Goal: Task Accomplishment & Management: Complete application form

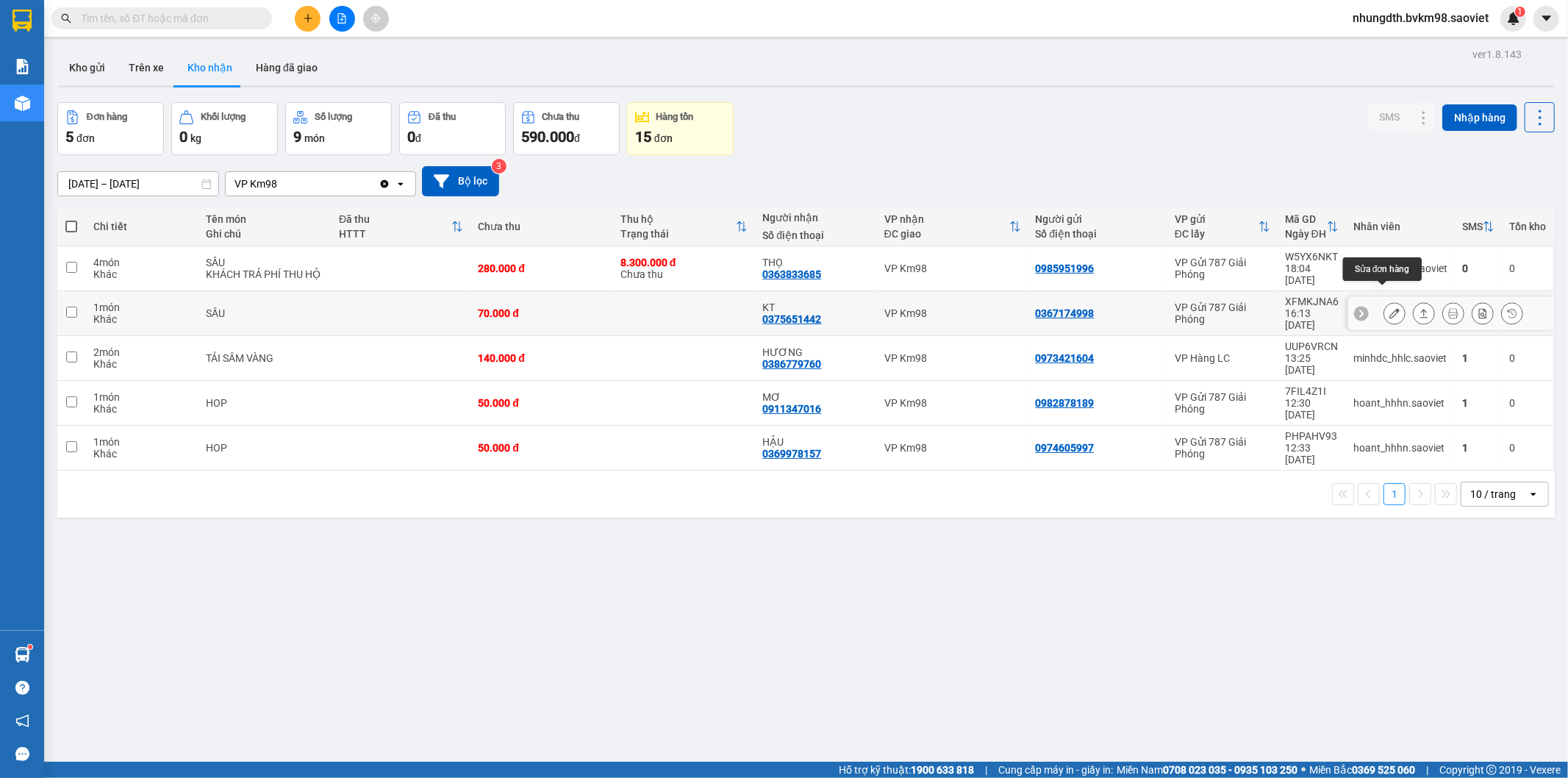
click at [1389, 308] on icon at bounding box center [1394, 313] width 10 height 10
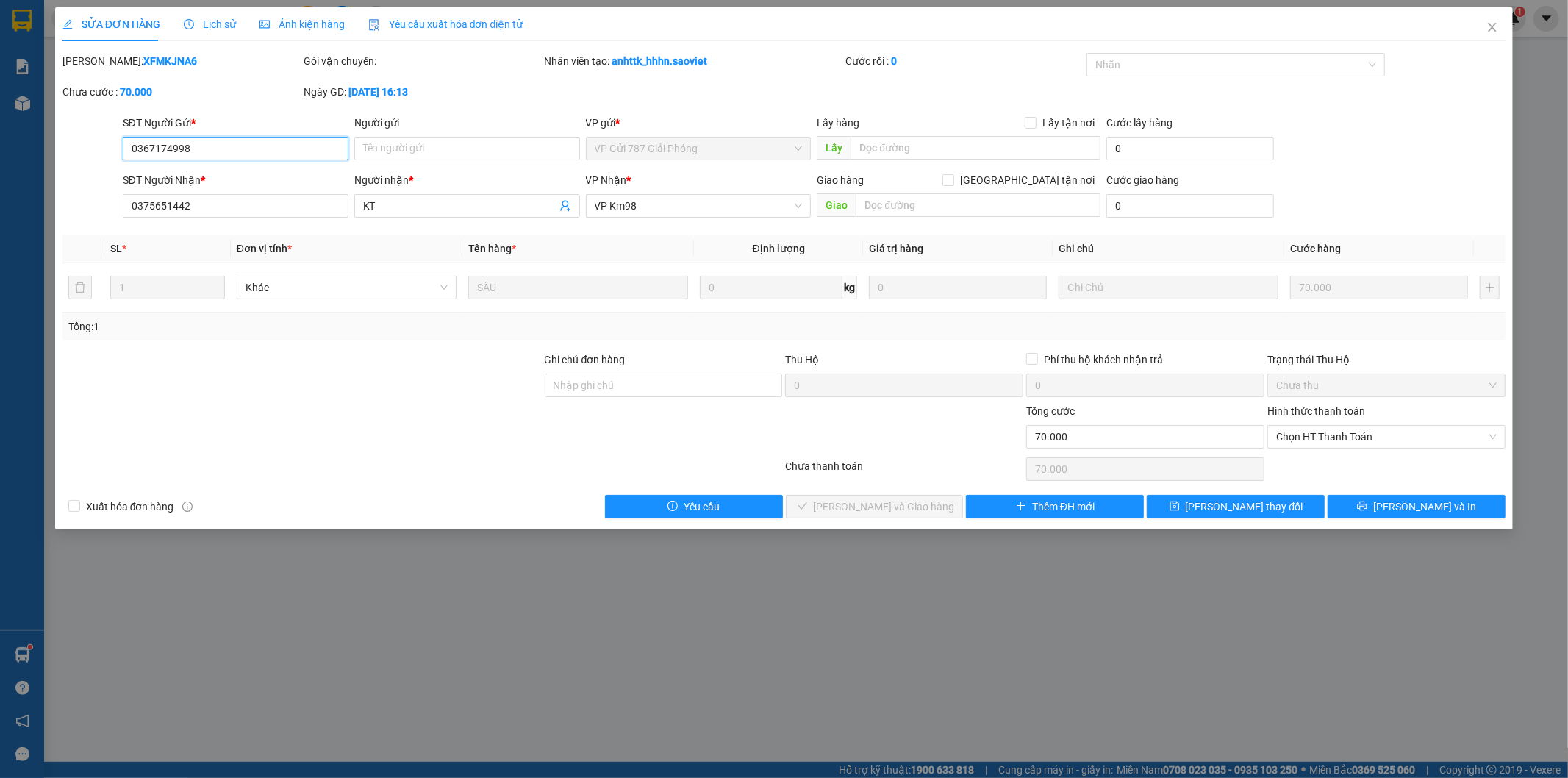
type input "0367174998"
type input "0375651442"
type input "KT"
type input "70.000"
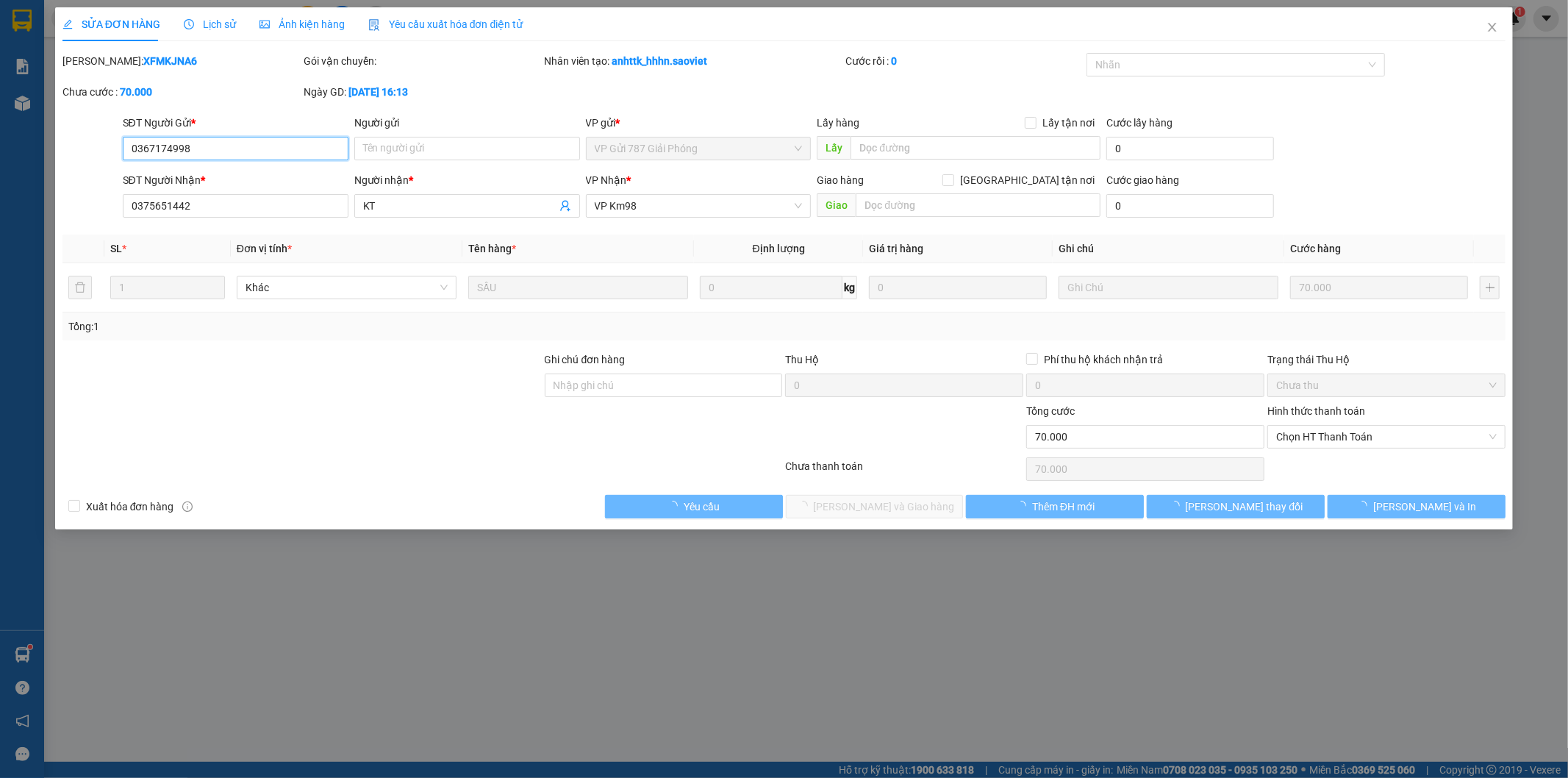
click at [1331, 438] on span "Chọn HT Thanh Toán" at bounding box center [1386, 437] width 220 height 22
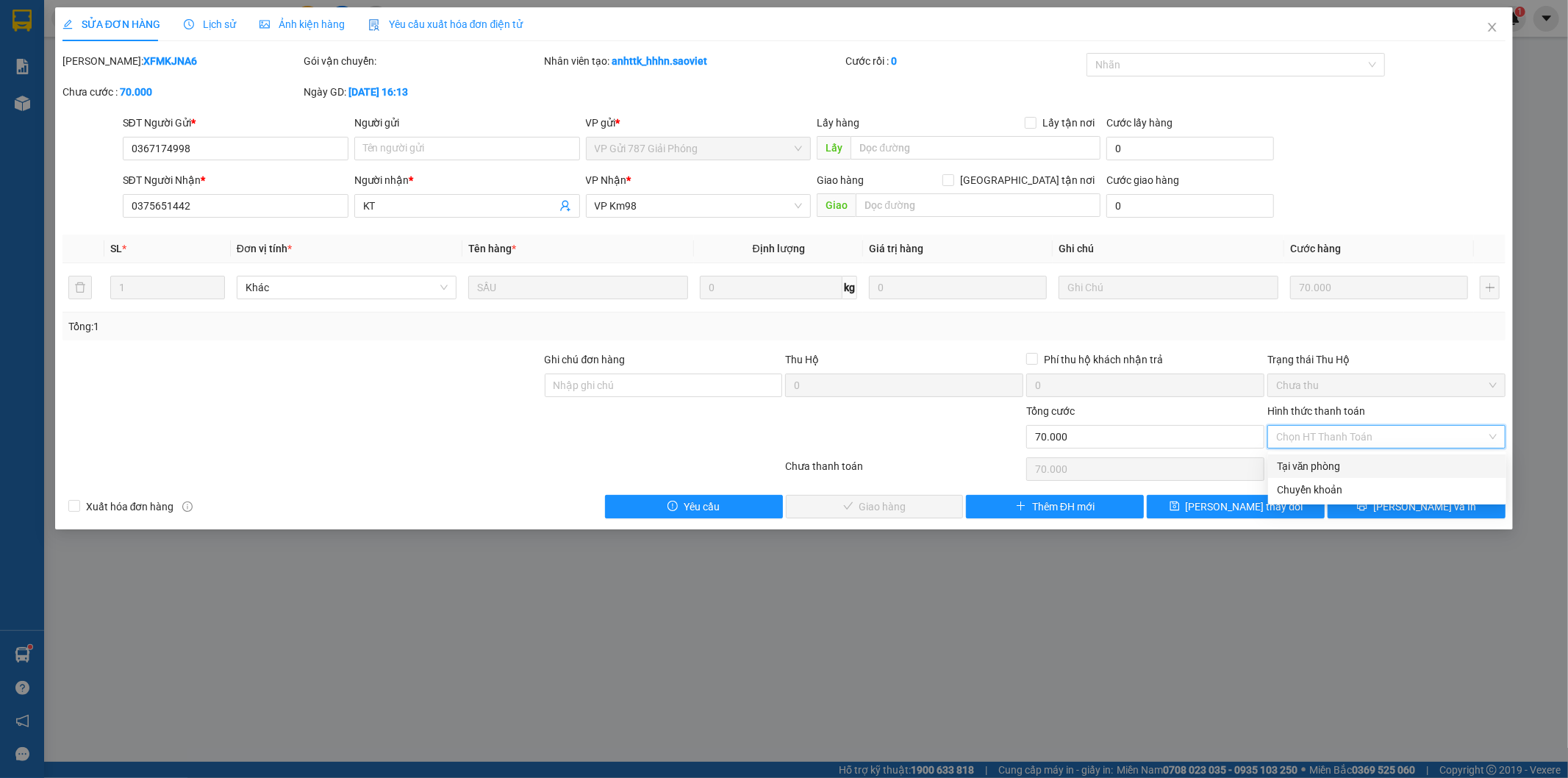
click at [1325, 464] on div "Tại văn phòng" at bounding box center [1386, 466] width 220 height 16
type input "0"
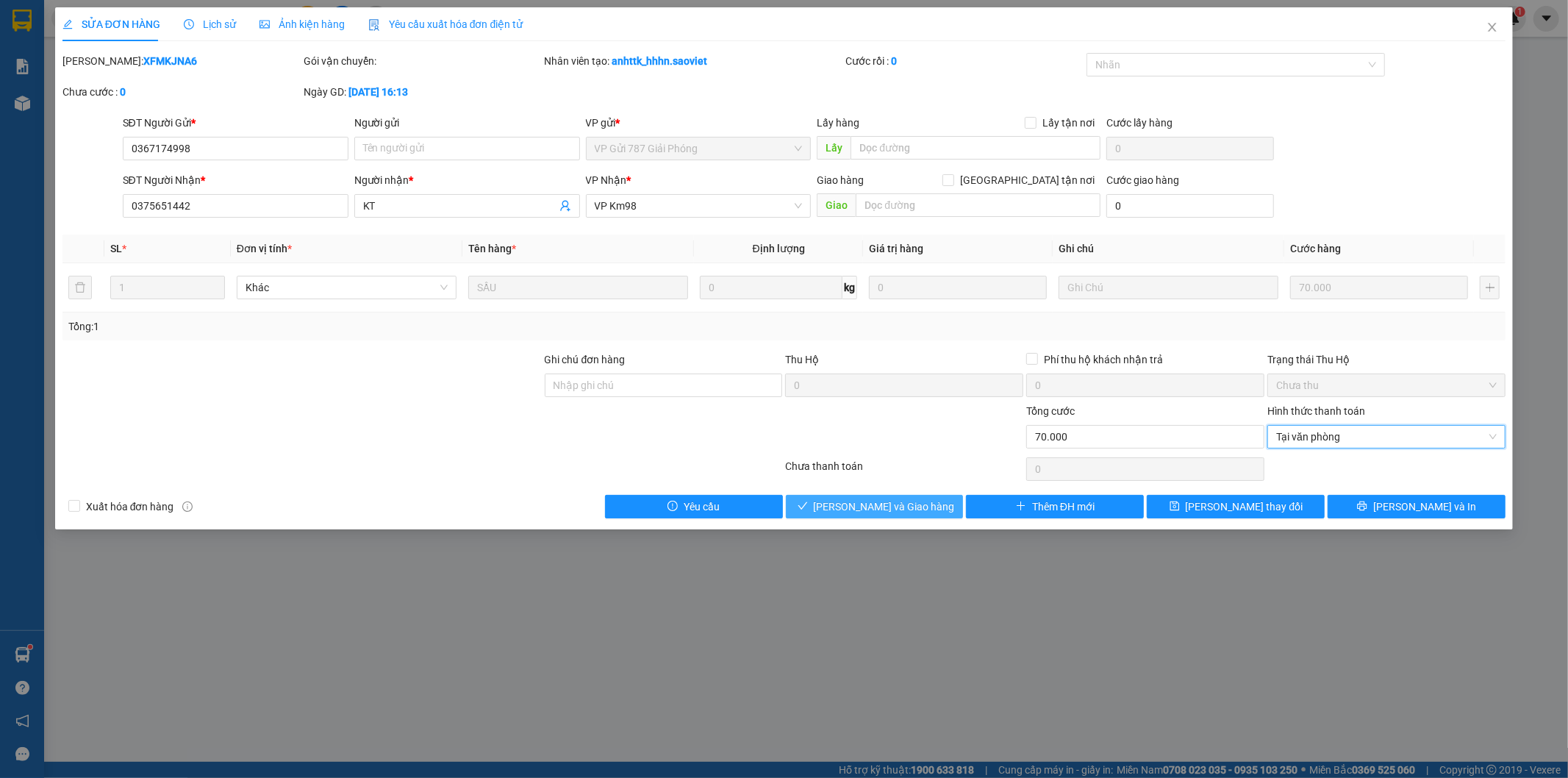
click at [887, 508] on span "[PERSON_NAME] và Giao hàng" at bounding box center [884, 506] width 141 height 16
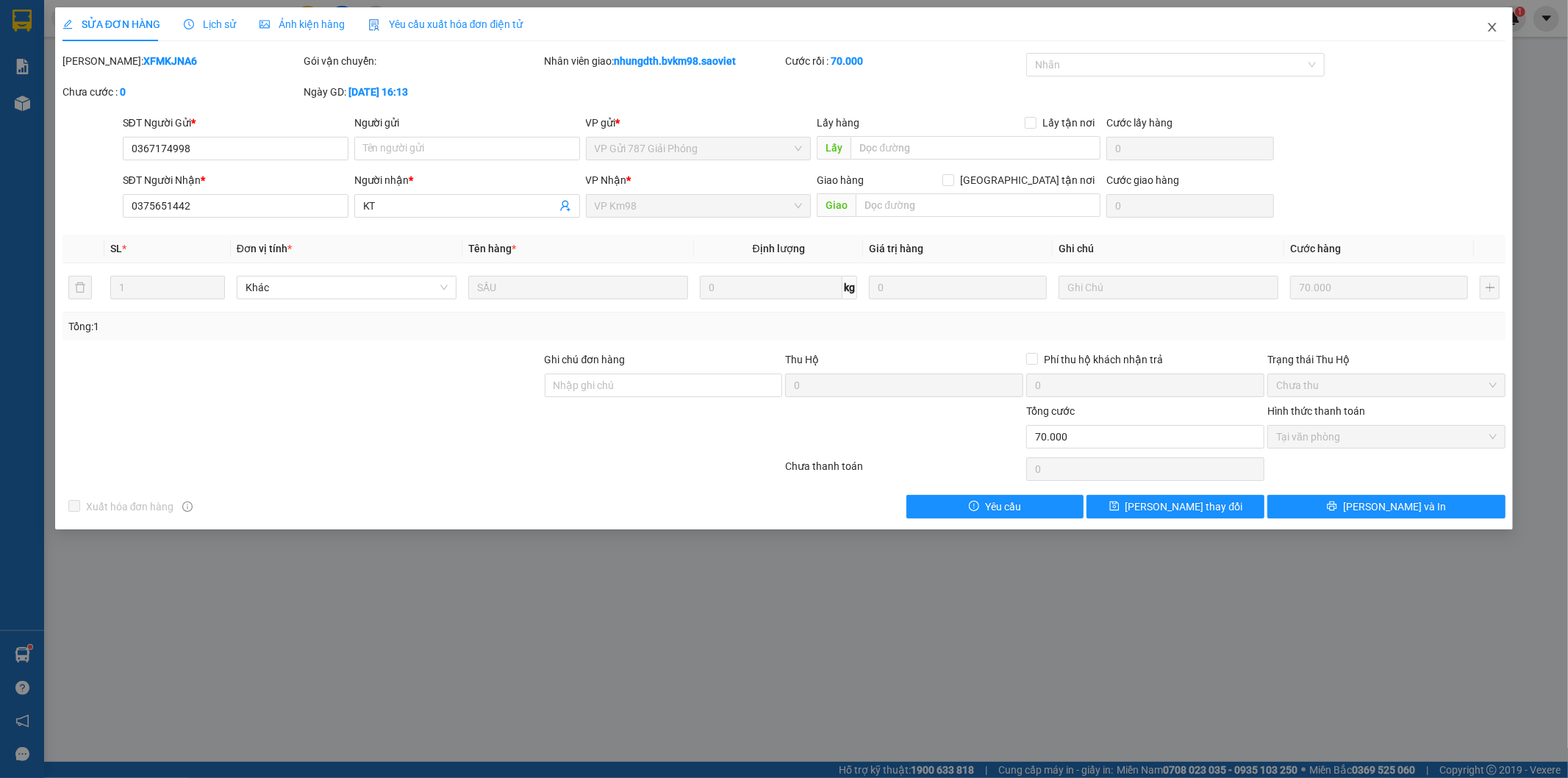
click at [1494, 27] on icon "close" at bounding box center [1492, 27] width 12 height 12
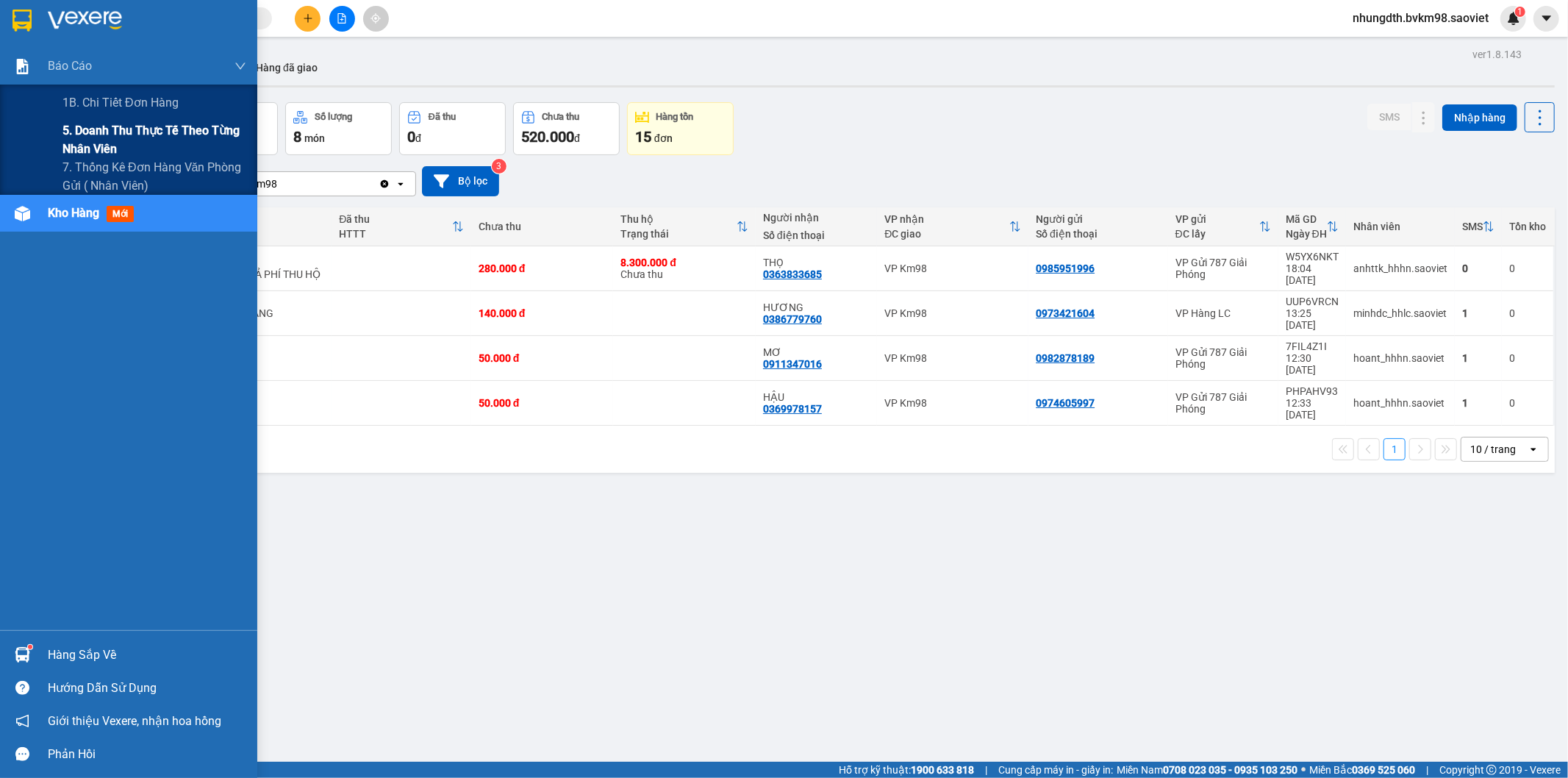
click at [77, 129] on span "5. Doanh thu thực tế theo từng nhân viên" at bounding box center [154, 140] width 184 height 37
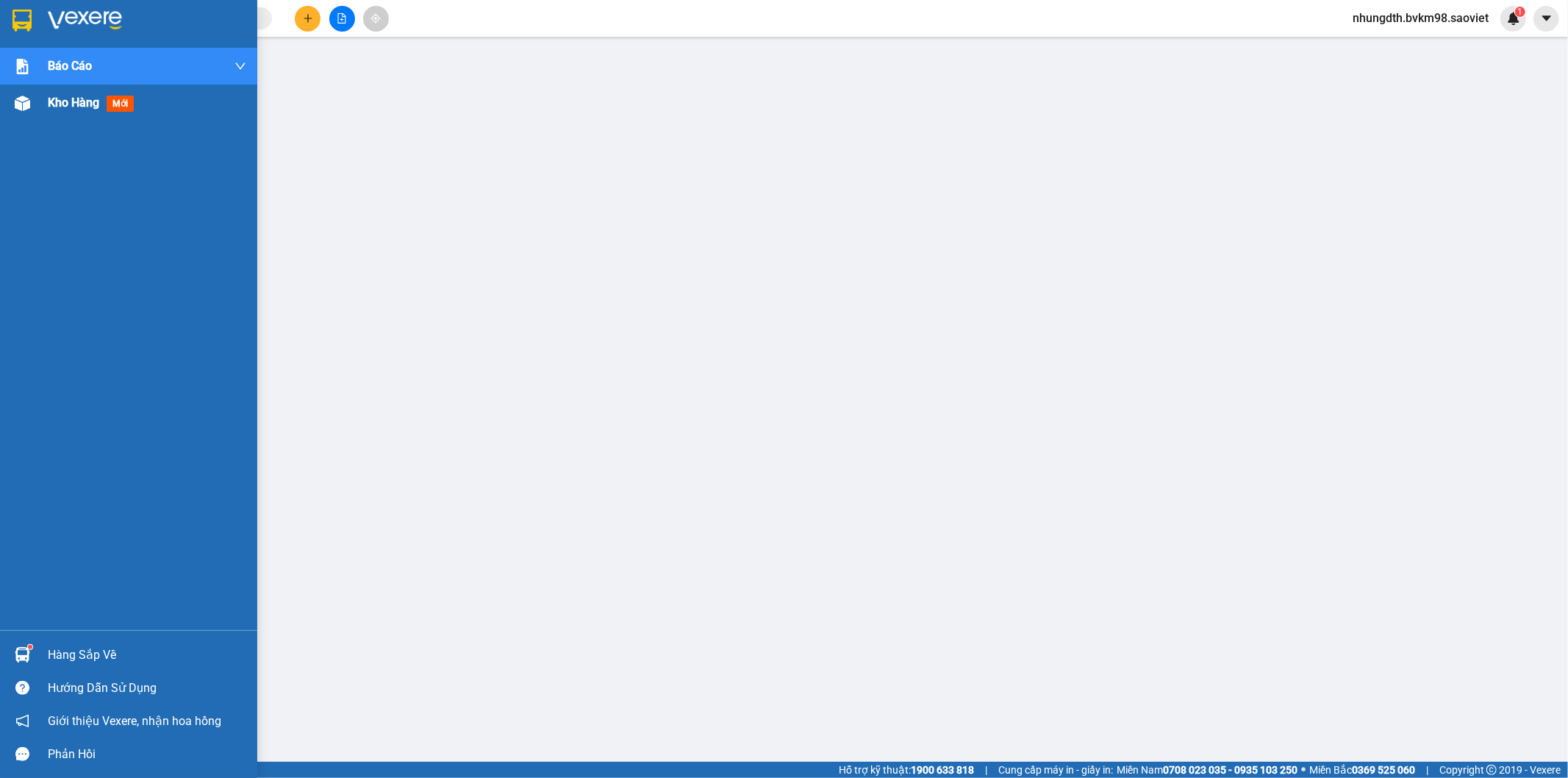
click at [22, 100] on img at bounding box center [22, 103] width 15 height 15
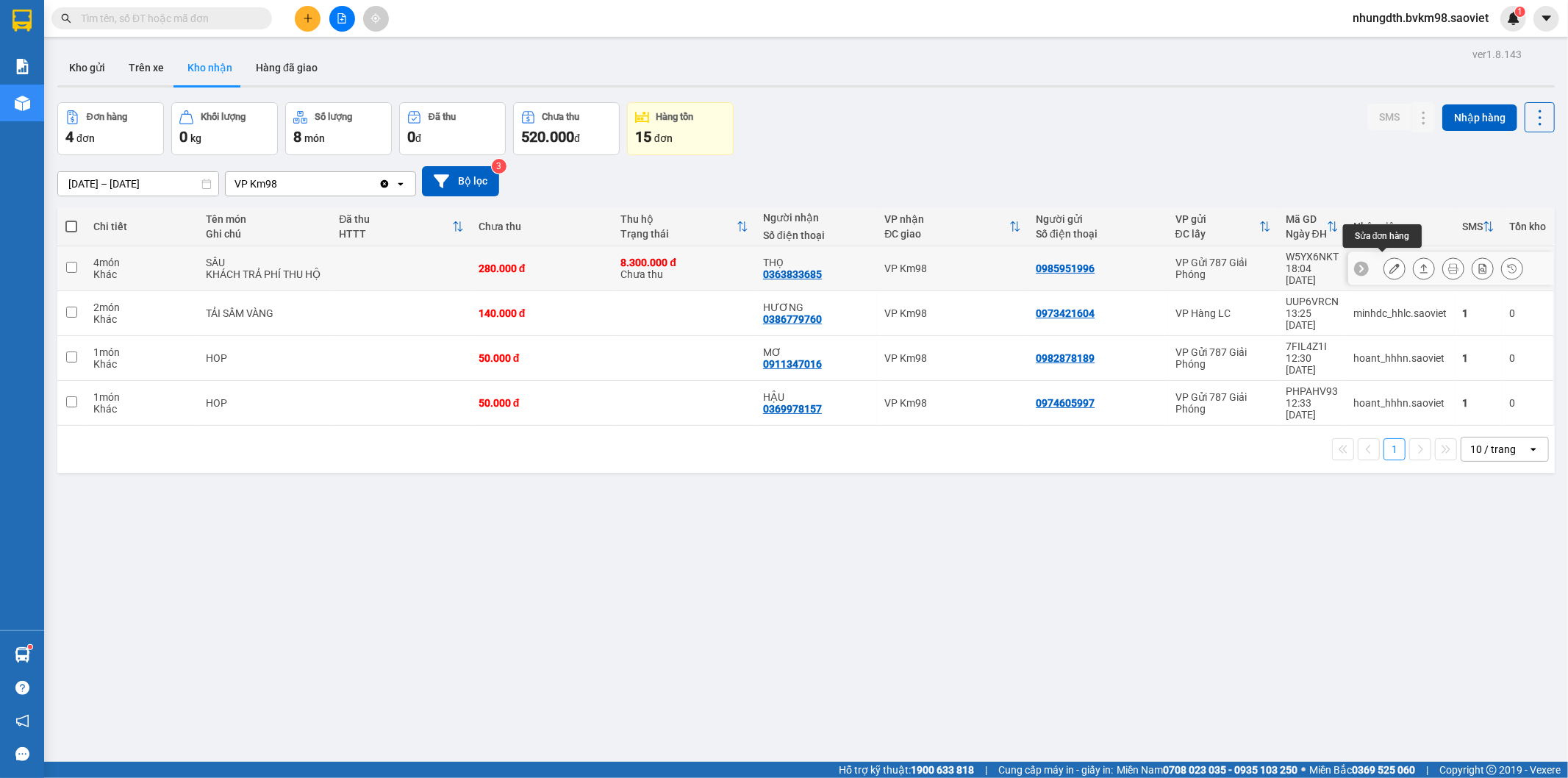
click at [1389, 263] on icon at bounding box center [1394, 268] width 10 height 10
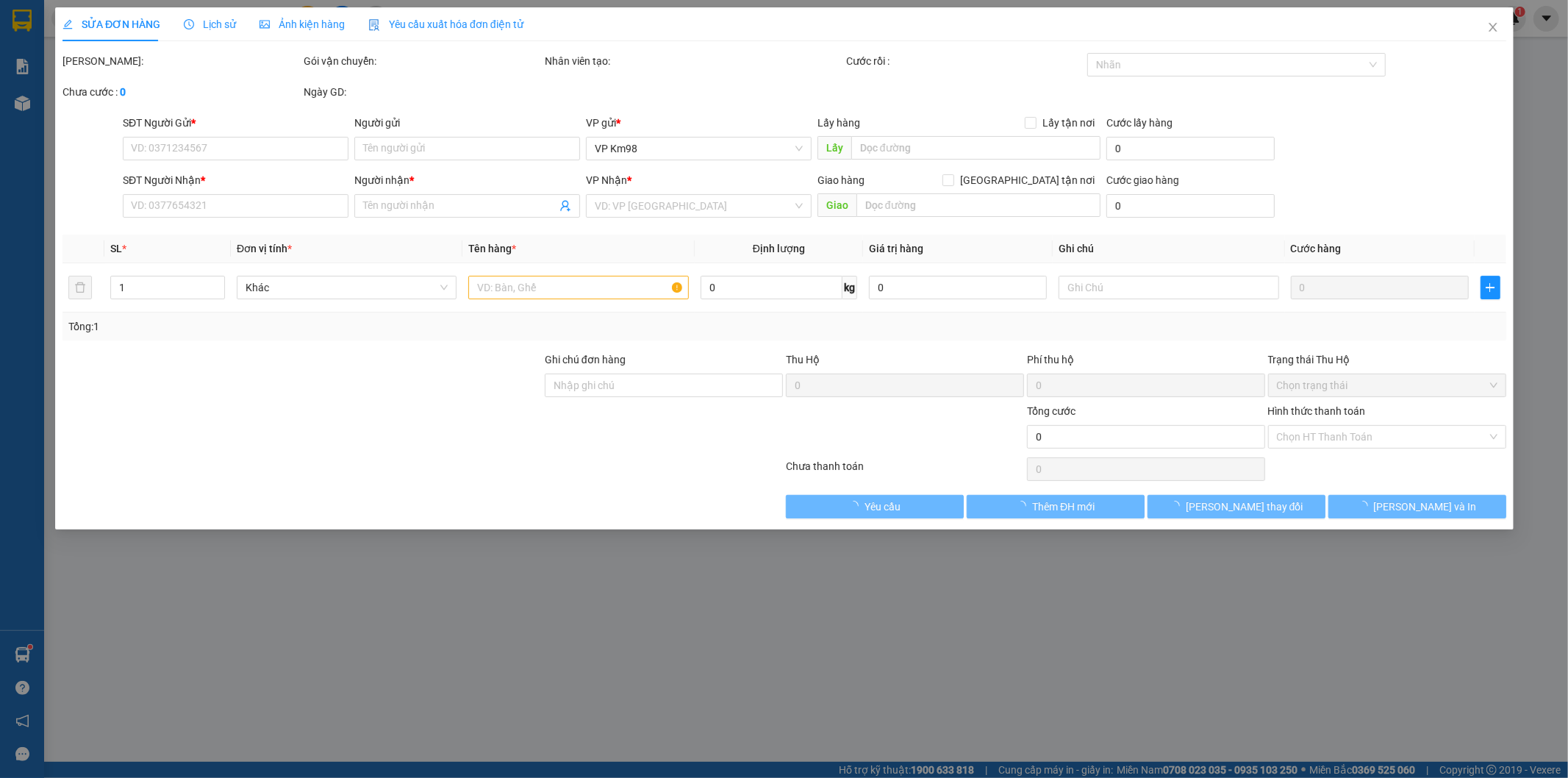
type input "0985951996"
type input "0363833685"
type input "THỌ"
type input "8.300.000"
type input "60.000"
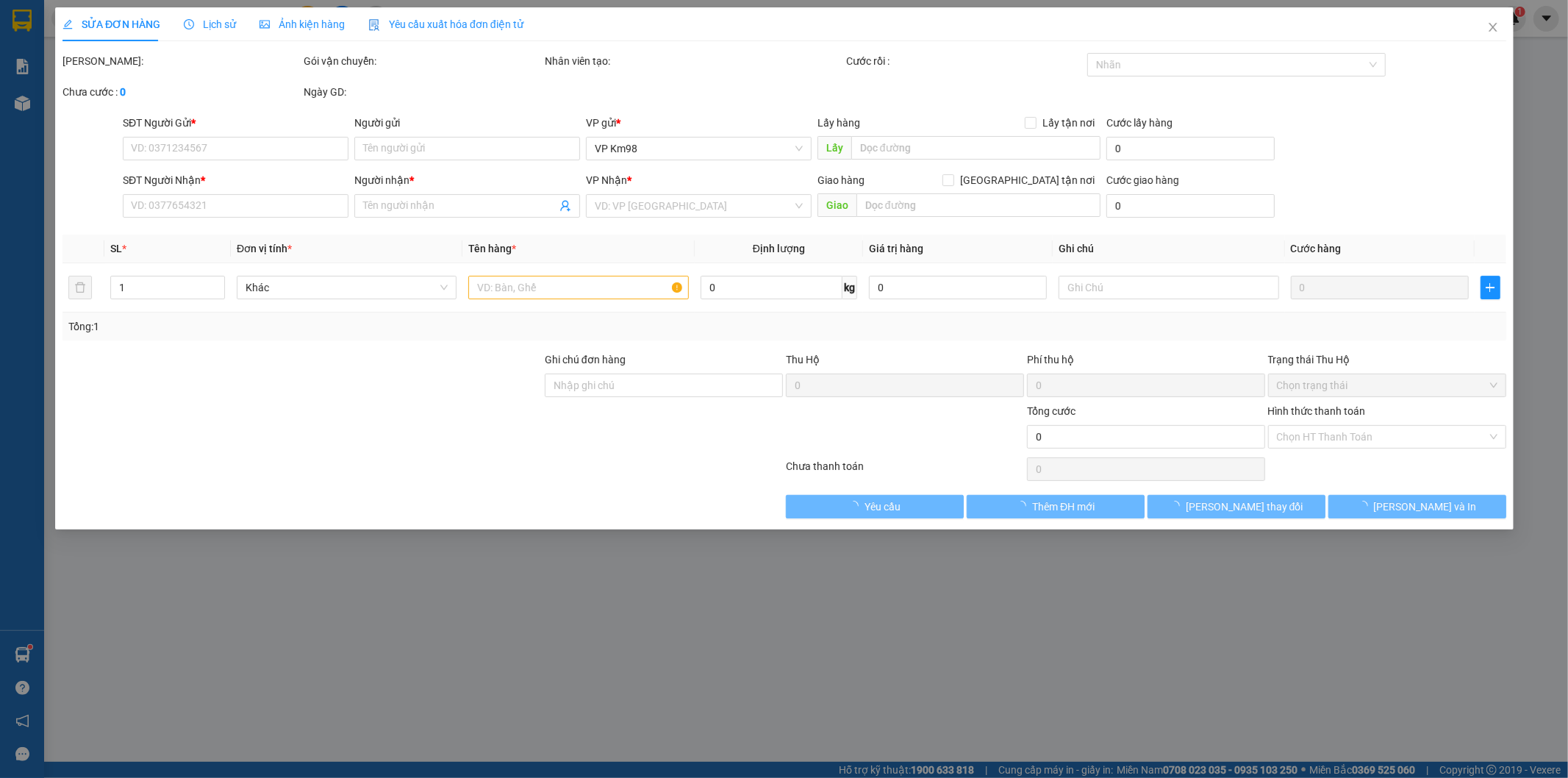
type input "280.000"
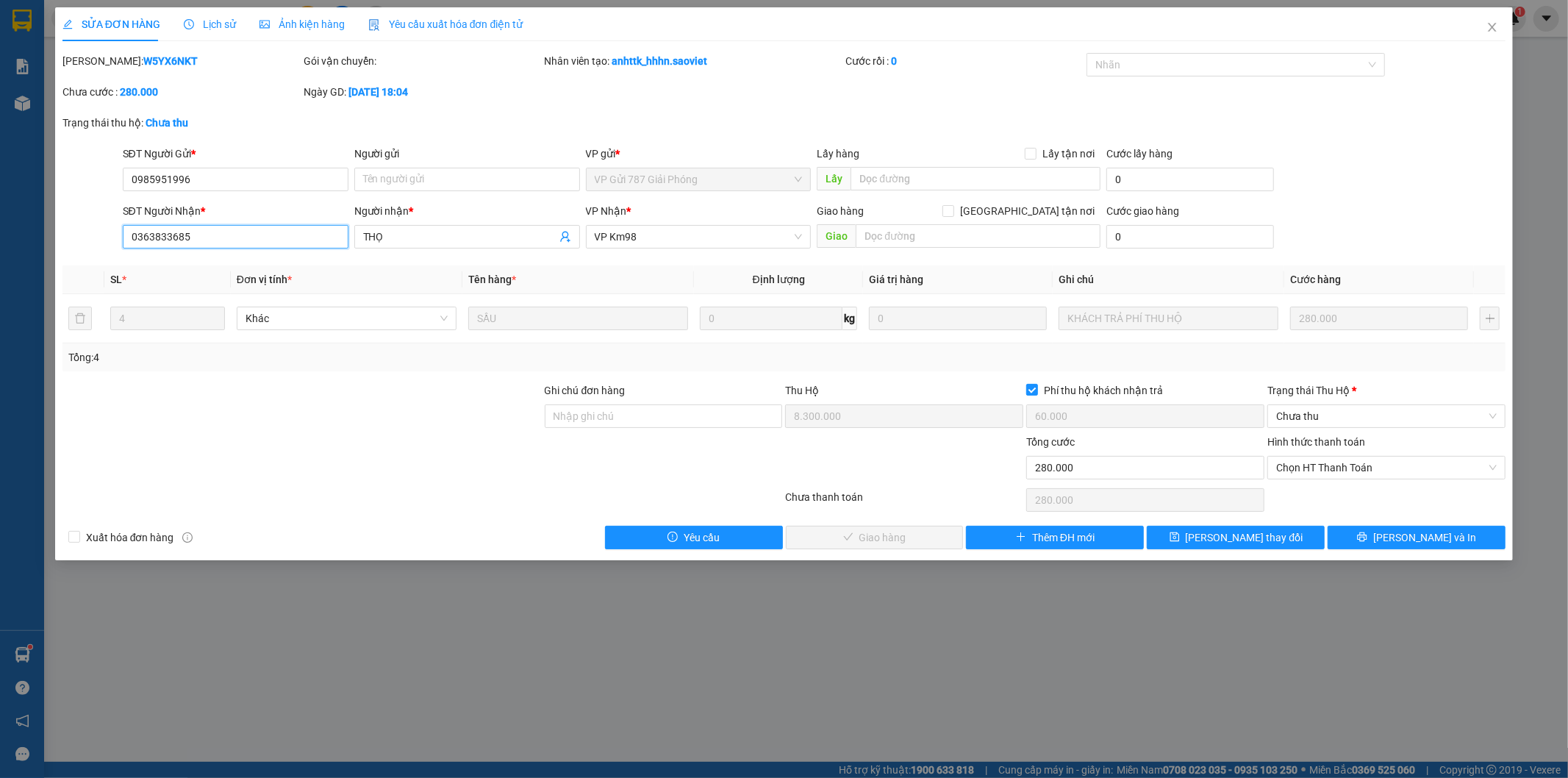
click at [164, 239] on input "0363833685" at bounding box center [235, 237] width 225 height 24
click at [143, 57] on b "W5YX6NKT" at bounding box center [170, 61] width 54 height 12
copy b "W5YX6NKT"
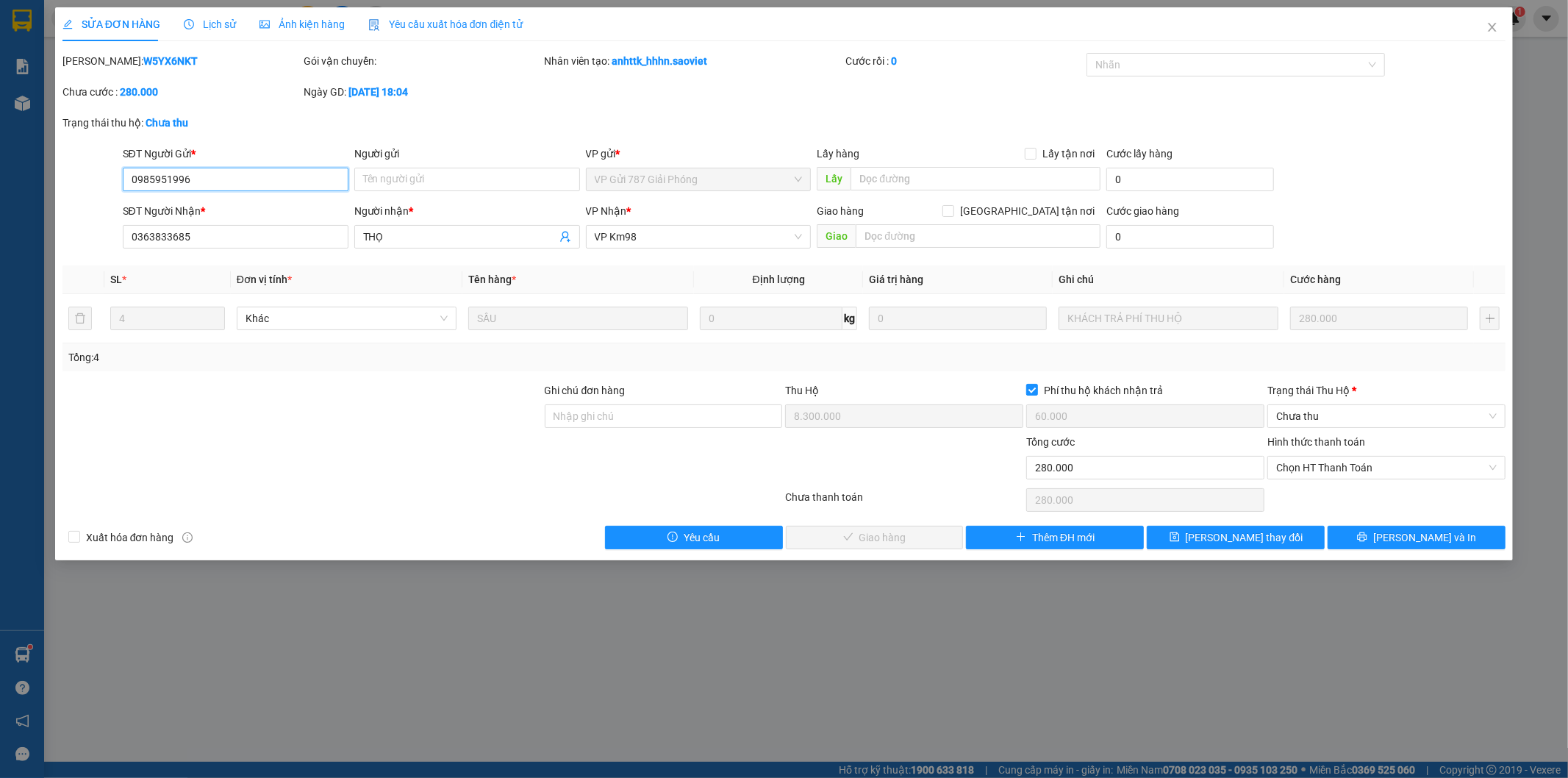
click at [157, 180] on input "0985951996" at bounding box center [235, 180] width 225 height 24
click at [1309, 386] on div "Trạng thái [PERSON_NAME] *" at bounding box center [1386, 390] width 238 height 16
click at [1309, 405] on input "Trạng thái [PERSON_NAME] *" at bounding box center [1381, 416] width 210 height 22
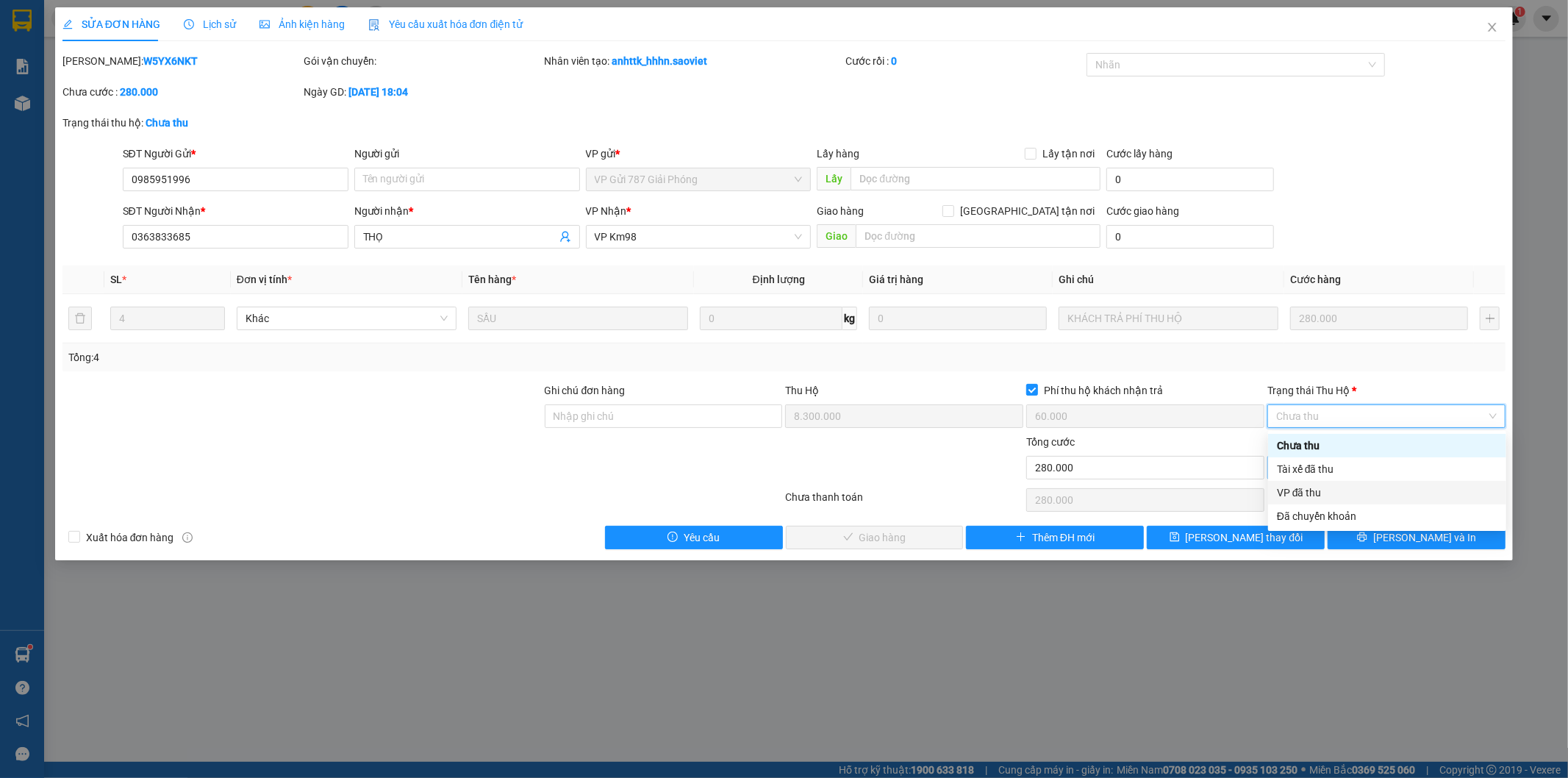
drag, startPoint x: 1307, startPoint y: 493, endPoint x: 1310, endPoint y: 461, distance: 32.1
click at [1307, 494] on div "VP đã thu" at bounding box center [1386, 492] width 220 height 16
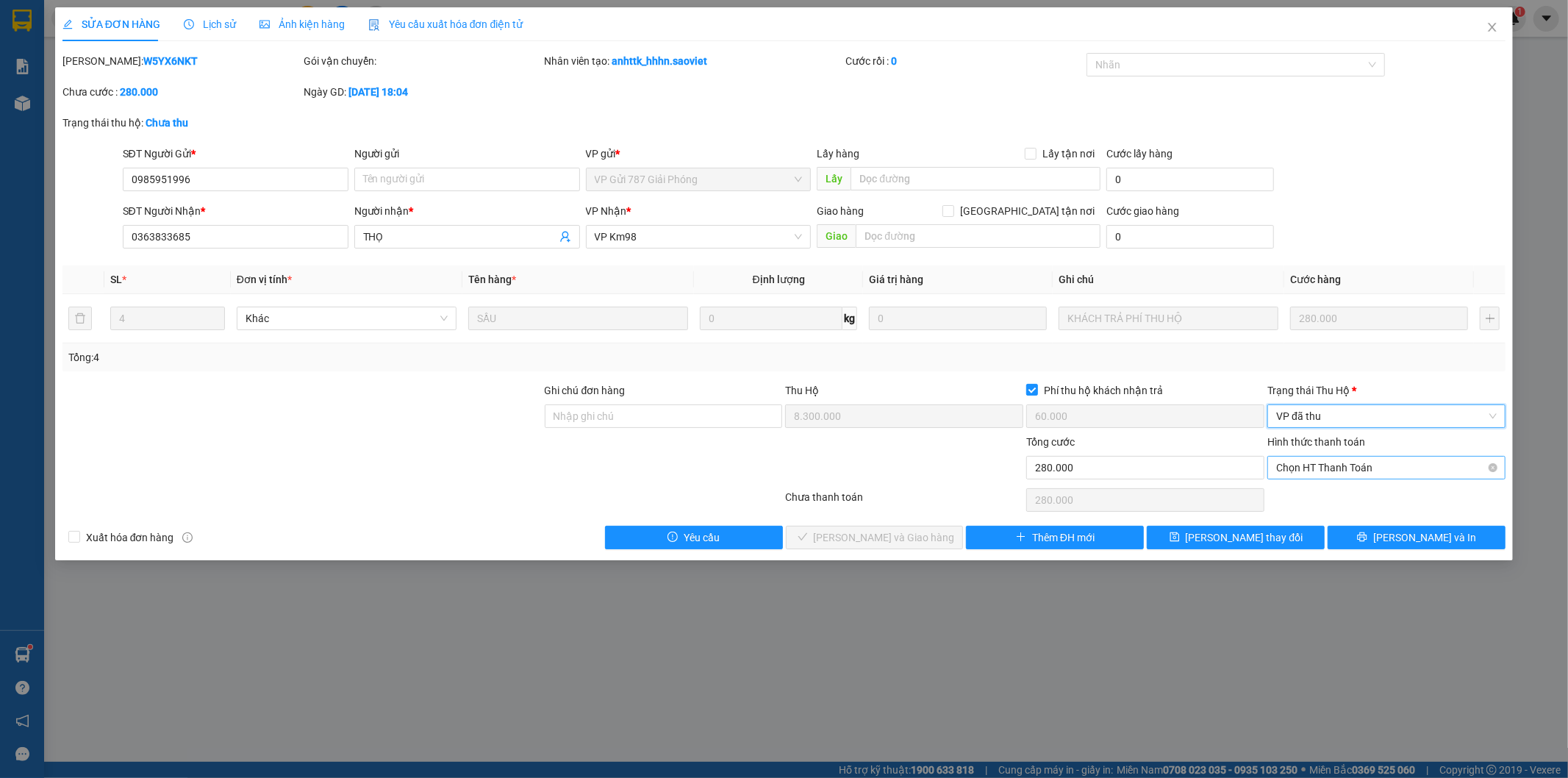
click at [1320, 471] on span "Chọn HT Thanh Toán" at bounding box center [1386, 467] width 220 height 22
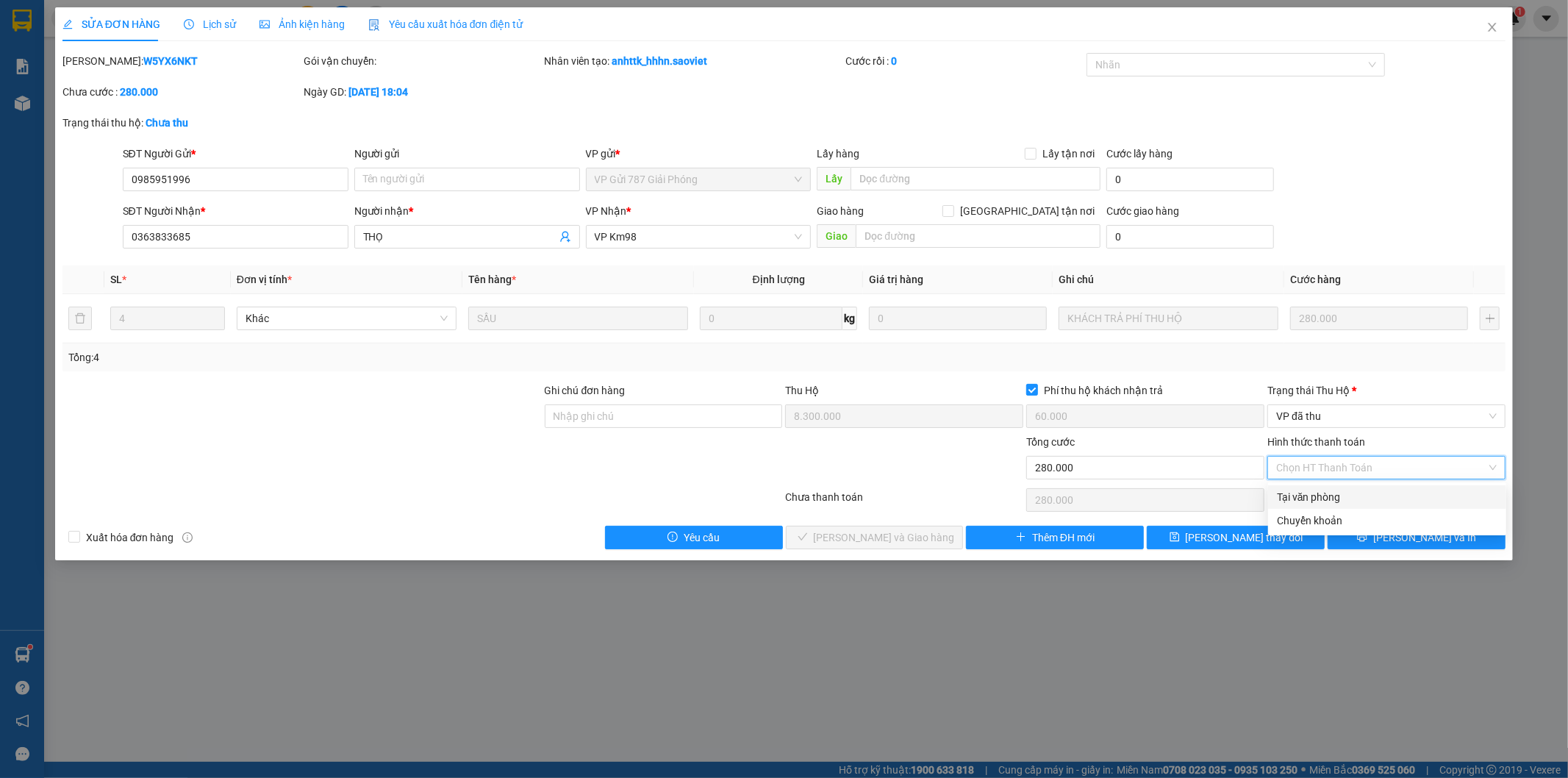
click at [1320, 498] on div "Tại văn phòng" at bounding box center [1386, 496] width 220 height 16
type input "0"
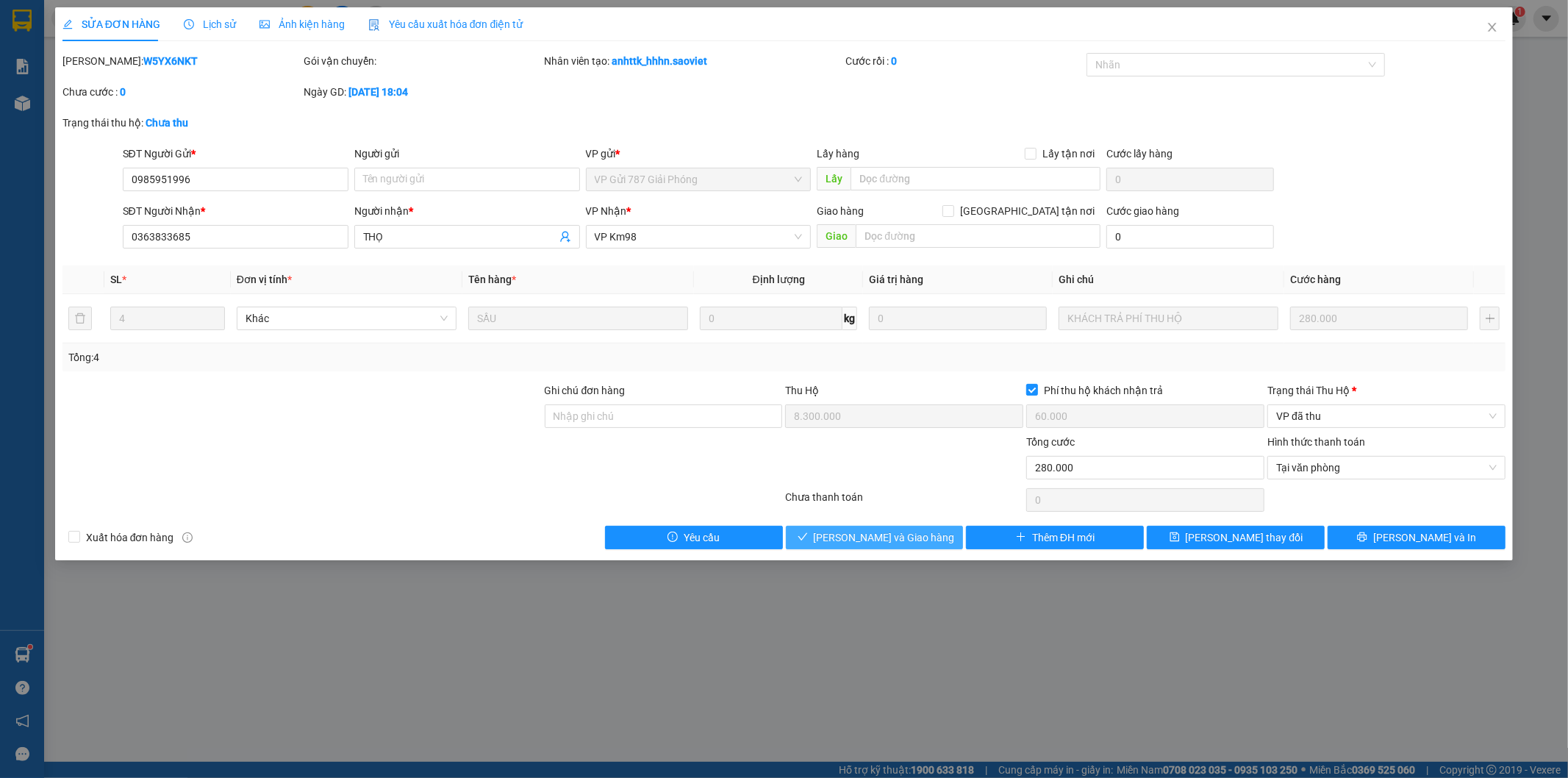
click at [860, 538] on span "[PERSON_NAME] và Giao hàng" at bounding box center [884, 537] width 141 height 16
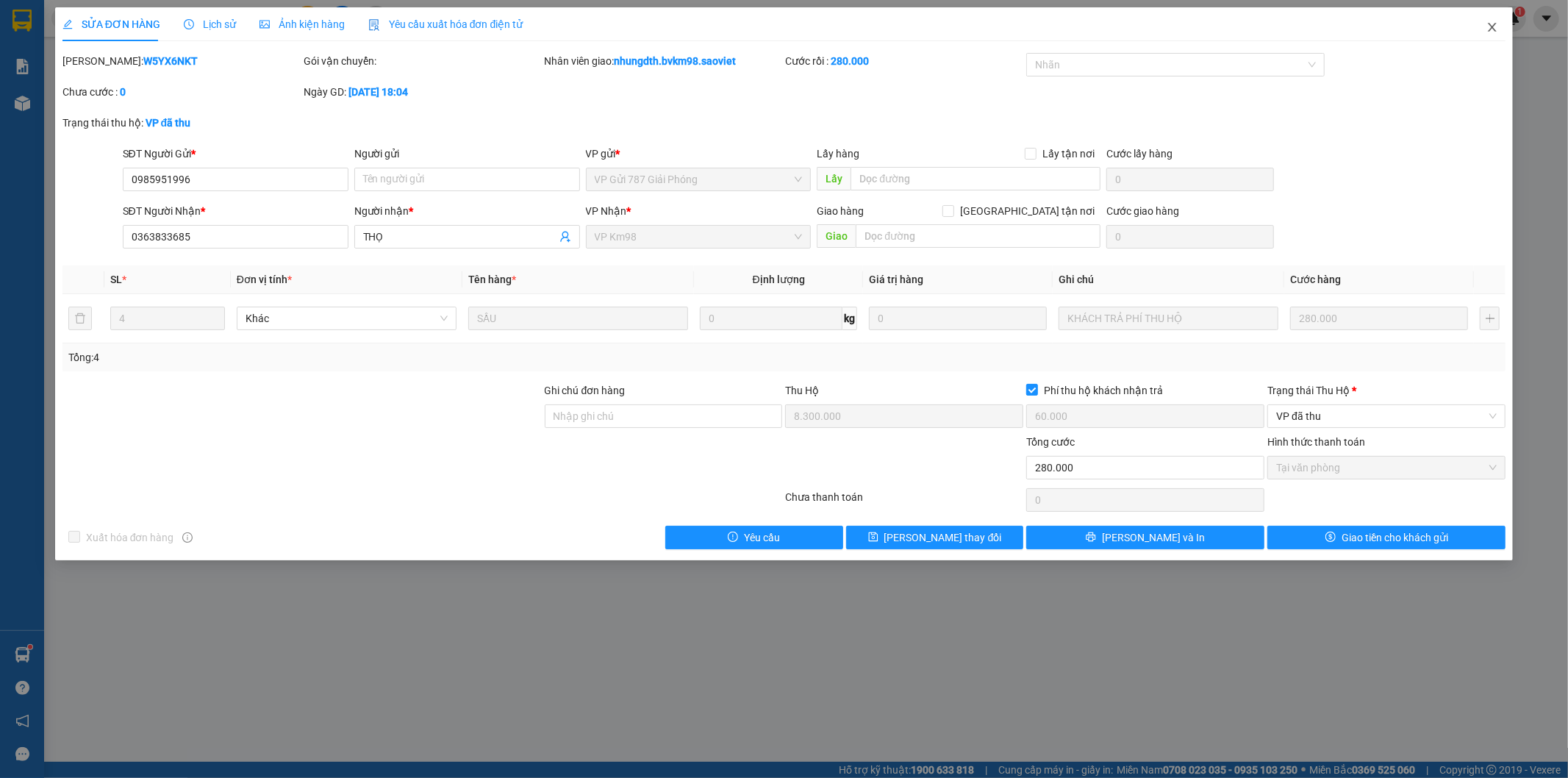
click at [1492, 27] on icon "close" at bounding box center [1492, 27] width 9 height 9
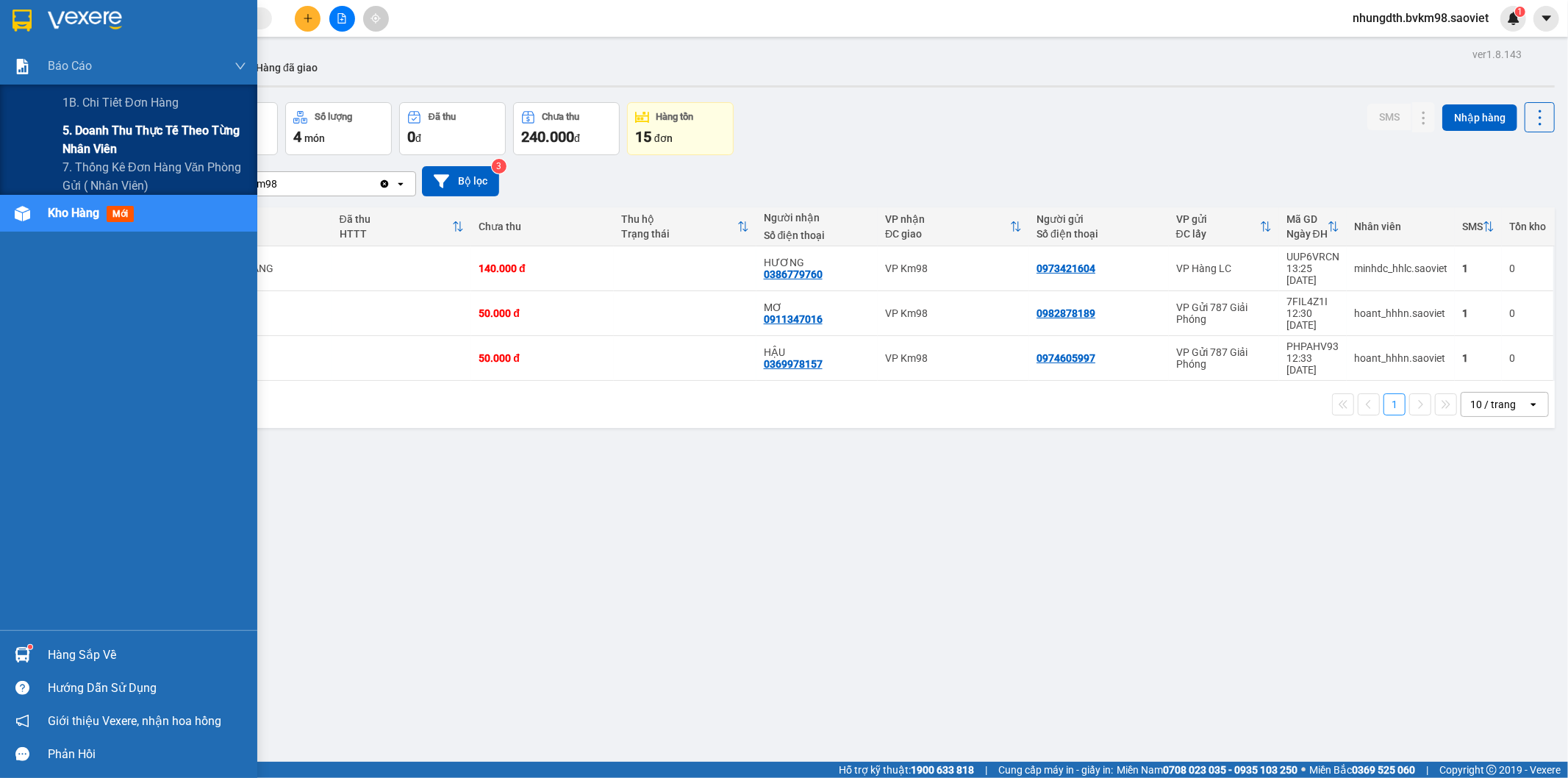
click at [105, 131] on span "5. Doanh thu thực tế theo từng nhân viên" at bounding box center [154, 140] width 184 height 37
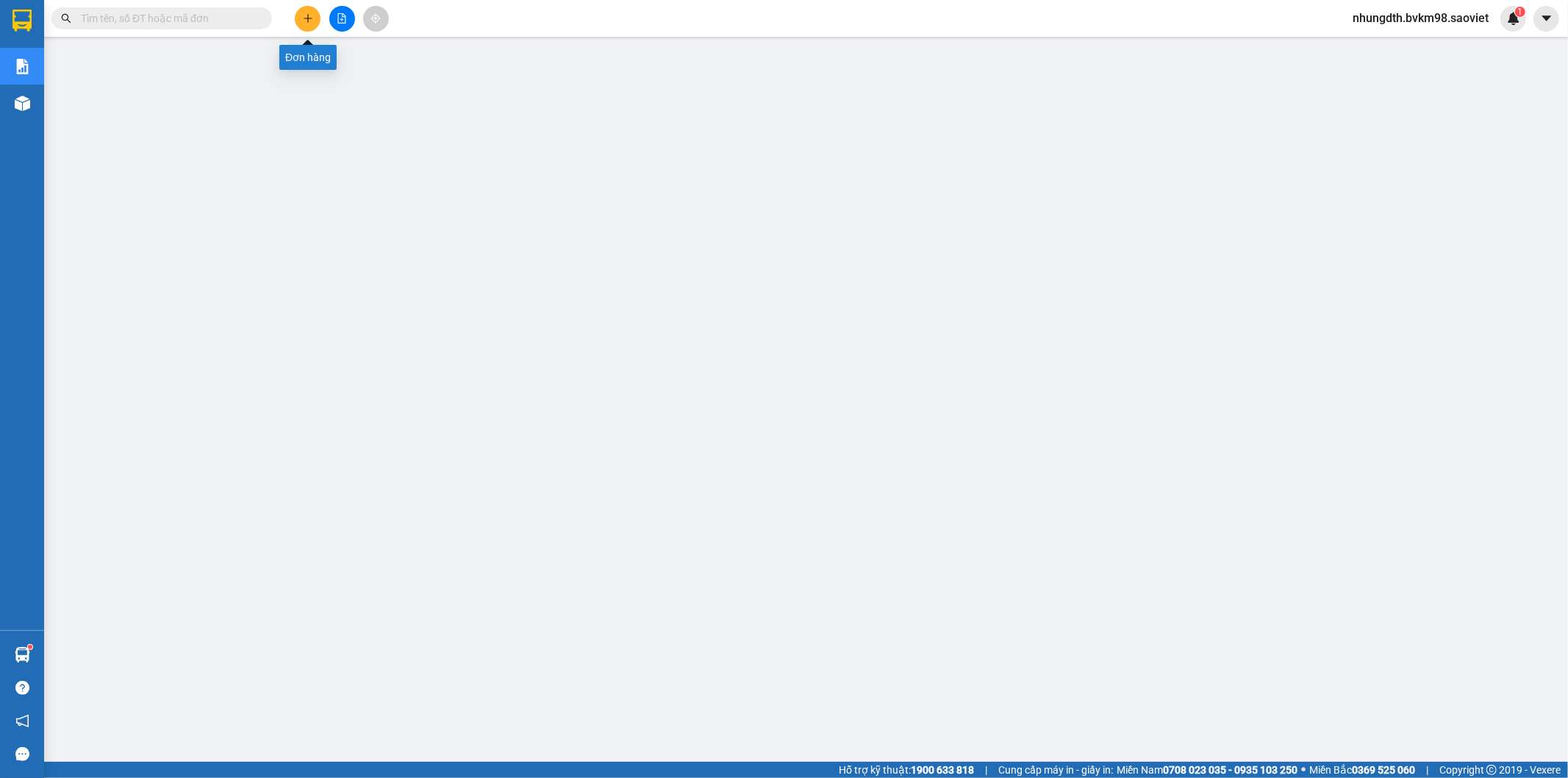
click at [299, 19] on button at bounding box center [307, 19] width 26 height 26
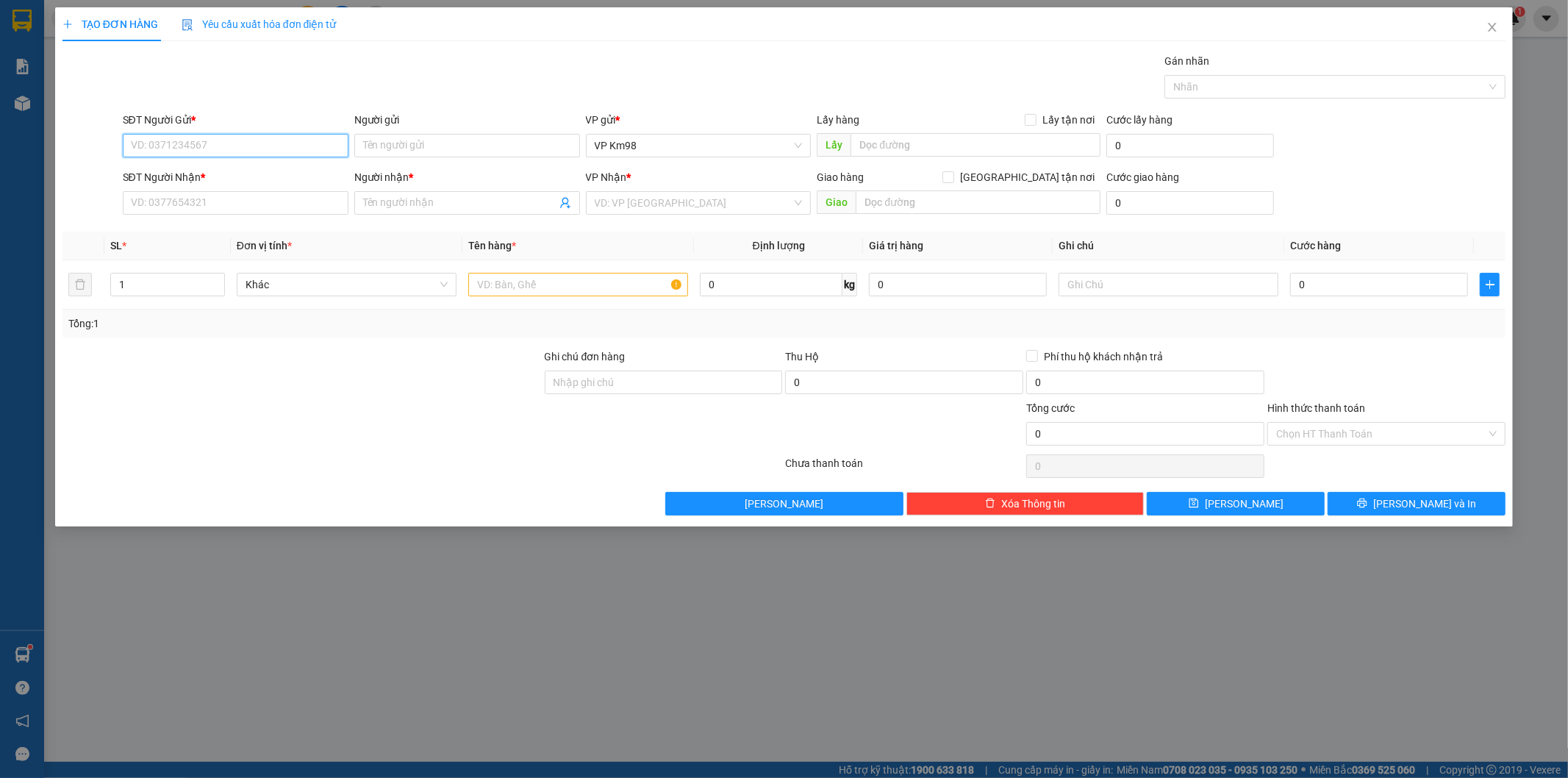
click at [225, 138] on input "SĐT Người Gửi *" at bounding box center [235, 146] width 225 height 24
type input "0969899586"
click at [178, 203] on input "SĐT Người Nhận *" at bounding box center [235, 203] width 225 height 24
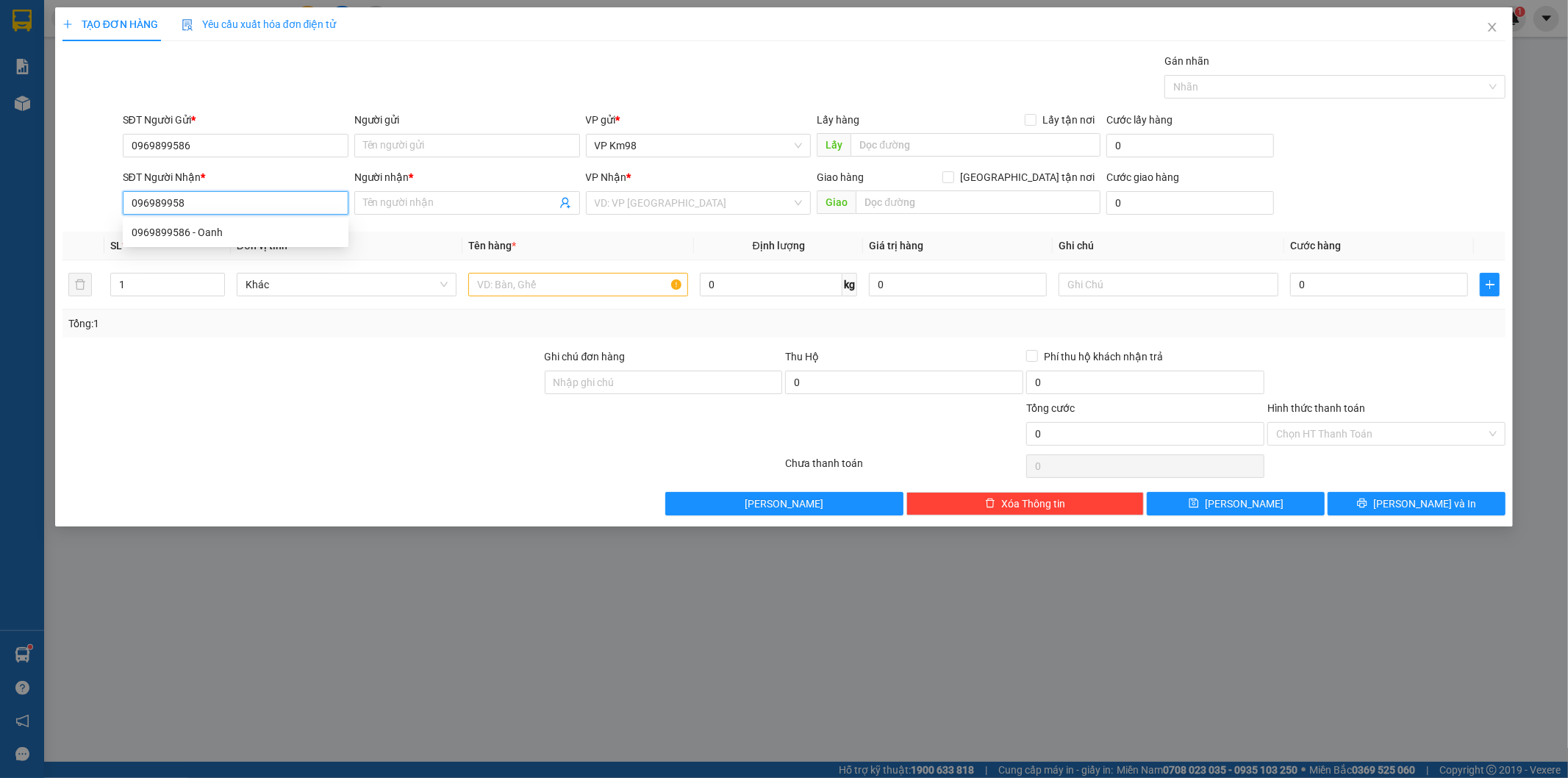
type input "0969899586"
click at [159, 223] on div "0969899586 - Oanh" at bounding box center [235, 232] width 225 height 24
type input "Oanh"
type input "0969899586"
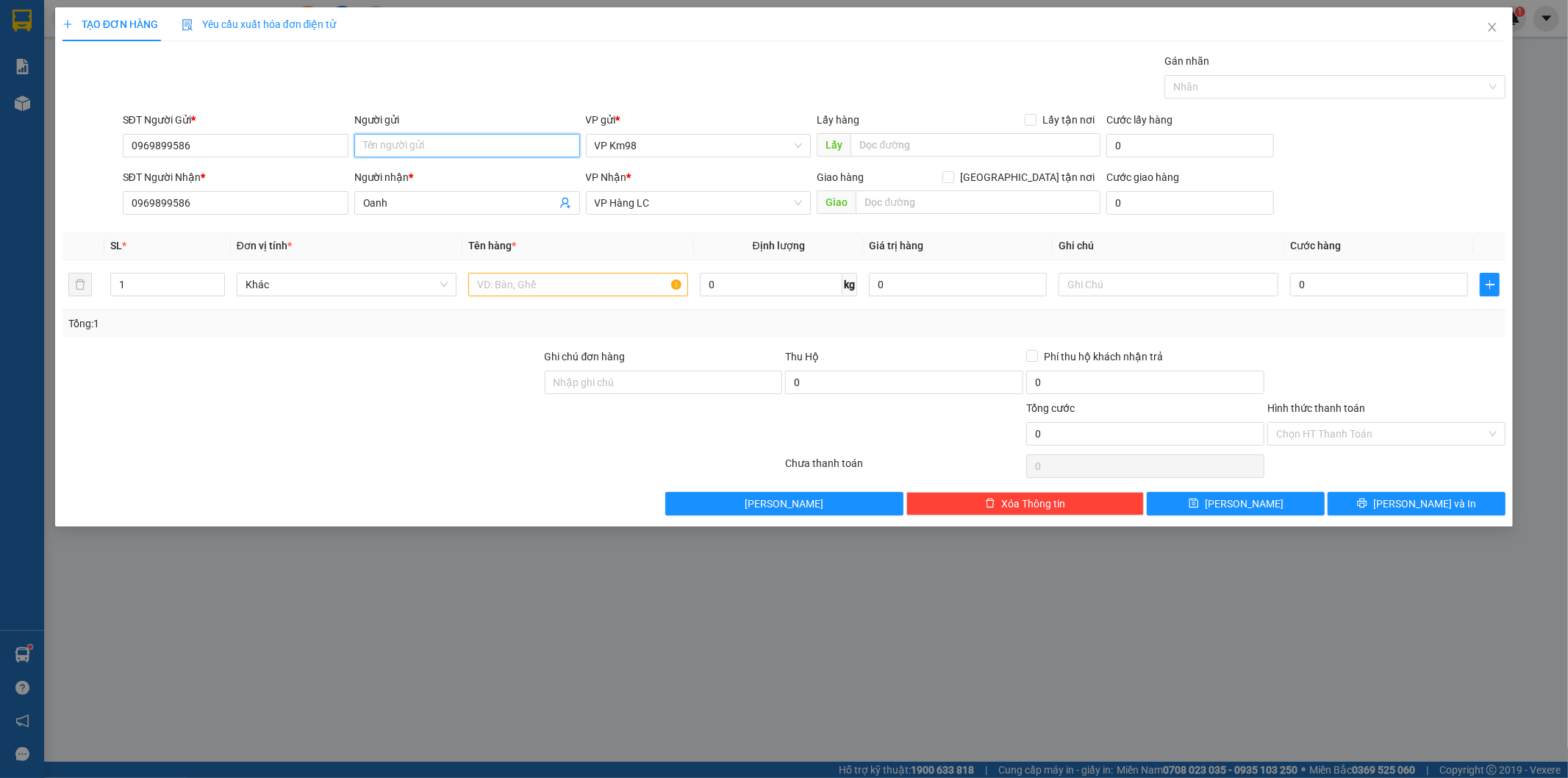
click at [400, 147] on input "Người gửi" at bounding box center [466, 146] width 225 height 24
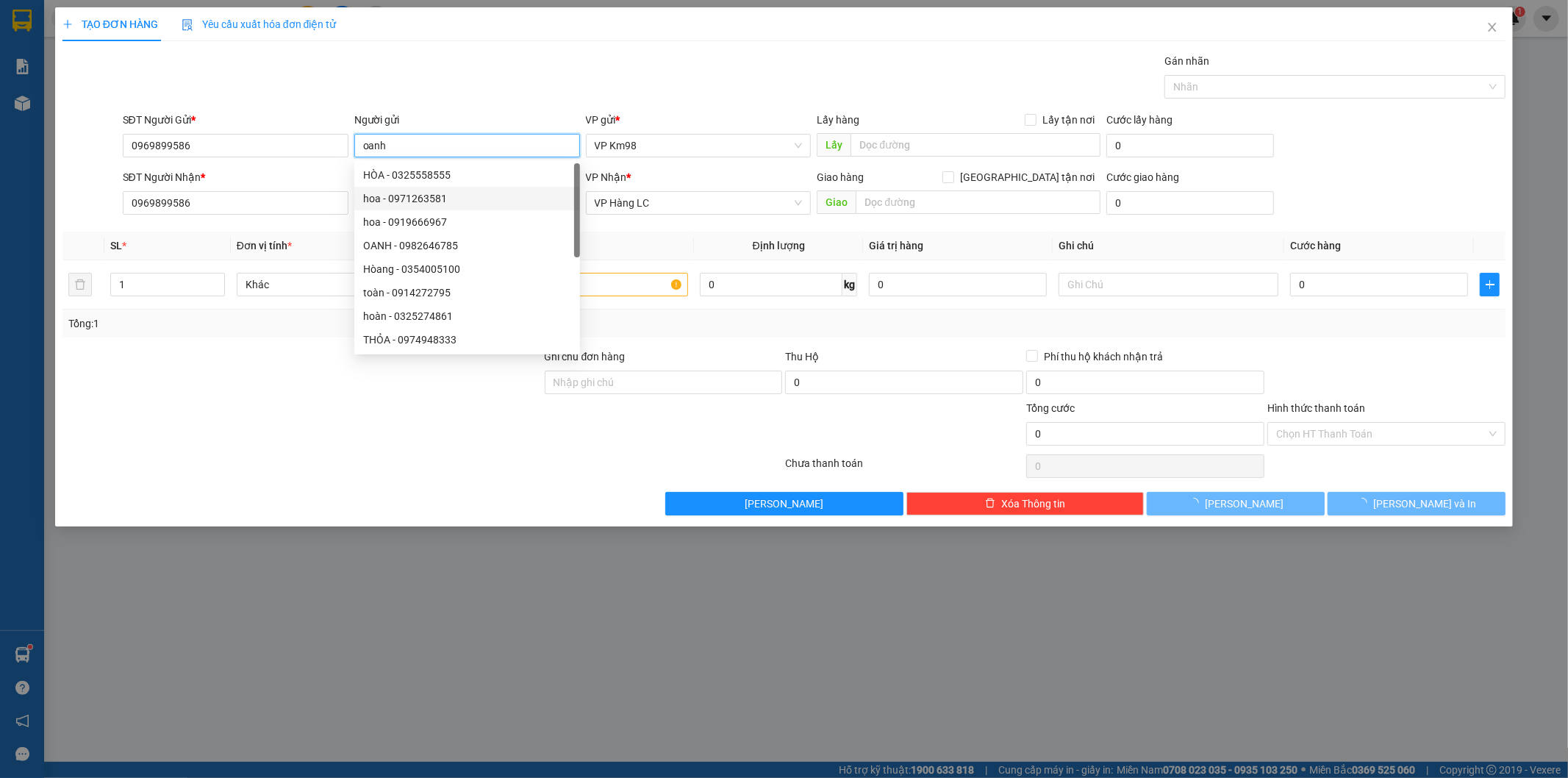
type input "oanh"
click at [283, 358] on div at bounding box center [302, 374] width 482 height 51
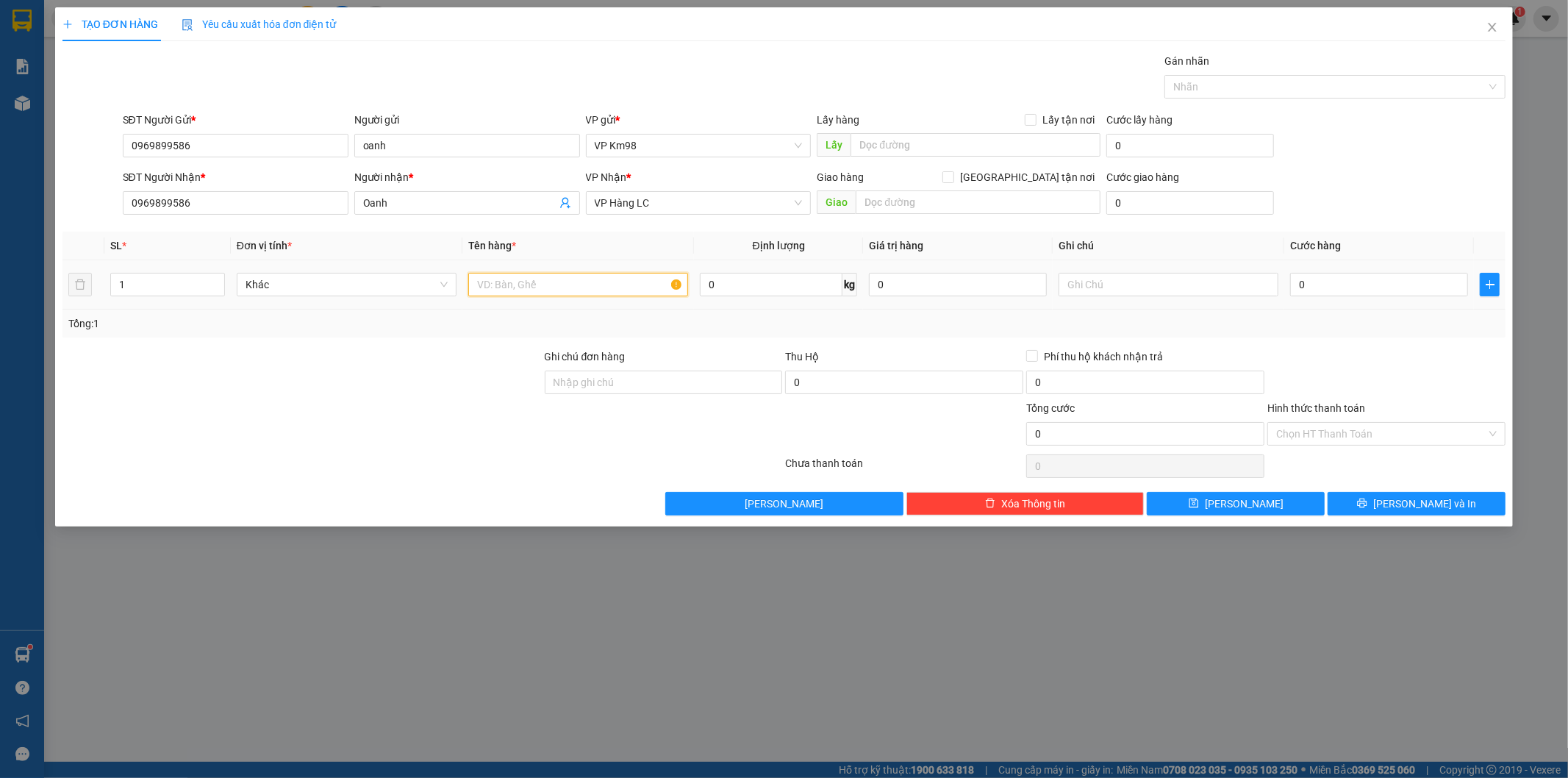
click at [562, 280] on input "text" at bounding box center [578, 284] width 220 height 24
type input "xốp ốc"
click at [1326, 279] on input "0" at bounding box center [1378, 284] width 178 height 24
type input "1"
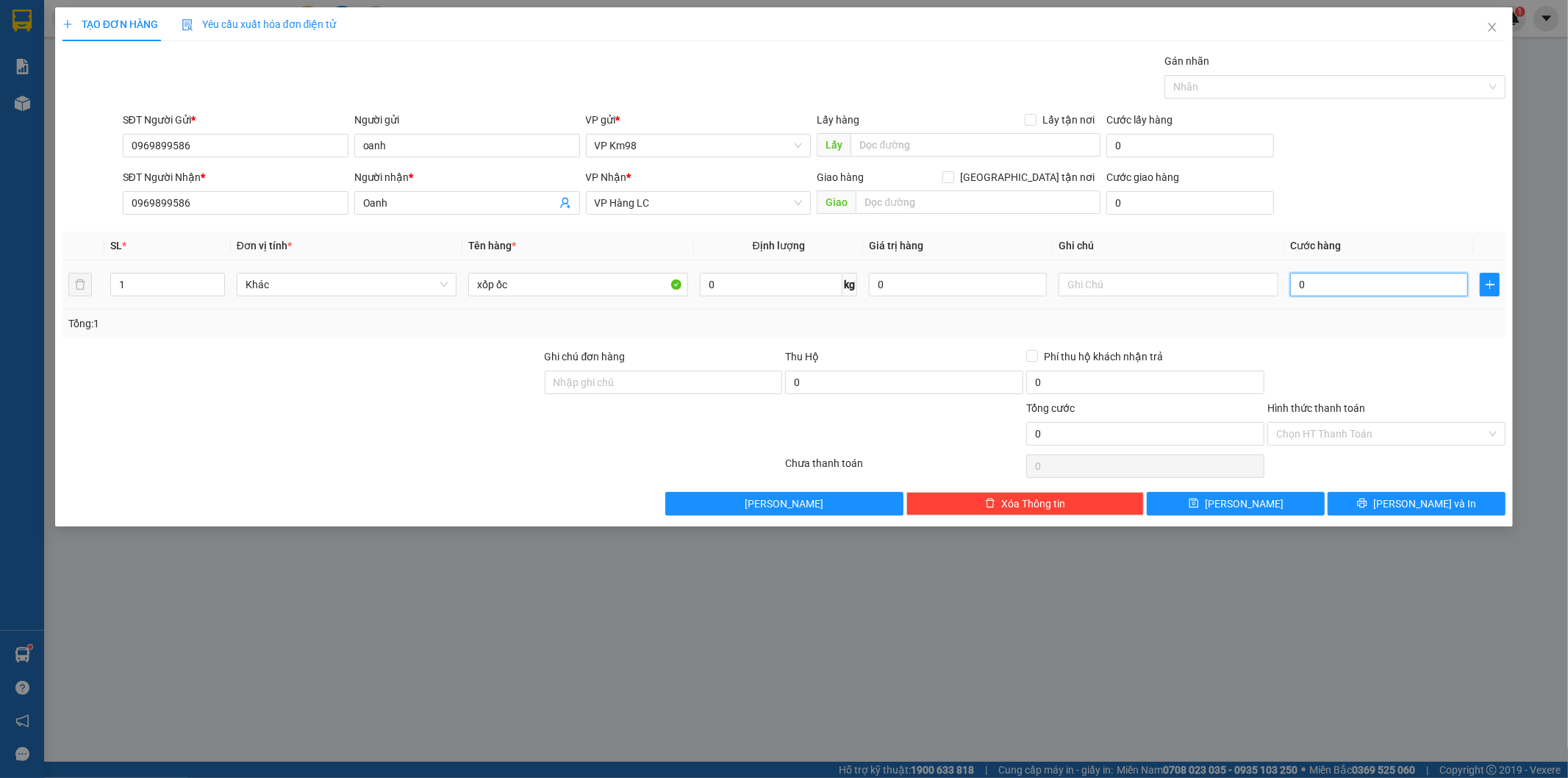
type input "1"
type input "10"
type input "100"
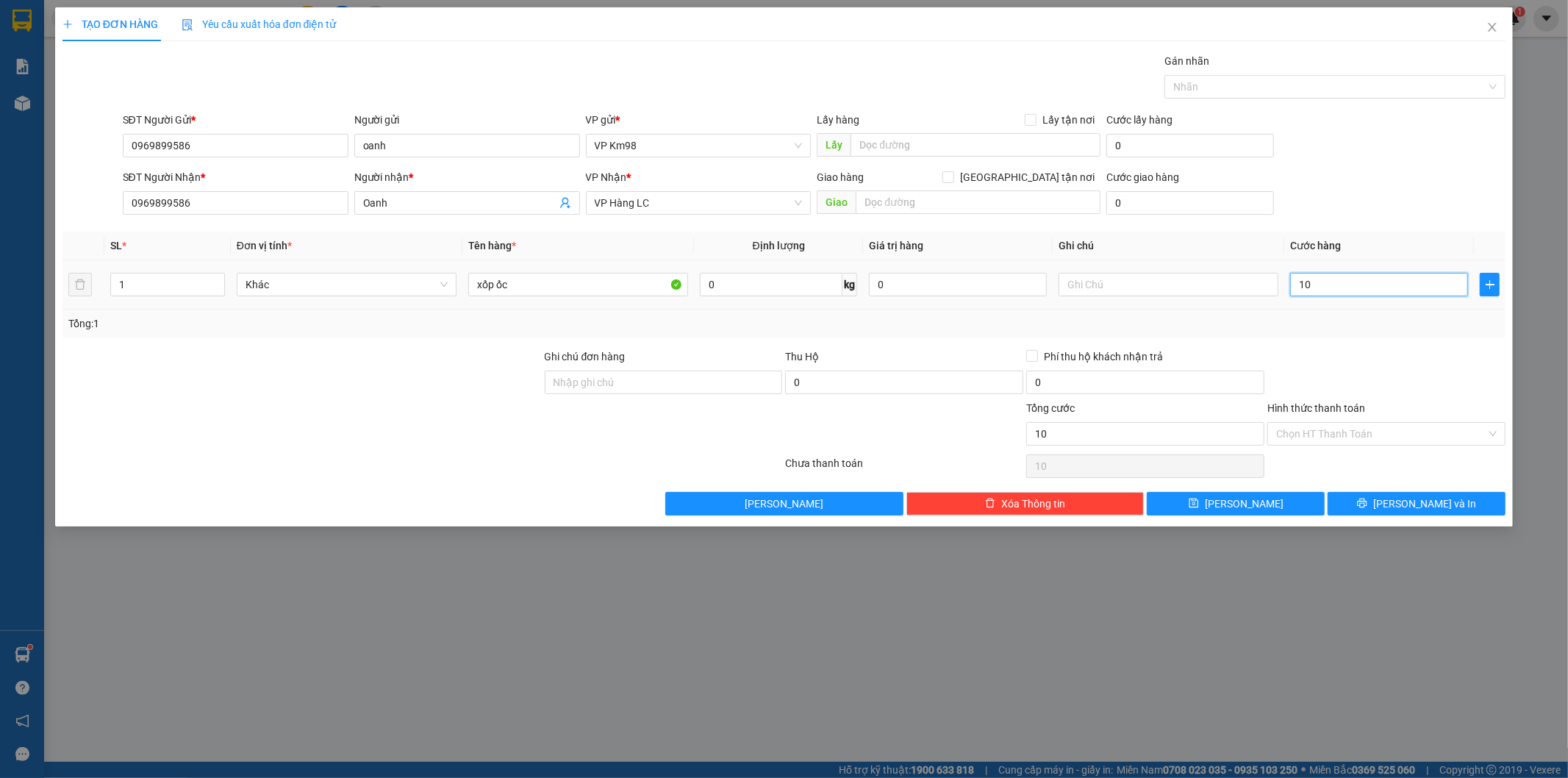
type input "100"
type input "1.000"
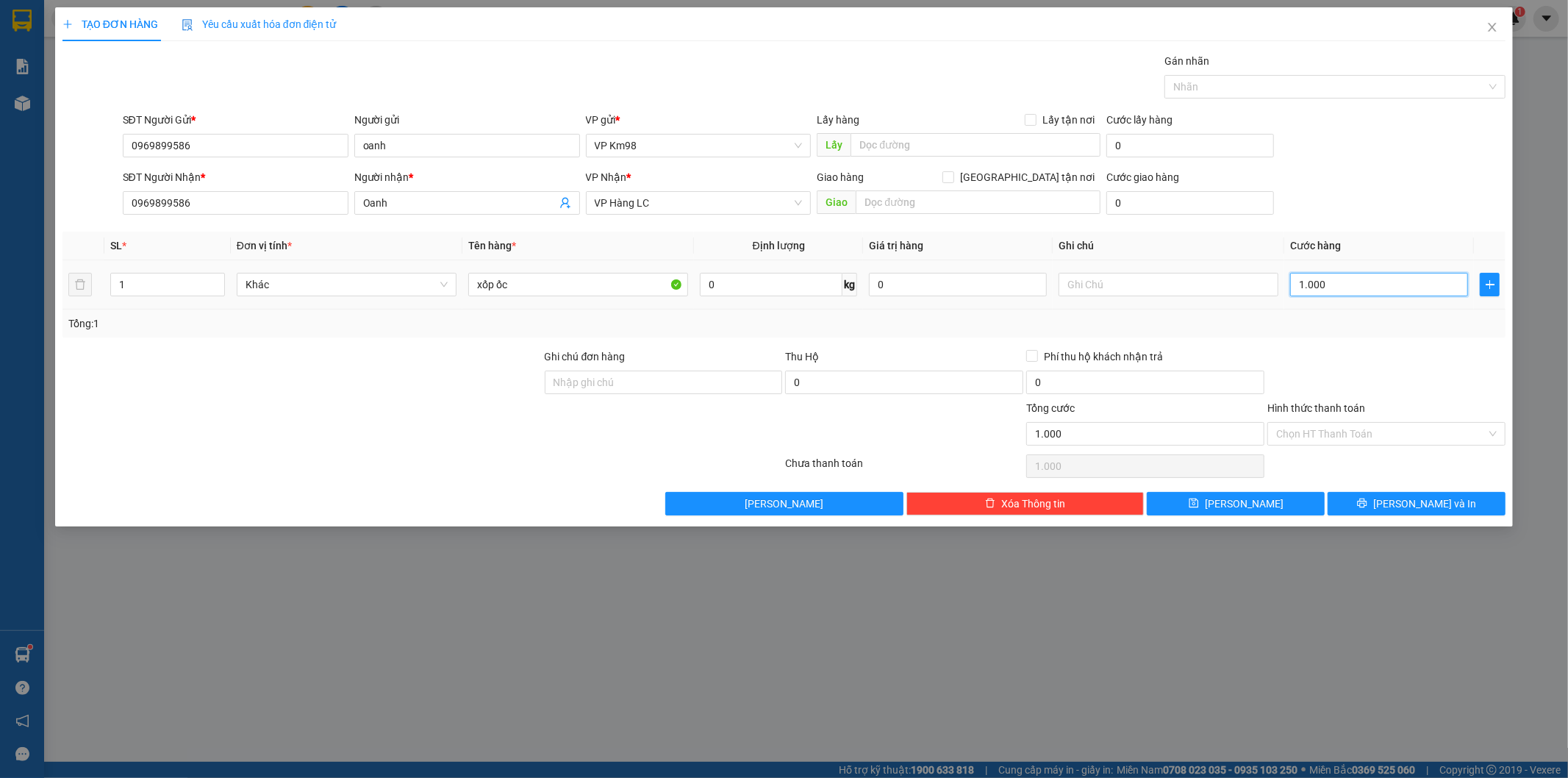
type input "10.000"
type input "100.000"
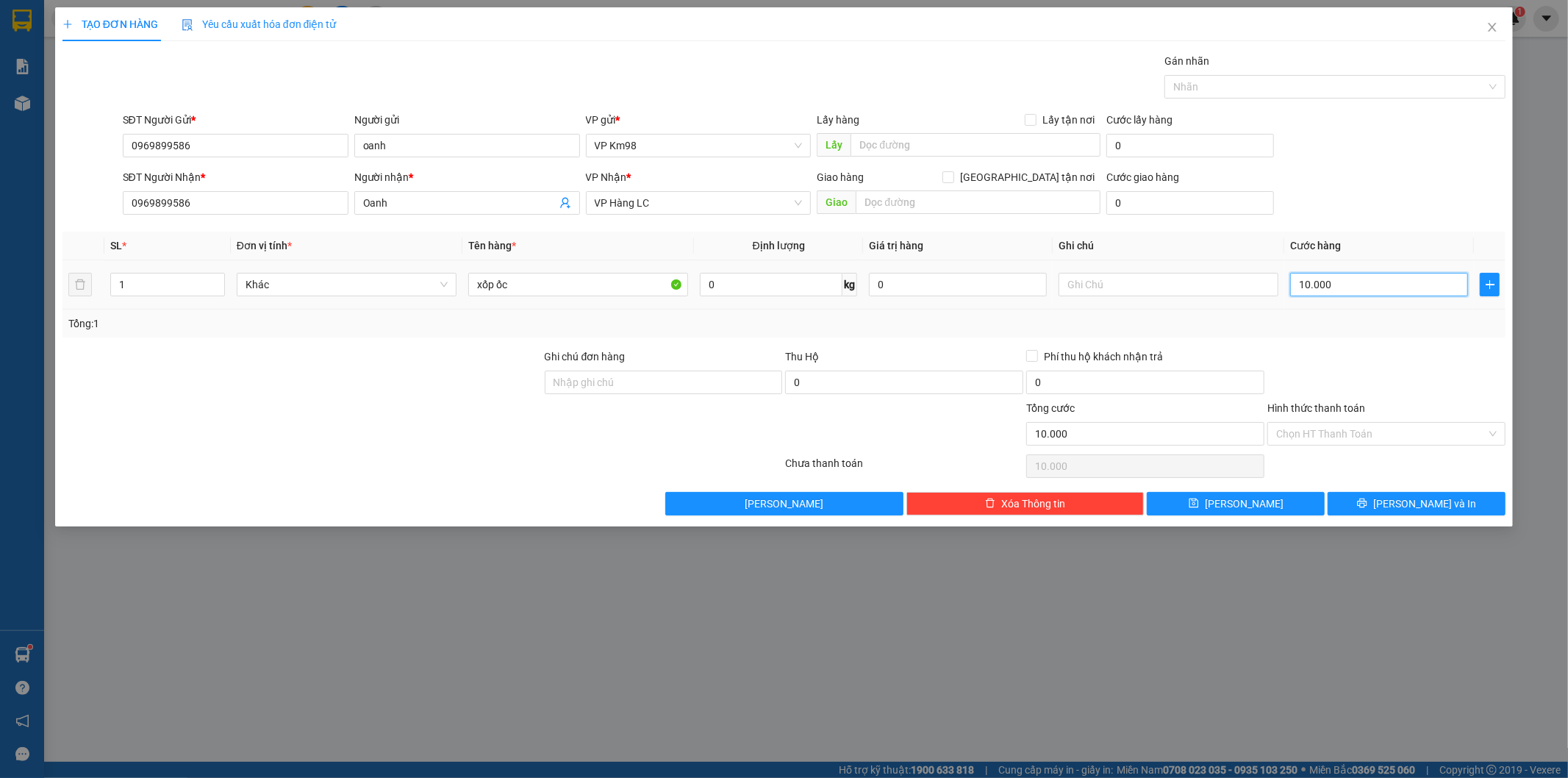
type input "100.000"
click at [1373, 506] on button "[PERSON_NAME] và In" at bounding box center [1416, 504] width 178 height 24
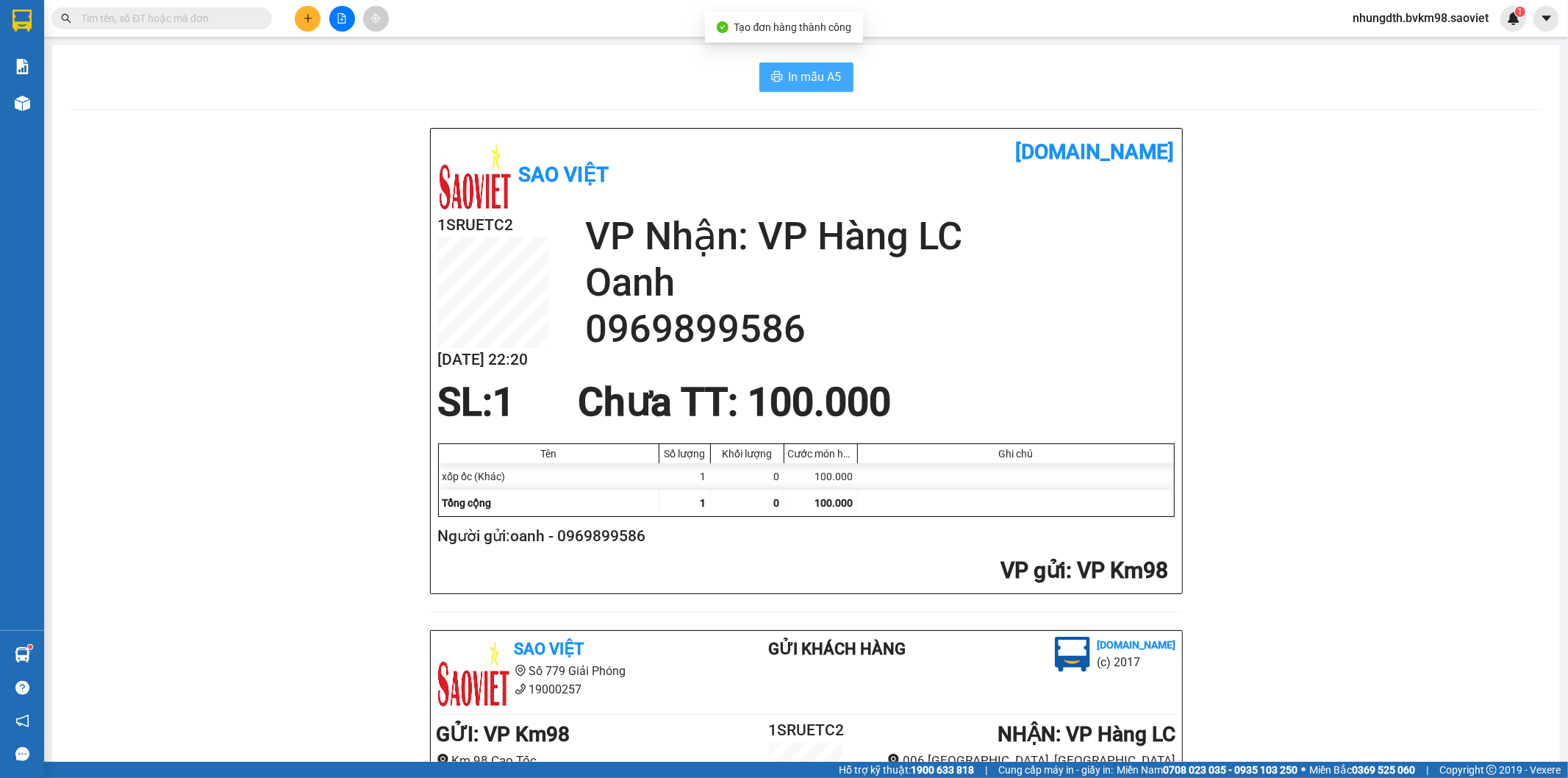
click at [790, 75] on span "In mẫu A5" at bounding box center [815, 77] width 53 height 19
click at [341, 15] on icon "file-add" at bounding box center [342, 19] width 10 height 10
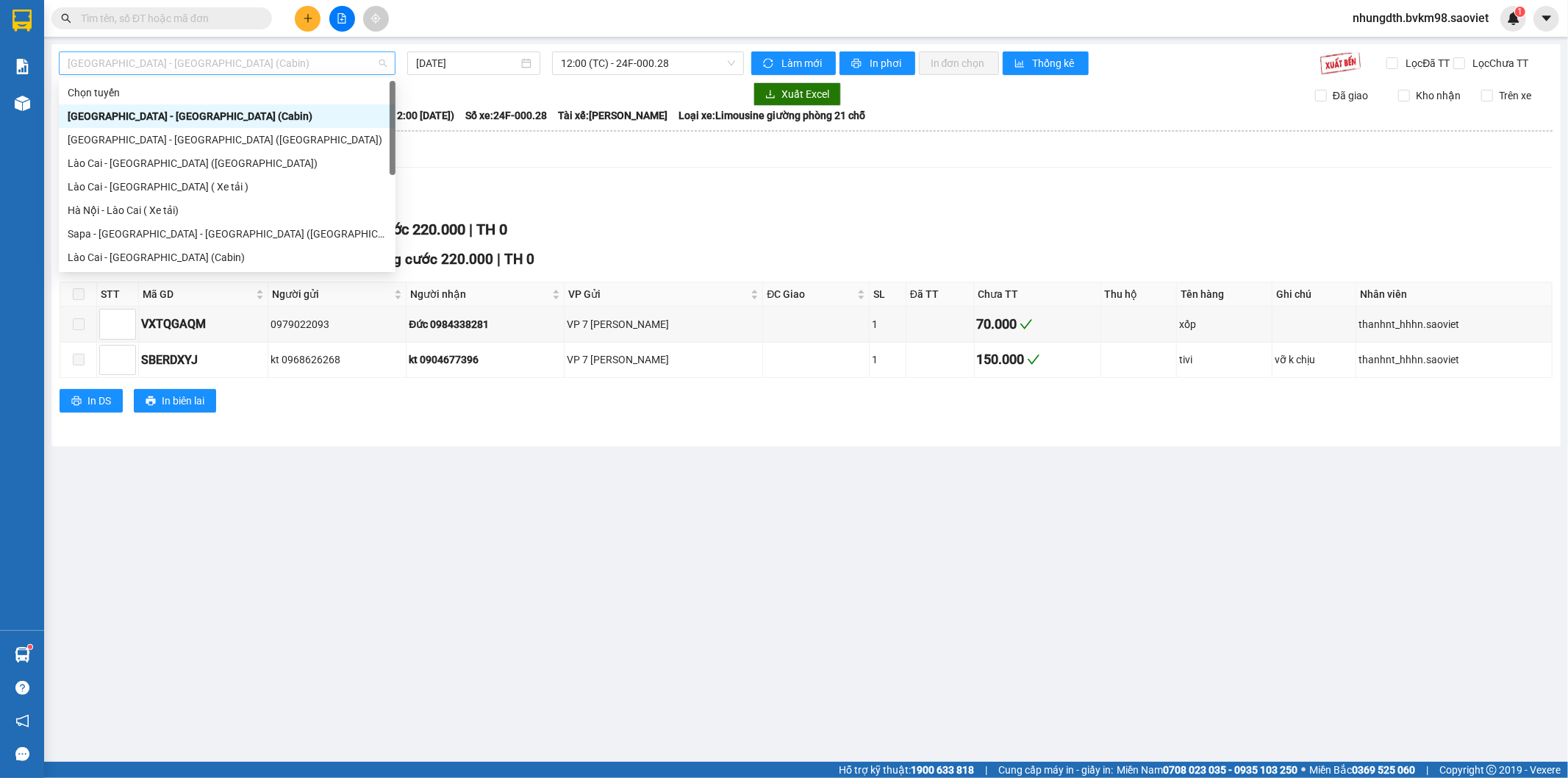
click at [246, 67] on span "[GEOGRAPHIC_DATA] - [GEOGRAPHIC_DATA] (Cabin)" at bounding box center [226, 63] width 319 height 22
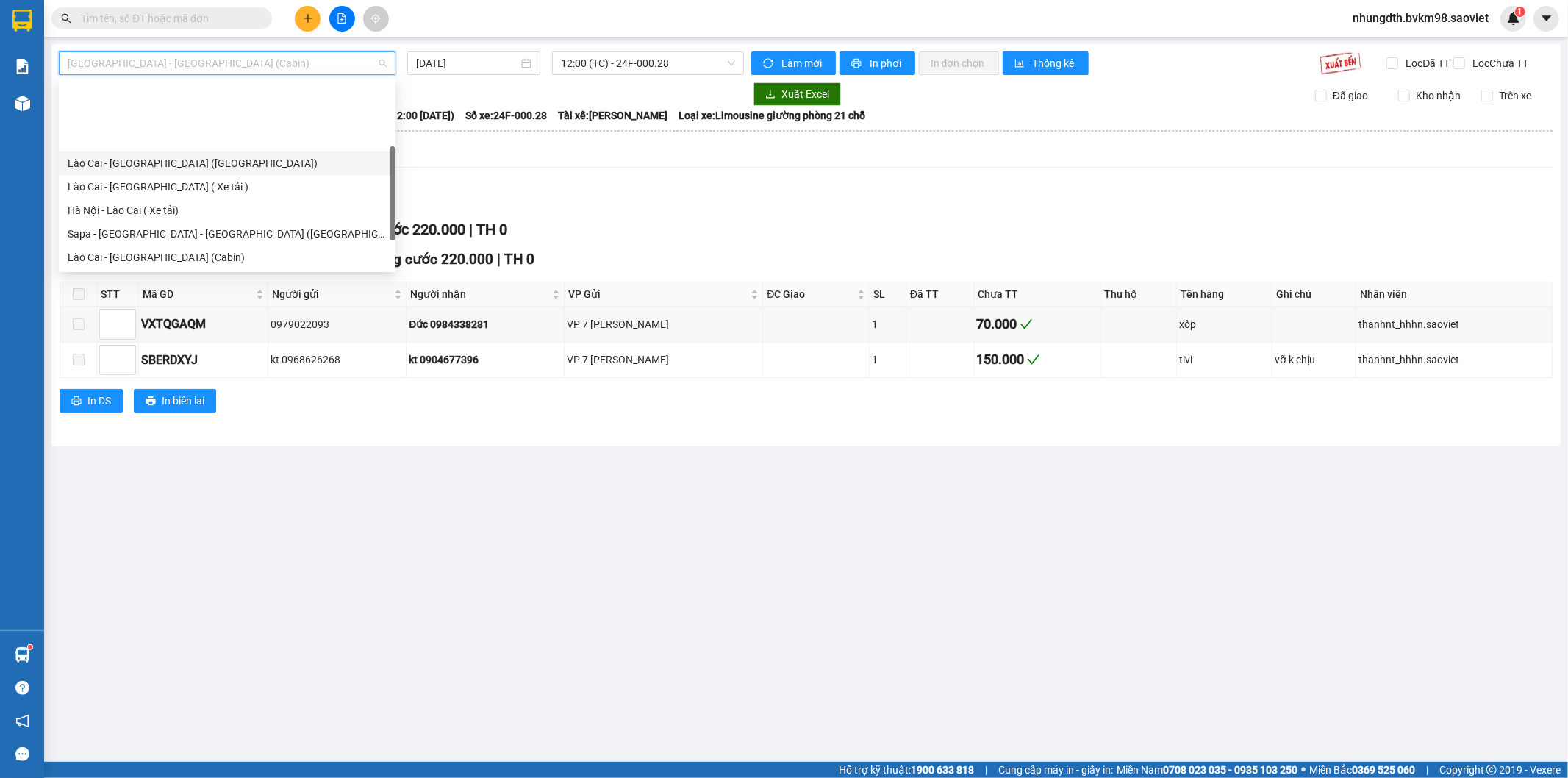
scroll to position [117, 0]
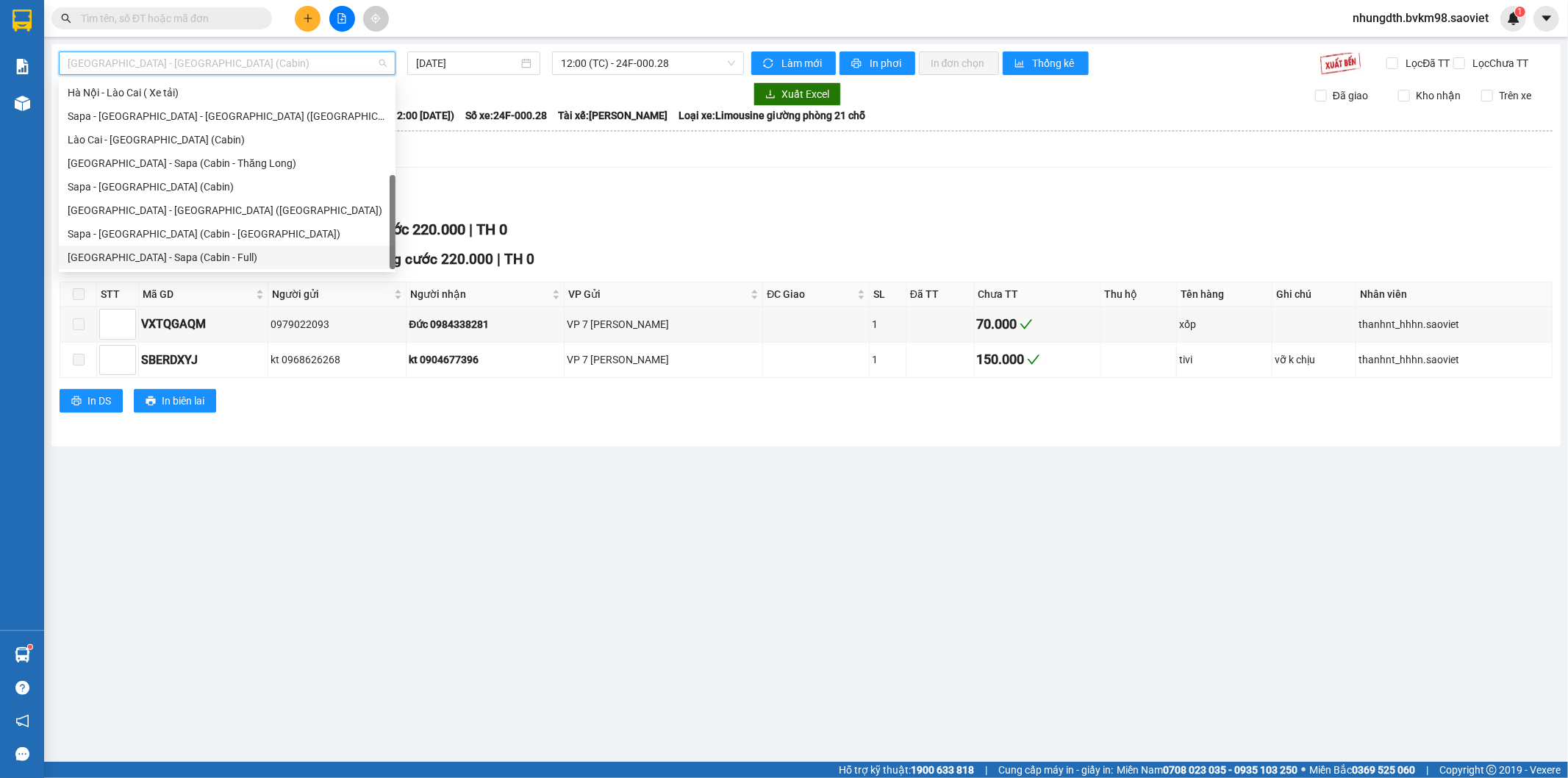
drag, startPoint x: 151, startPoint y: 257, endPoint x: 306, endPoint y: 226, distance: 158.1
click at [153, 259] on div "[GEOGRAPHIC_DATA] - Sapa (Cabin - Full)" at bounding box center [226, 257] width 319 height 16
type input "[DATE]"
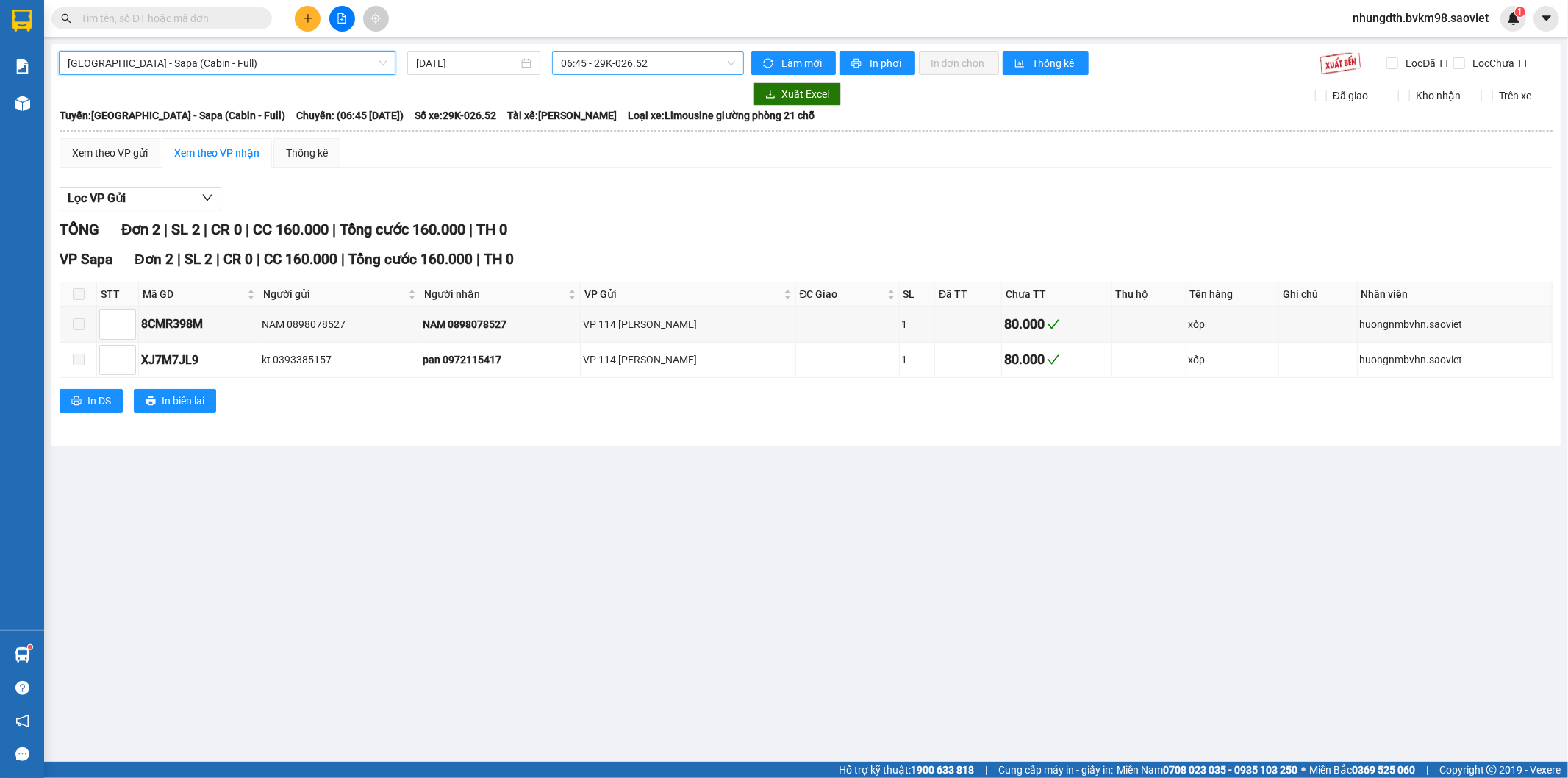
click at [612, 62] on span "06:45 - 29K-026.52" at bounding box center [647, 63] width 174 height 22
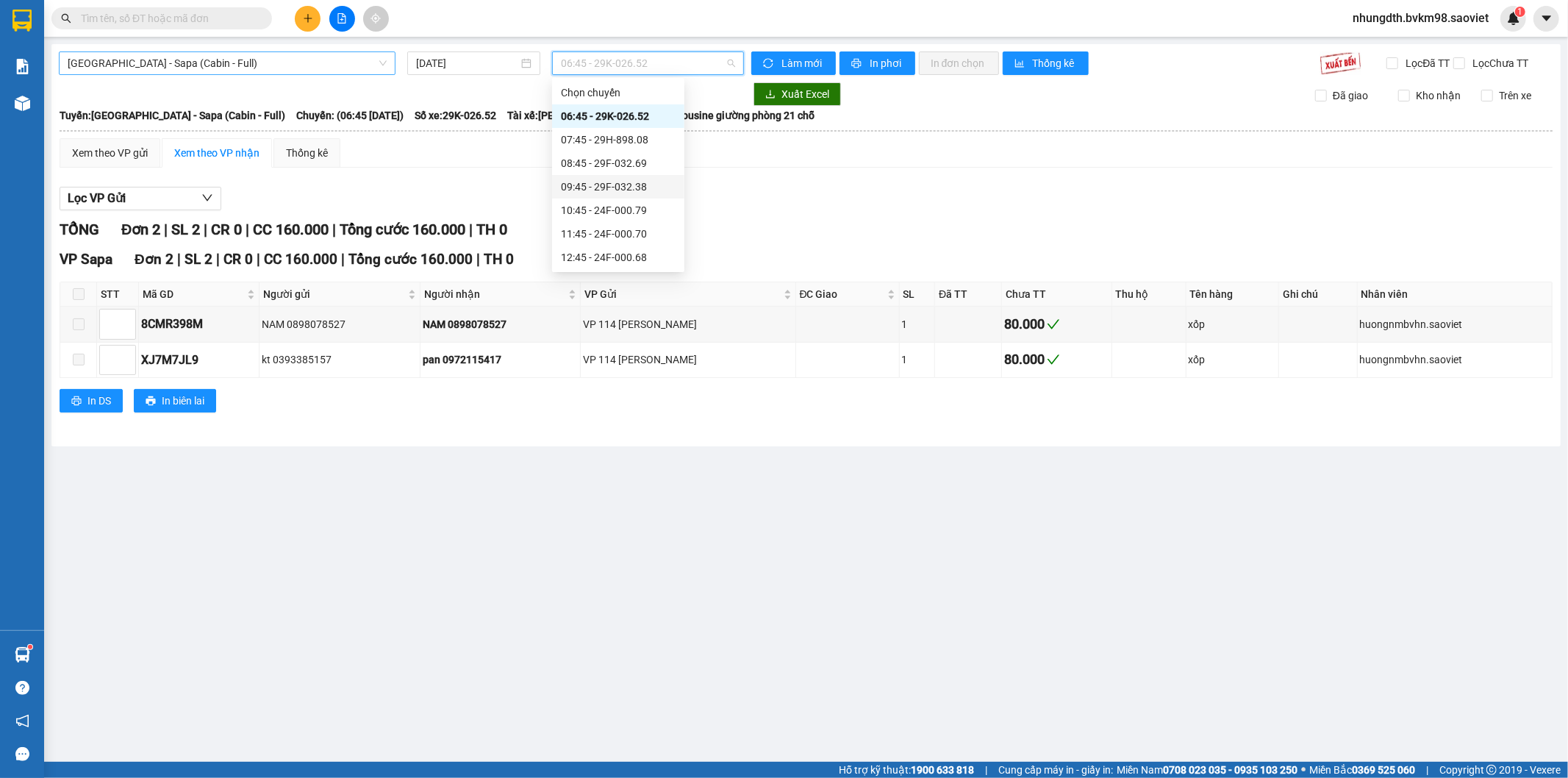
click at [208, 65] on span "[GEOGRAPHIC_DATA] - Sapa (Cabin - Full)" at bounding box center [226, 63] width 319 height 22
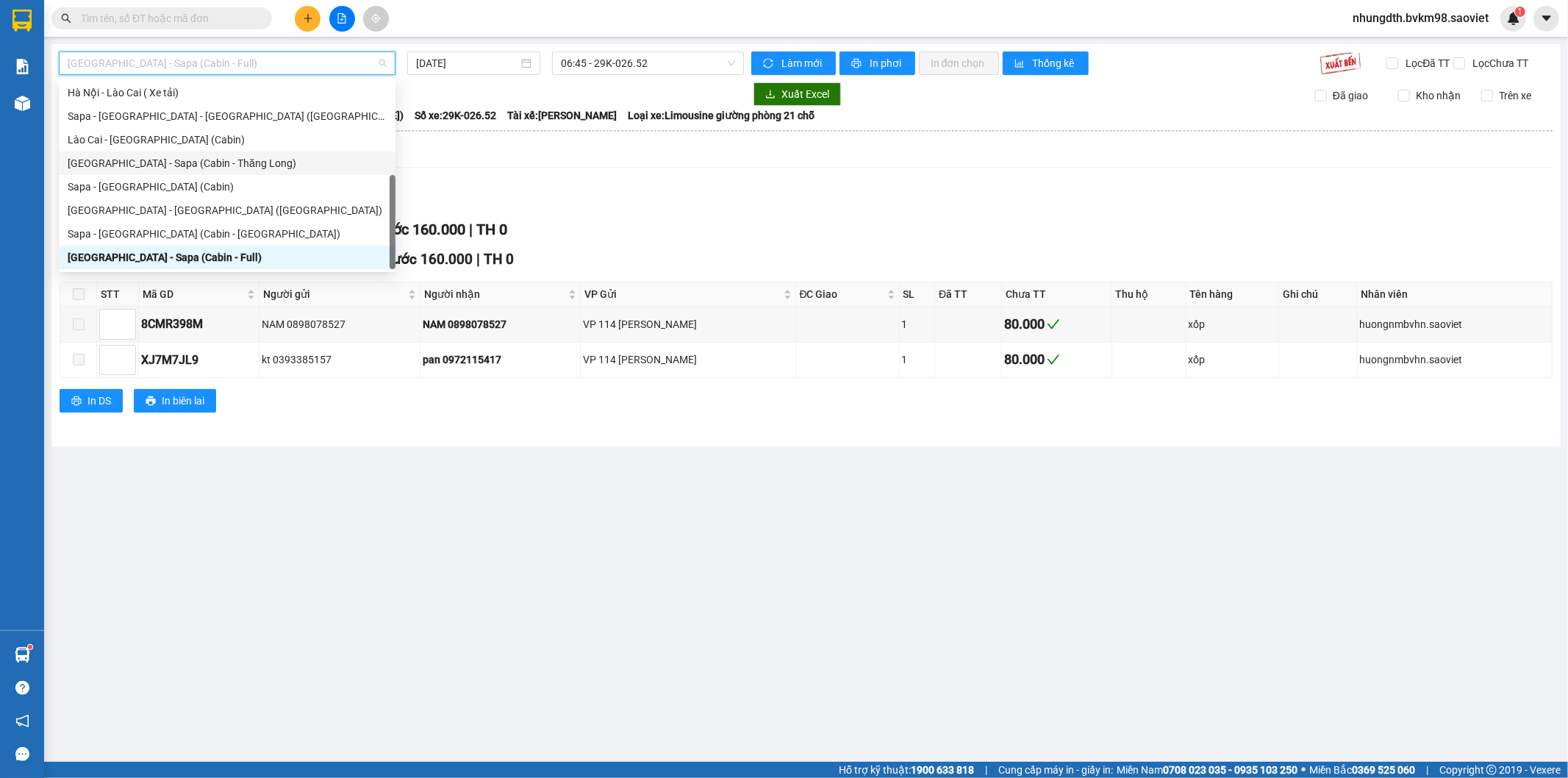
click at [197, 162] on div "[GEOGRAPHIC_DATA] - Sapa (Cabin - Thăng Long)" at bounding box center [226, 163] width 319 height 16
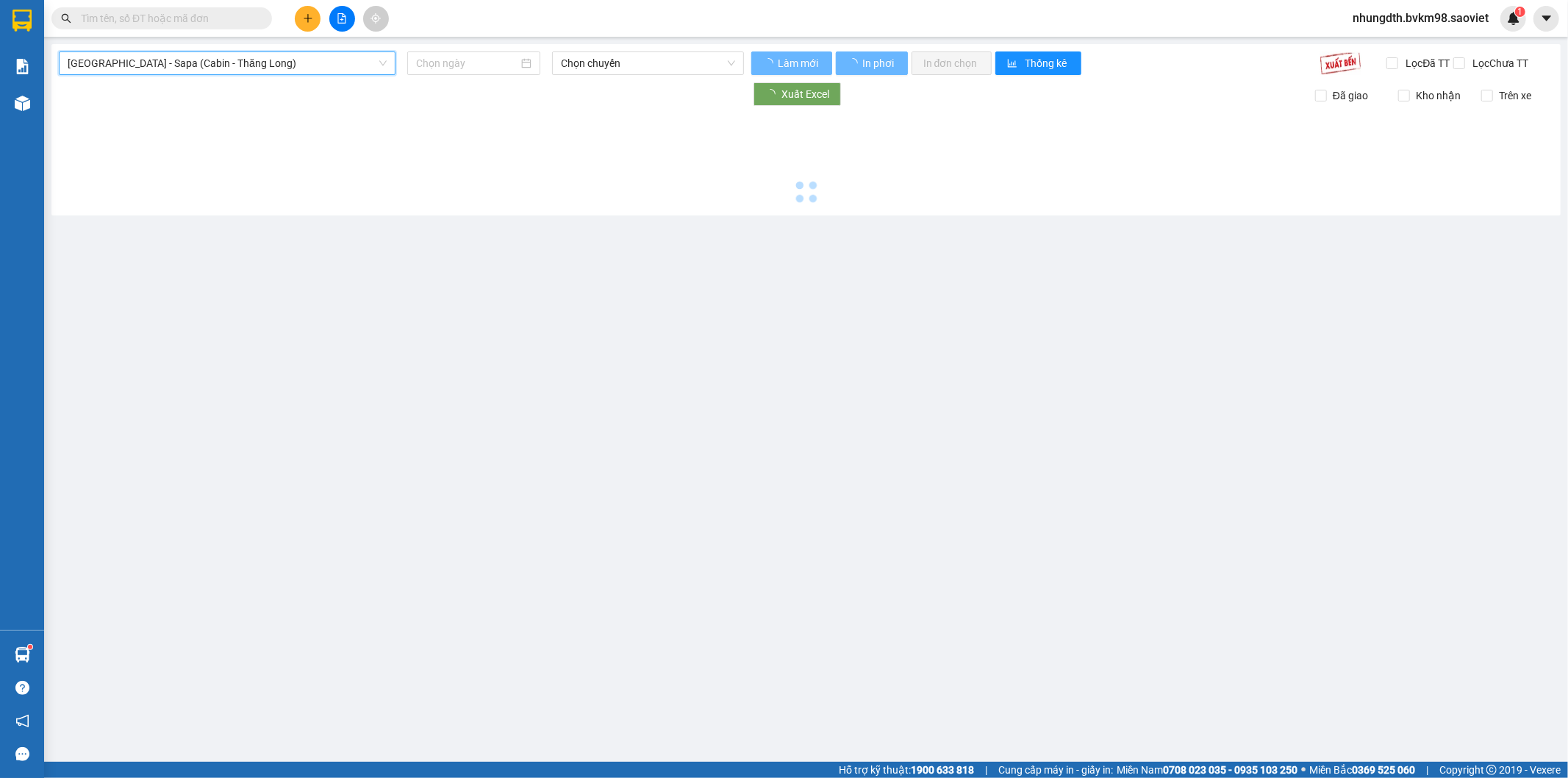
type input "[DATE]"
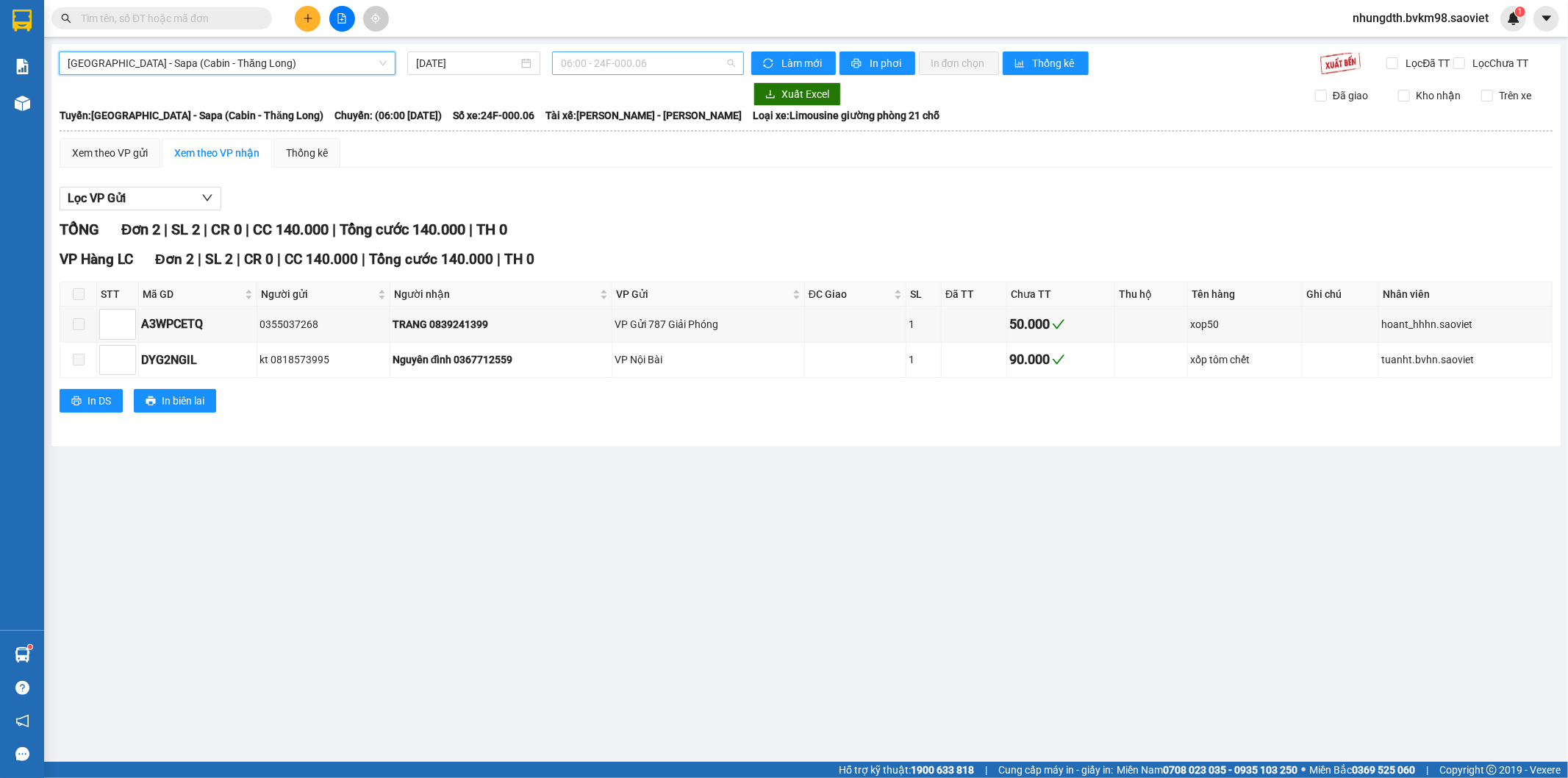
click at [621, 62] on span "06:00 - 24F-000.06" at bounding box center [647, 63] width 174 height 22
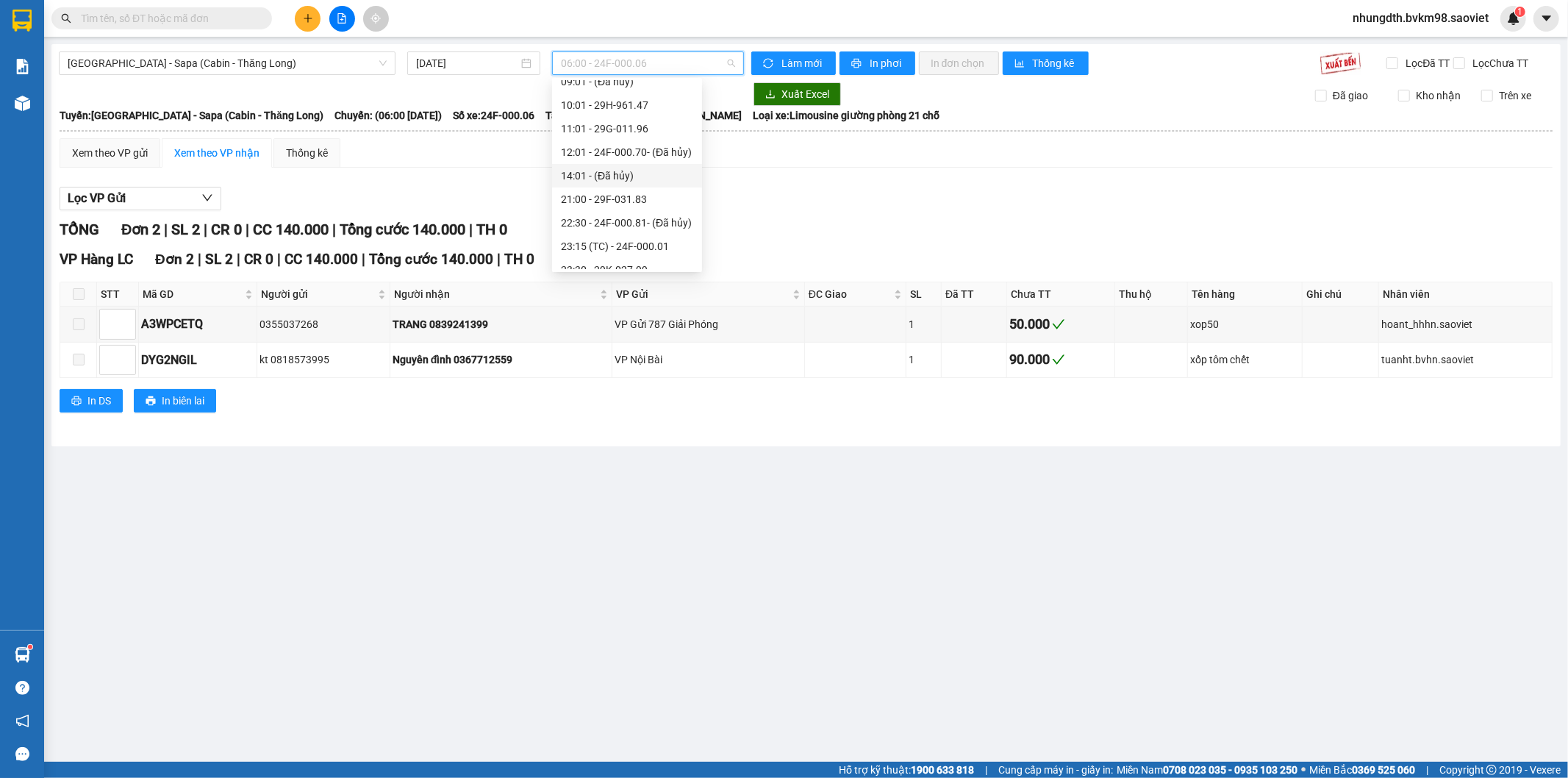
scroll to position [141, 0]
click at [637, 141] on div "21:00 - 29F-031.83" at bounding box center [626, 140] width 132 height 16
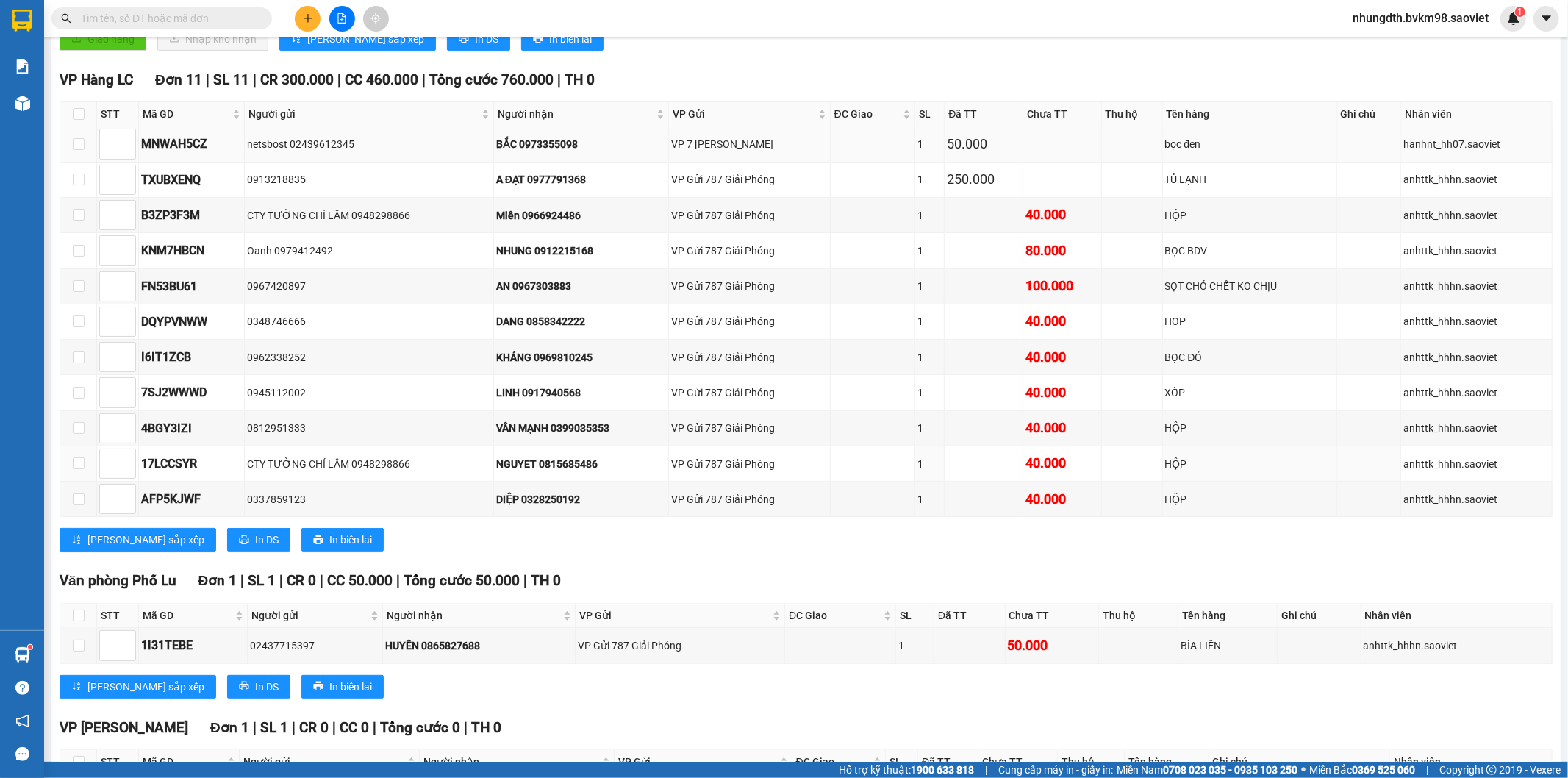
scroll to position [245, 0]
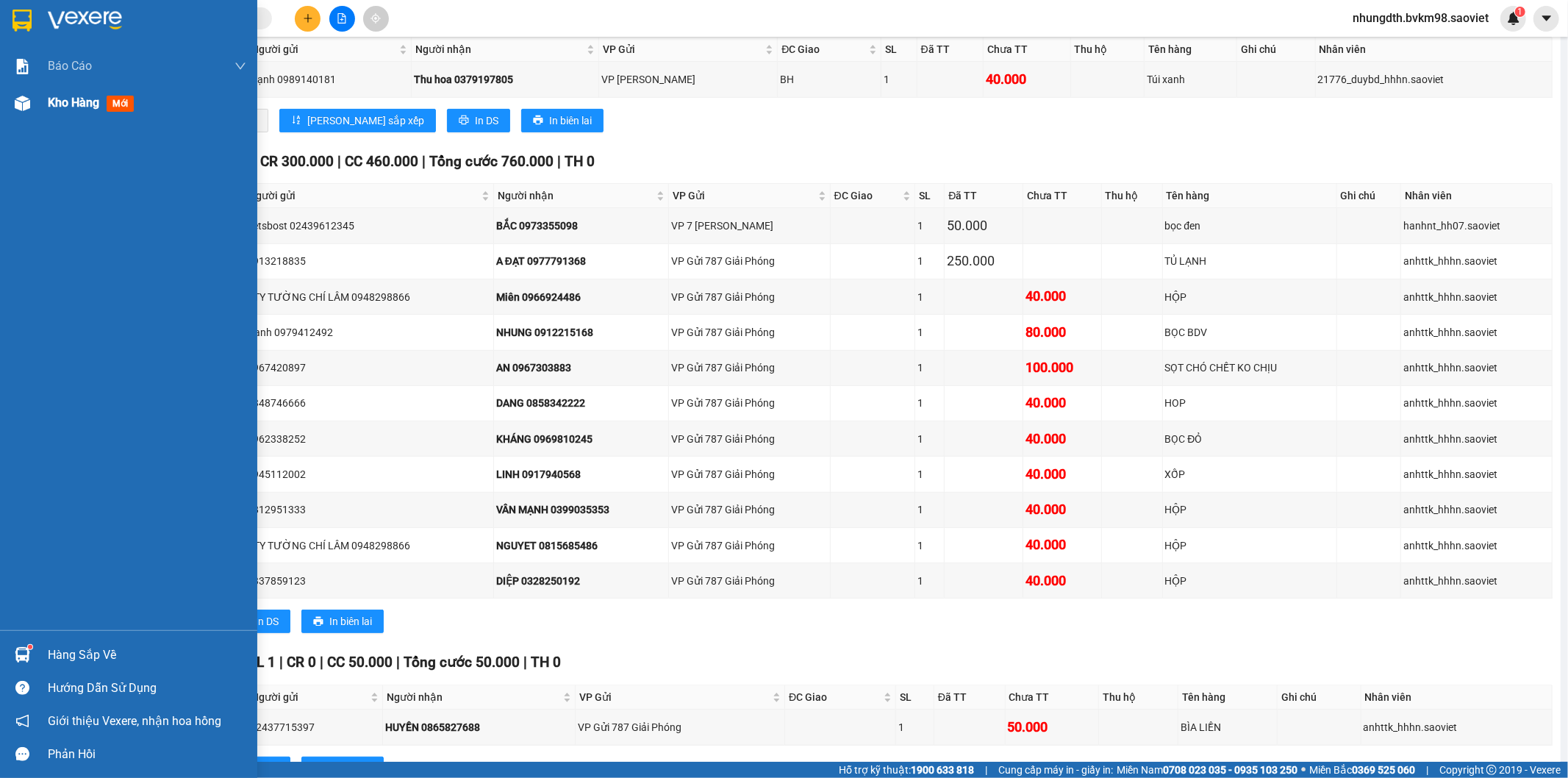
click at [22, 99] on img at bounding box center [22, 103] width 15 height 15
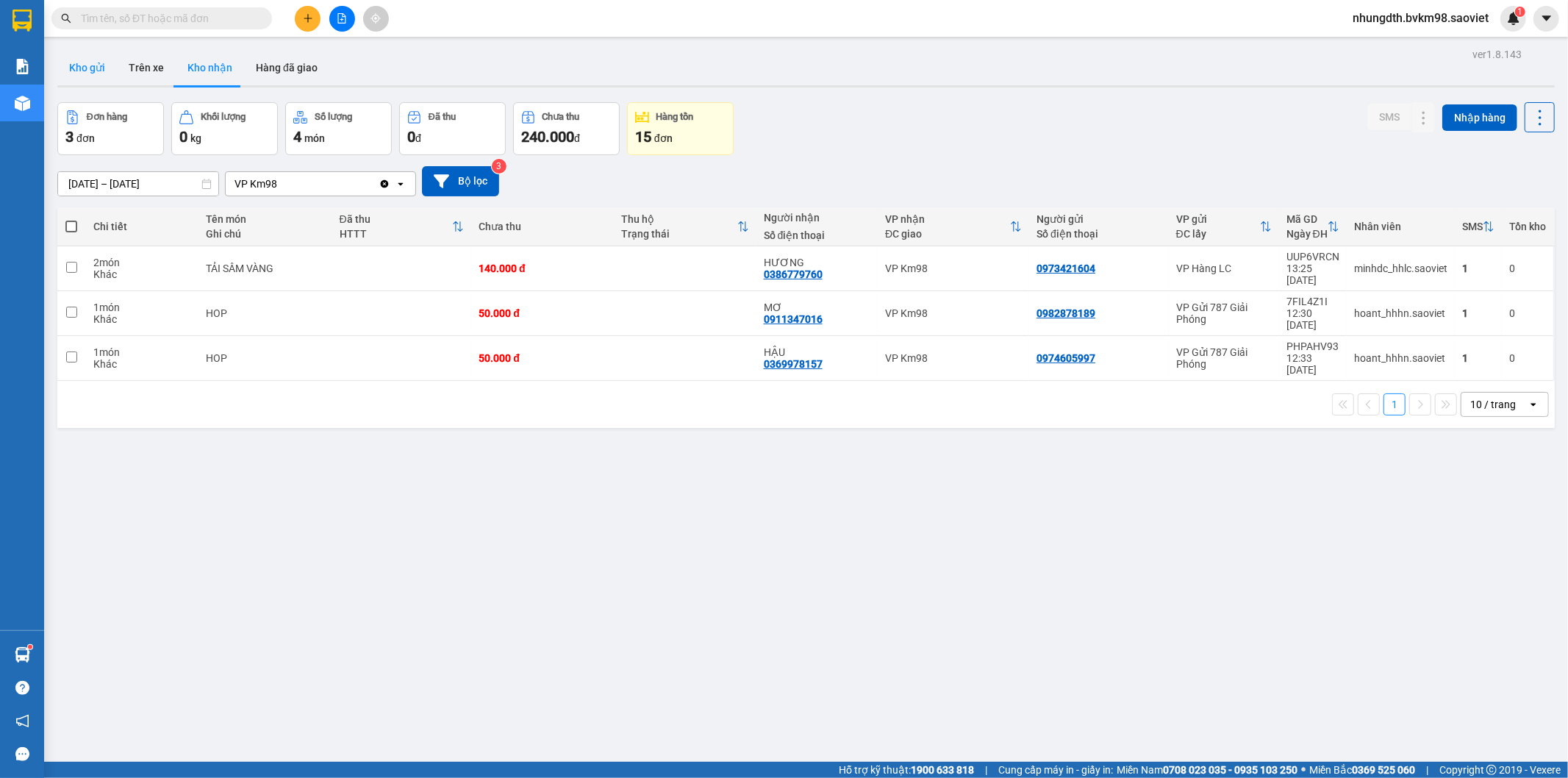
click at [89, 66] on button "Kho gửi" at bounding box center [87, 67] width 60 height 35
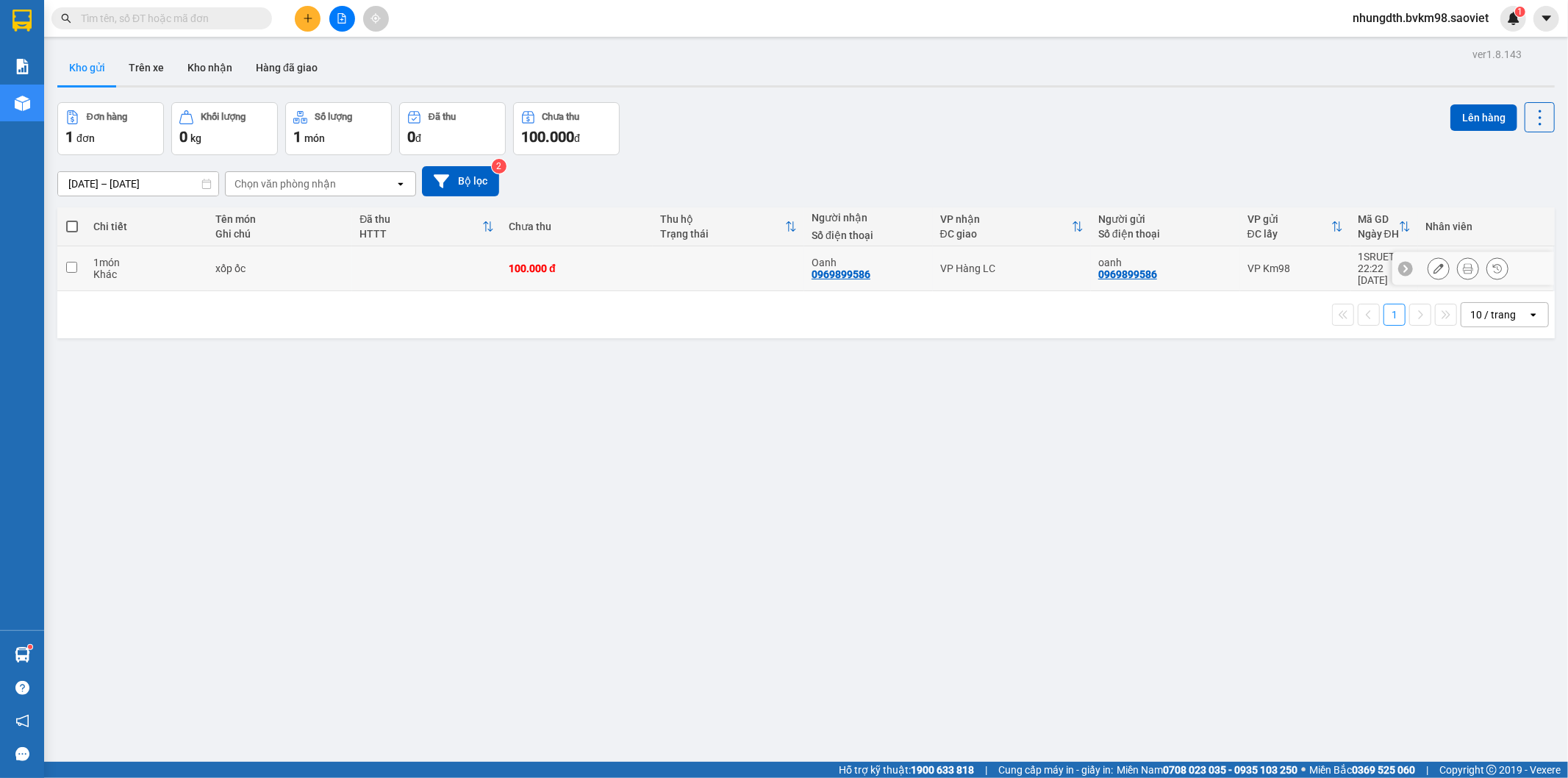
drag, startPoint x: 70, startPoint y: 266, endPoint x: 522, endPoint y: 267, distance: 452.0
click at [69, 266] on input "checkbox" at bounding box center [71, 267] width 11 height 11
checkbox input "true"
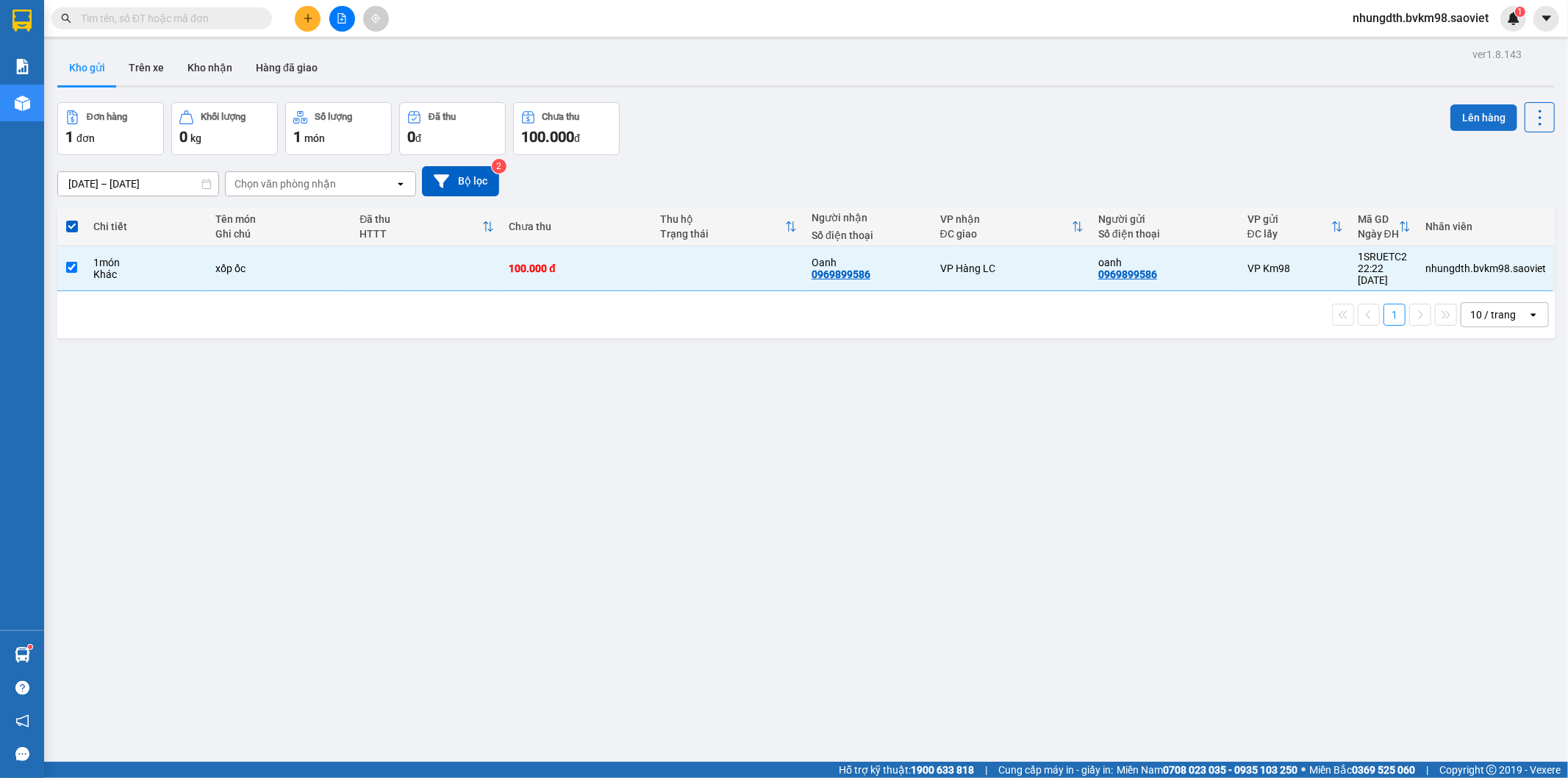
click at [1457, 119] on button "Lên hàng" at bounding box center [1483, 117] width 67 height 26
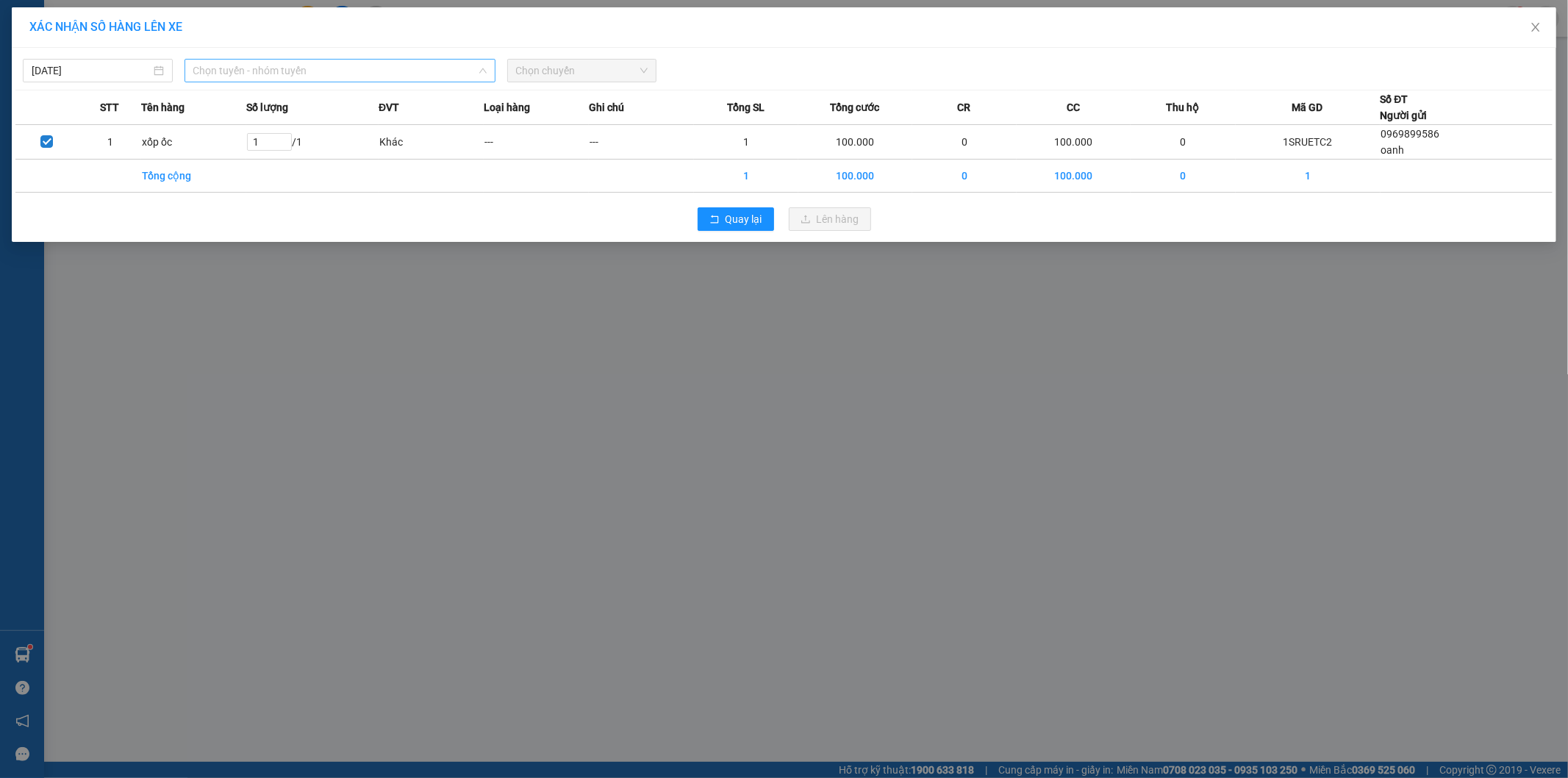
click at [282, 78] on span "Chọn tuyến - nhóm tuyến" at bounding box center [339, 71] width 294 height 22
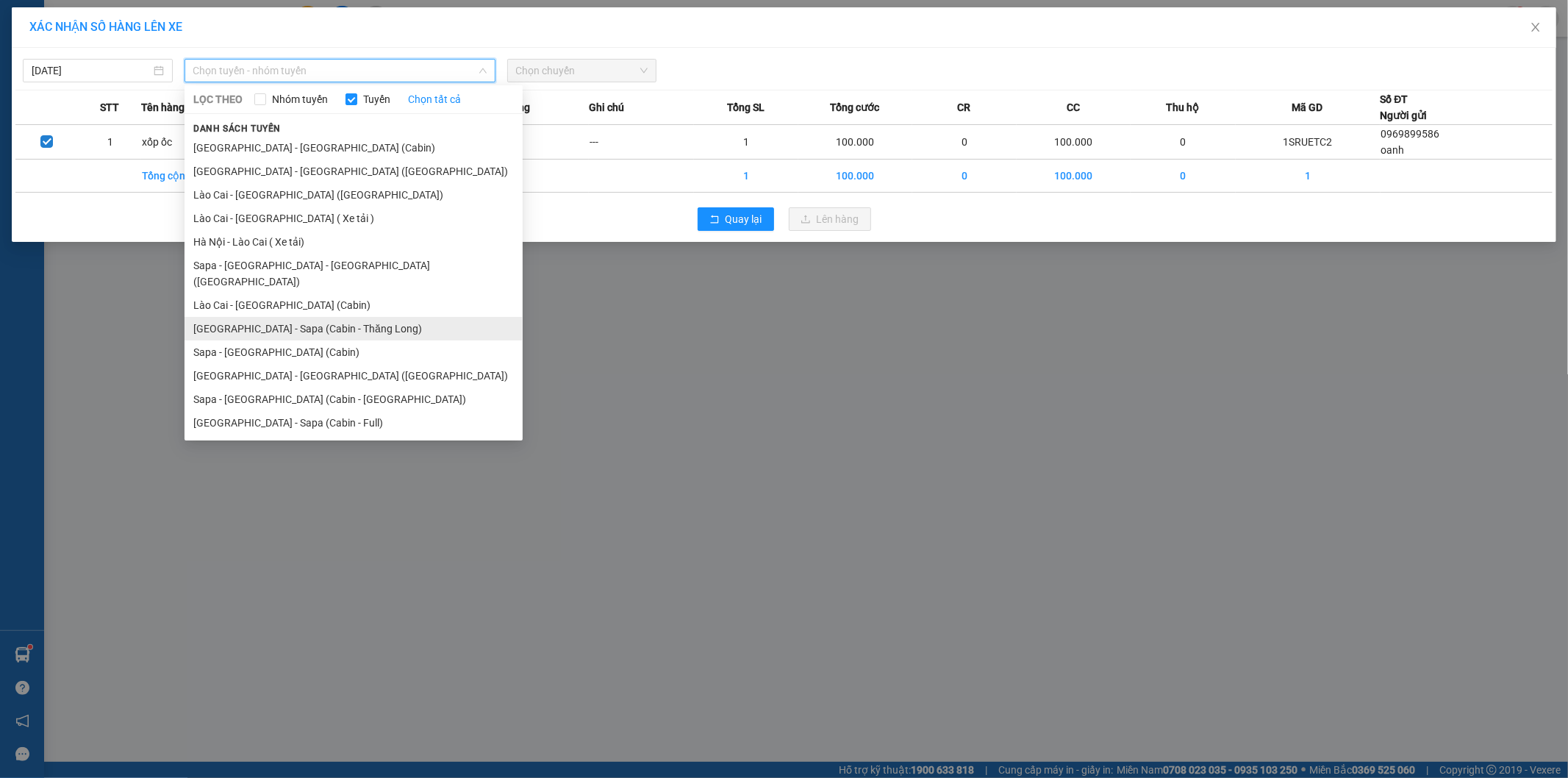
click at [288, 317] on li "[GEOGRAPHIC_DATA] - Sapa (Cabin - Thăng Long)" at bounding box center [353, 329] width 338 height 24
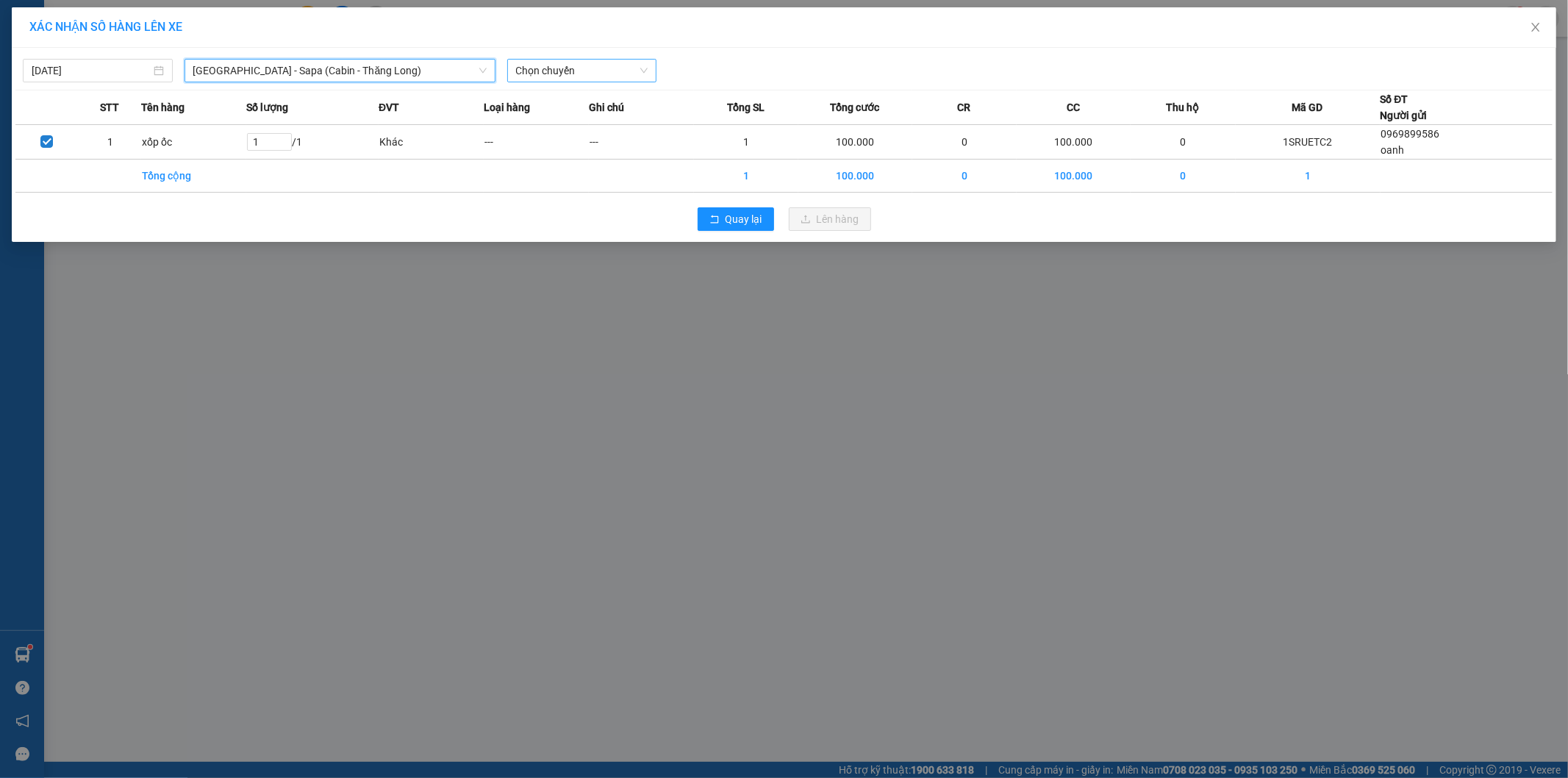
click at [575, 78] on span "Chọn chuyến" at bounding box center [581, 71] width 132 height 22
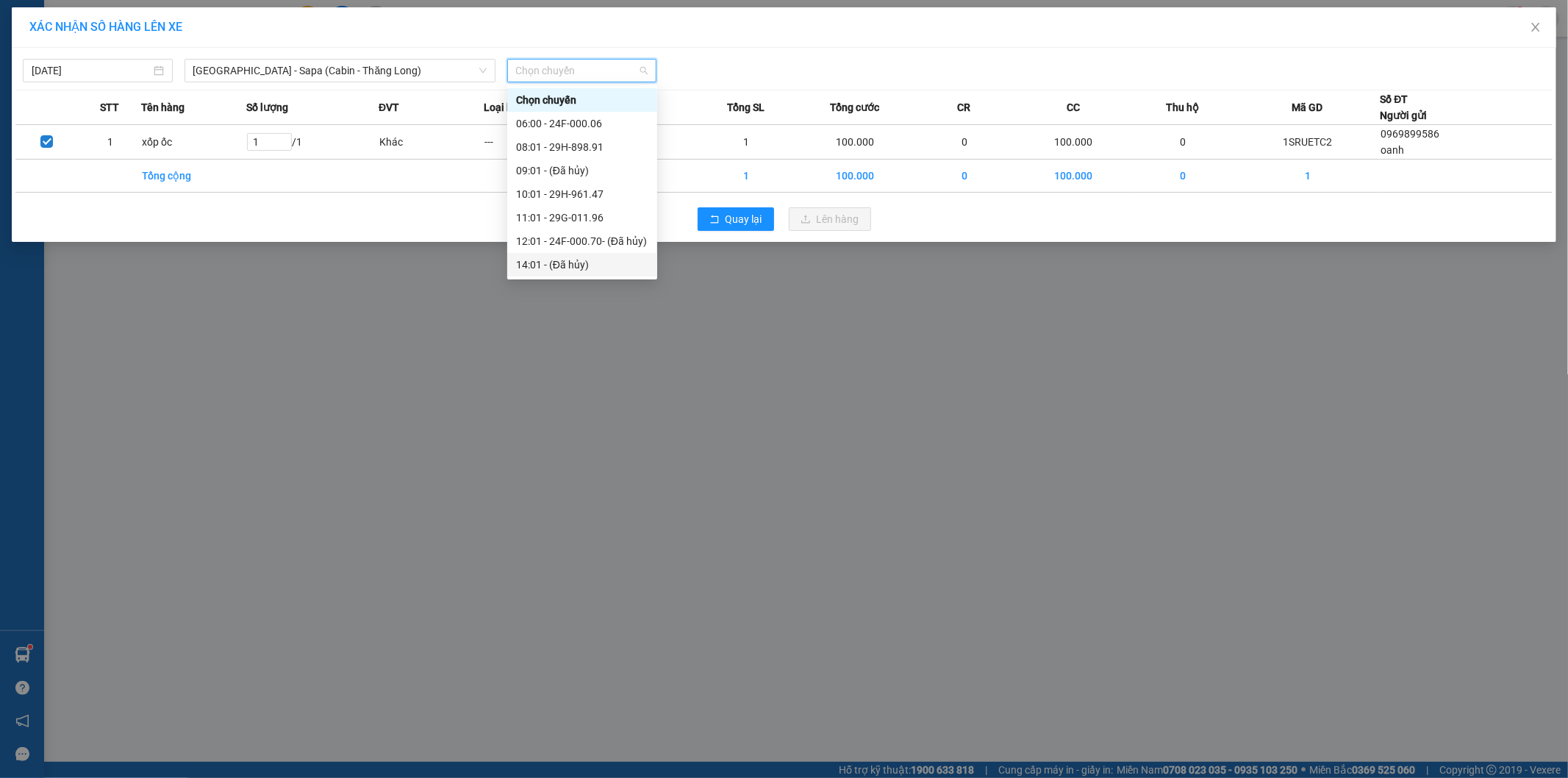
scroll to position [82, 0]
drag, startPoint x: 581, startPoint y: 208, endPoint x: 624, endPoint y: 215, distance: 43.6
click at [580, 207] on div "21:00 - 29F-031.83" at bounding box center [581, 206] width 132 height 16
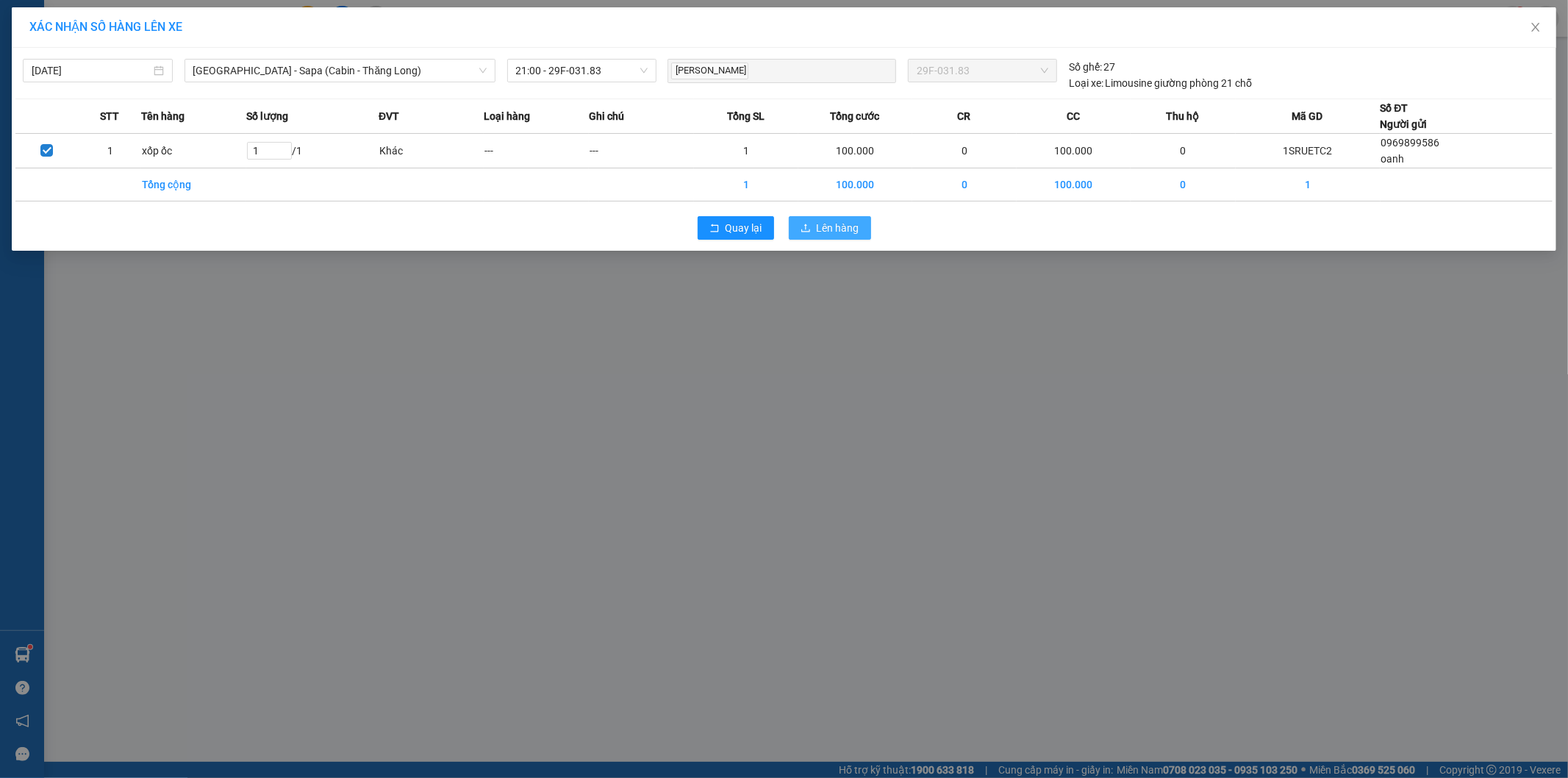
click at [816, 222] on button "Lên hàng" at bounding box center [830, 228] width 83 height 24
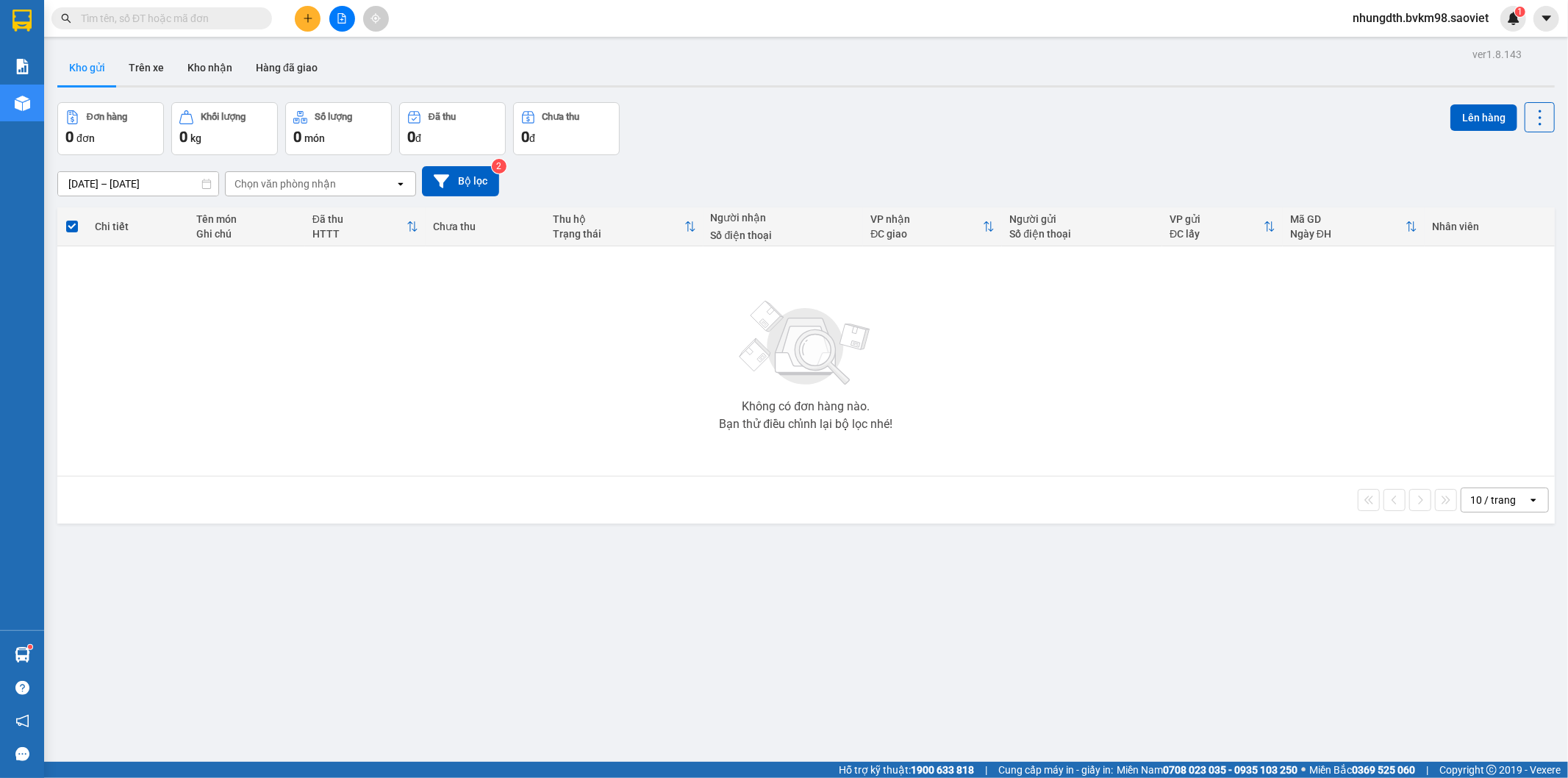
click at [338, 11] on button at bounding box center [342, 19] width 26 height 26
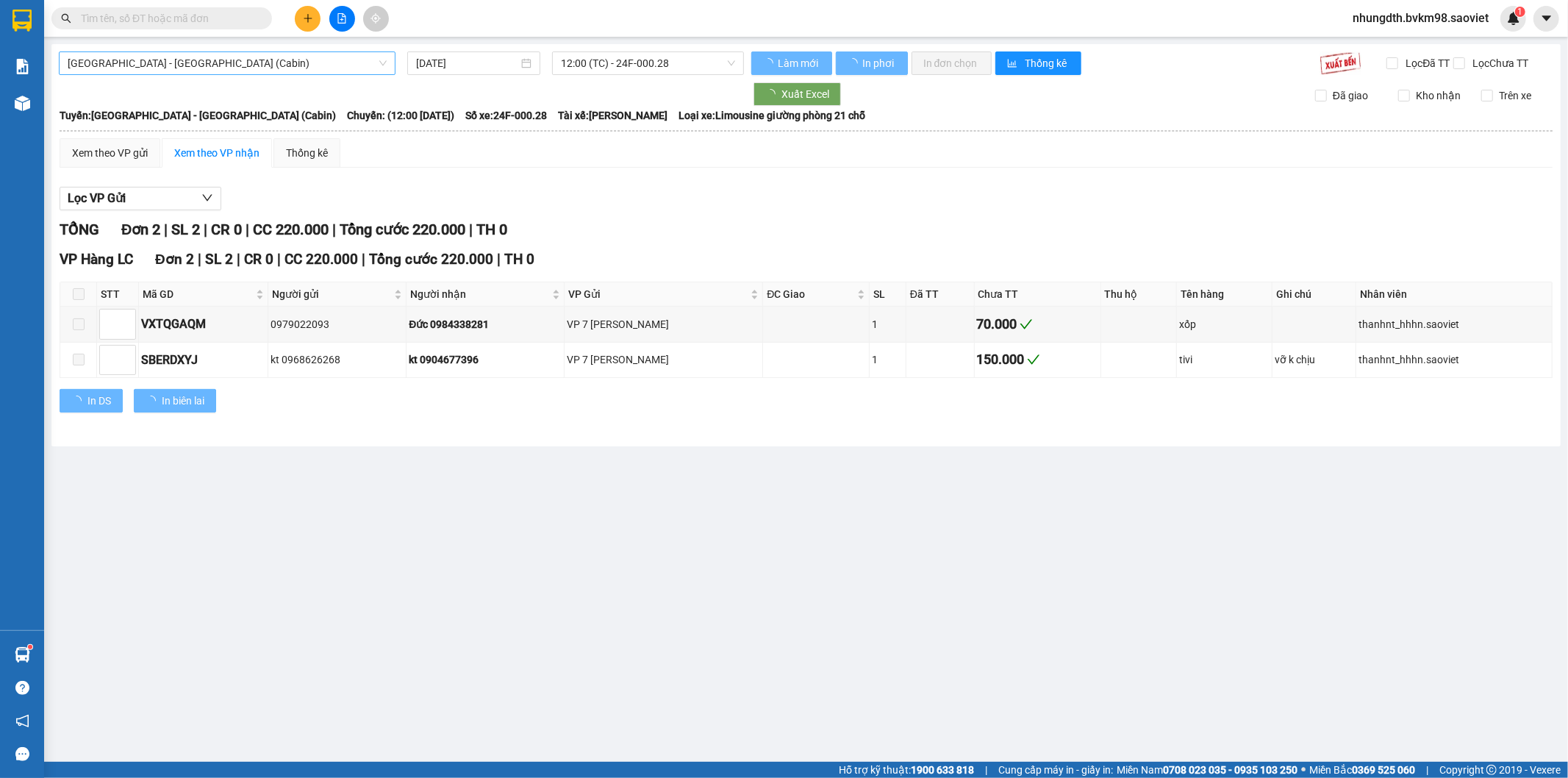
click at [275, 57] on span "[GEOGRAPHIC_DATA] - [GEOGRAPHIC_DATA] (Cabin)" at bounding box center [226, 63] width 319 height 22
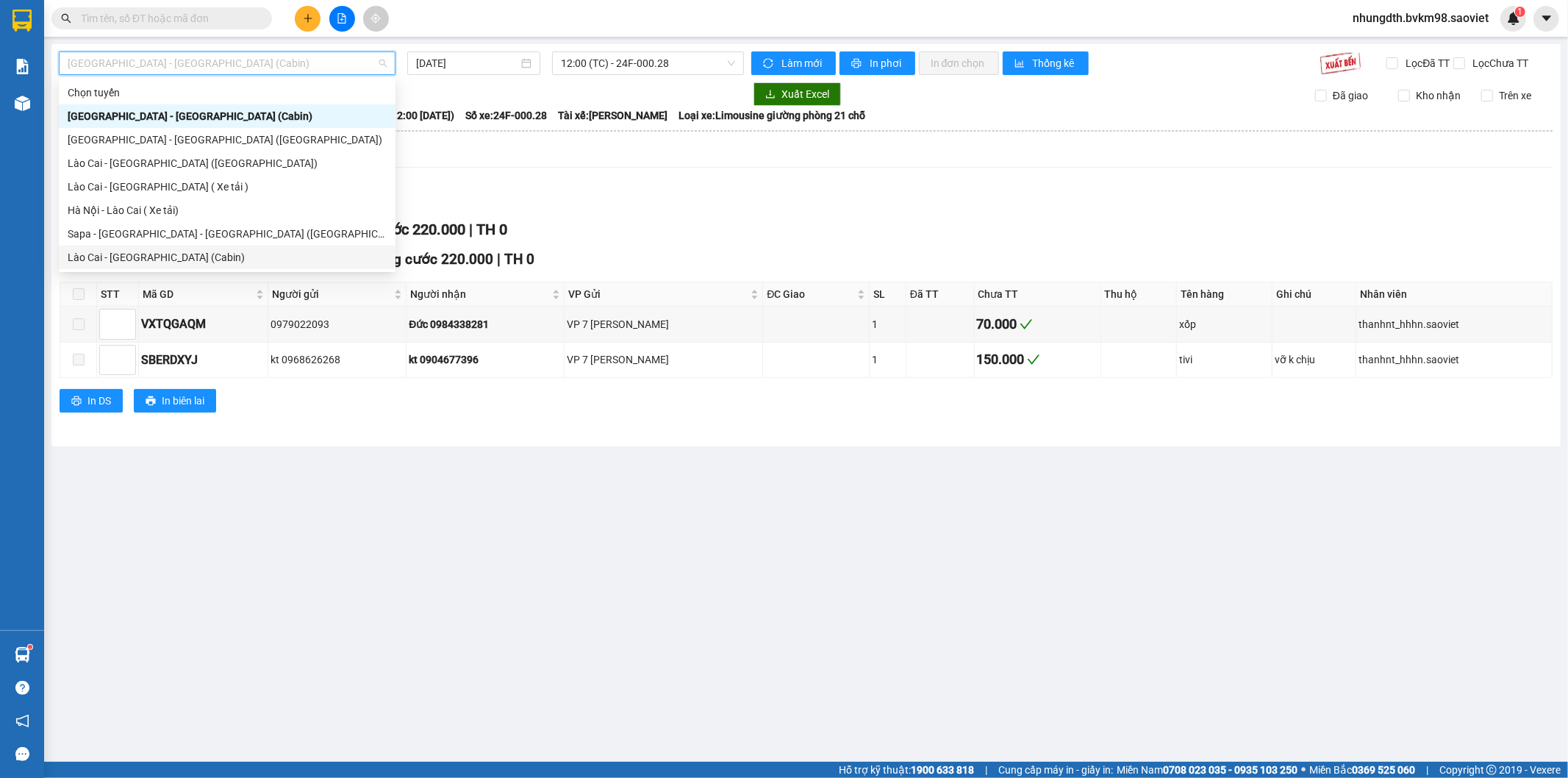
scroll to position [117, 0]
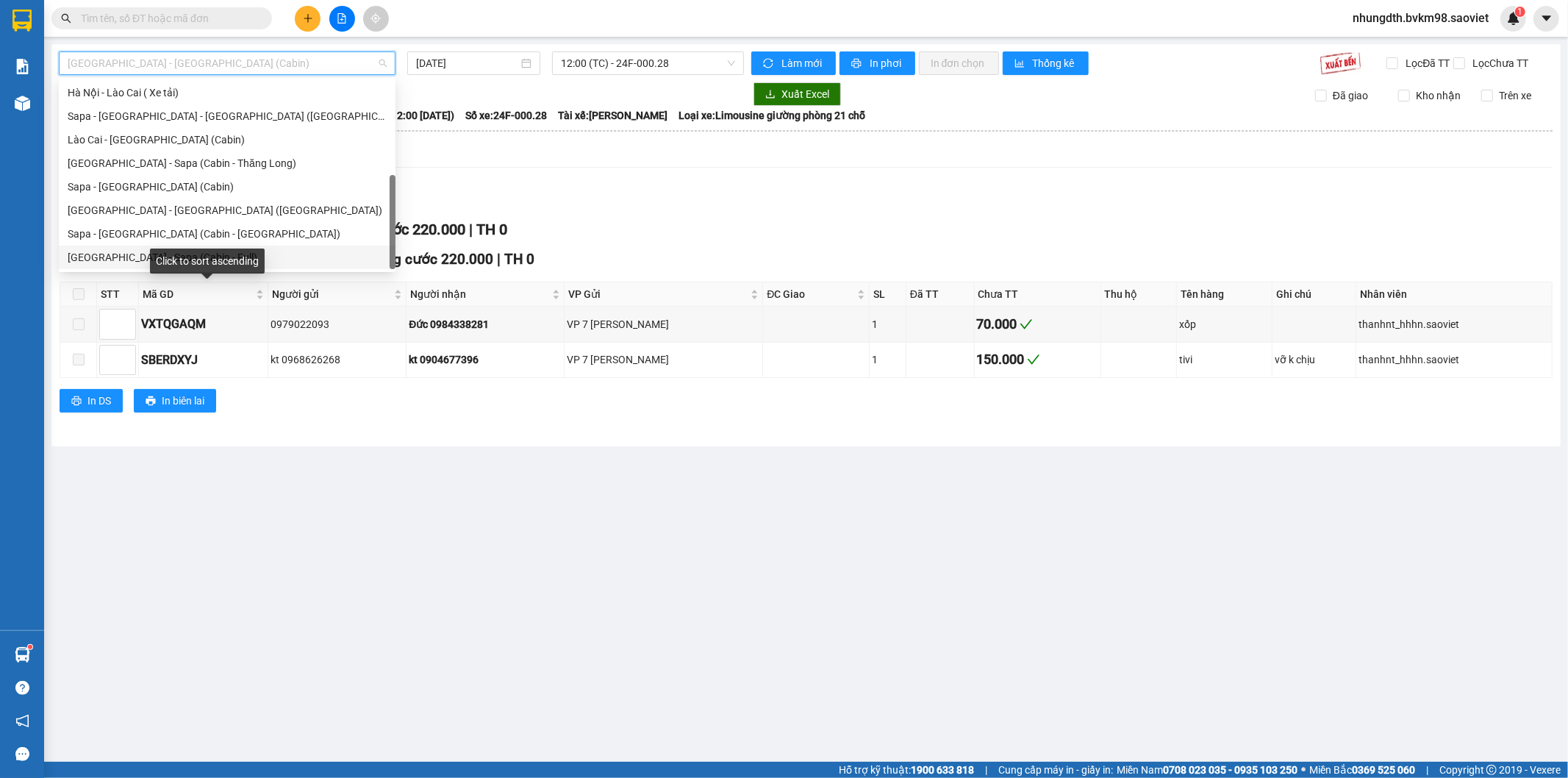
click at [185, 266] on div "Click to sort ascending" at bounding box center [207, 260] width 115 height 25
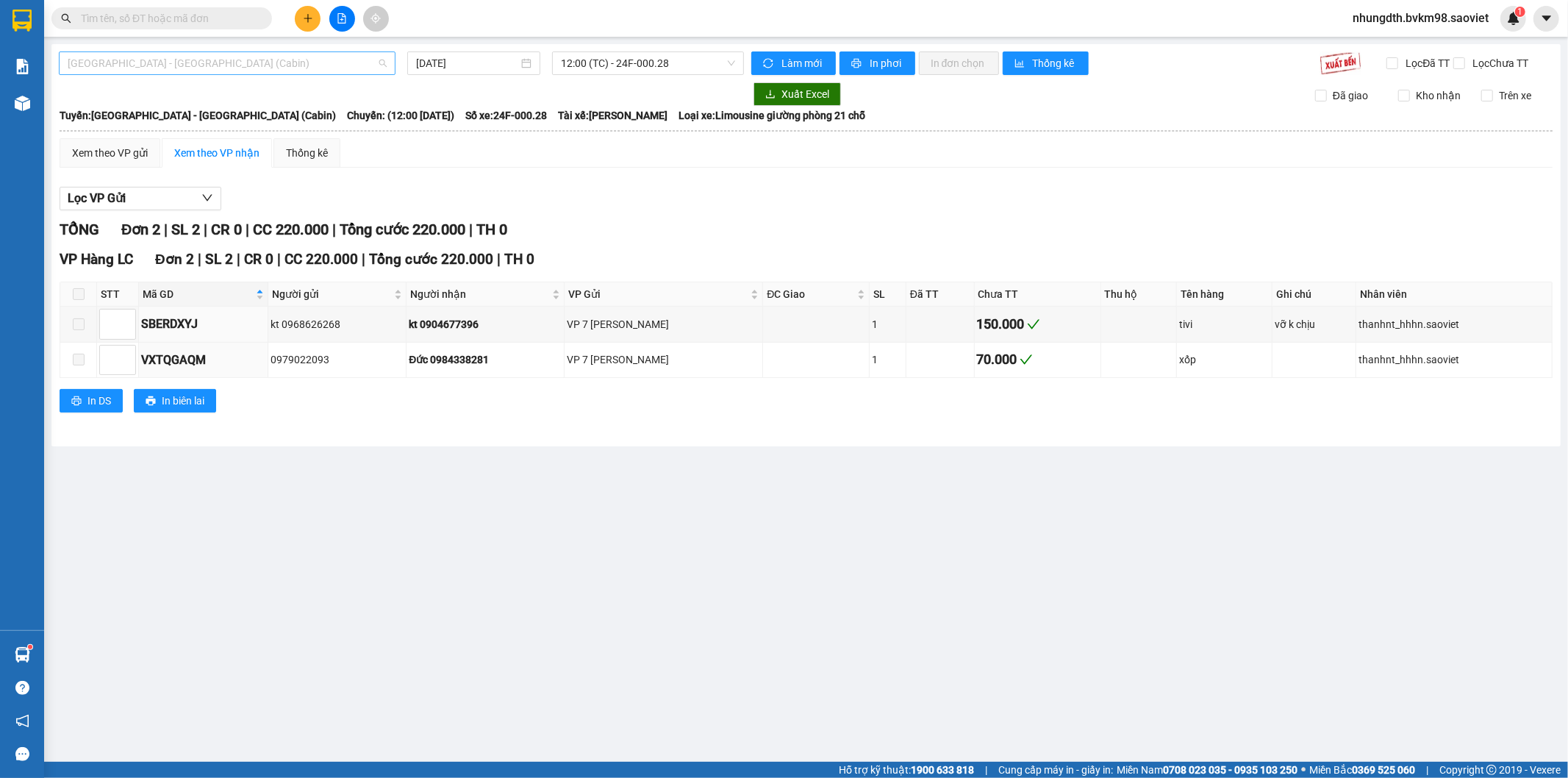
click at [299, 67] on span "[GEOGRAPHIC_DATA] - [GEOGRAPHIC_DATA] (Cabin)" at bounding box center [226, 63] width 319 height 22
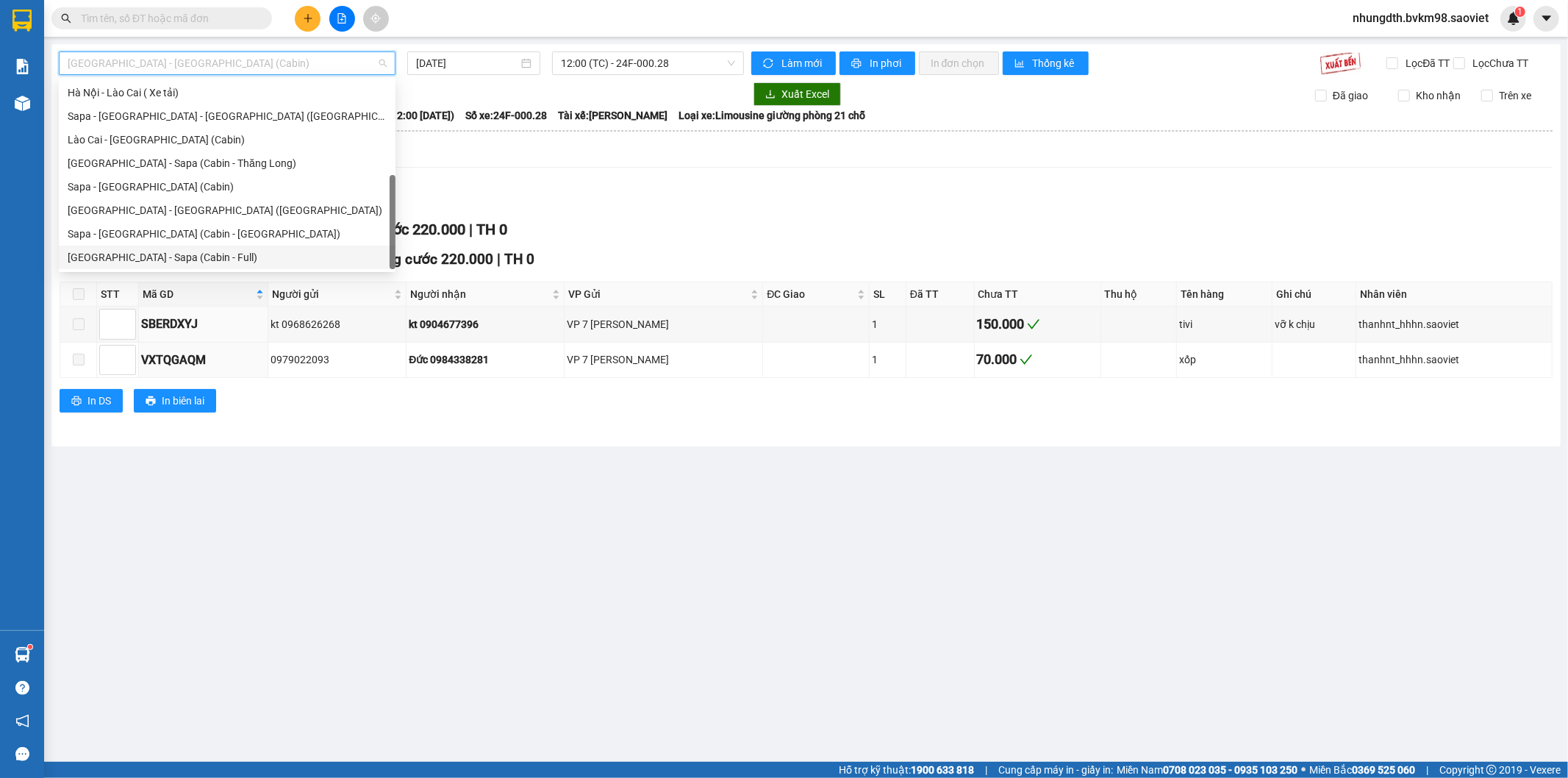
click at [176, 249] on div "[GEOGRAPHIC_DATA] - Sapa (Cabin - Full)" at bounding box center [226, 257] width 319 height 16
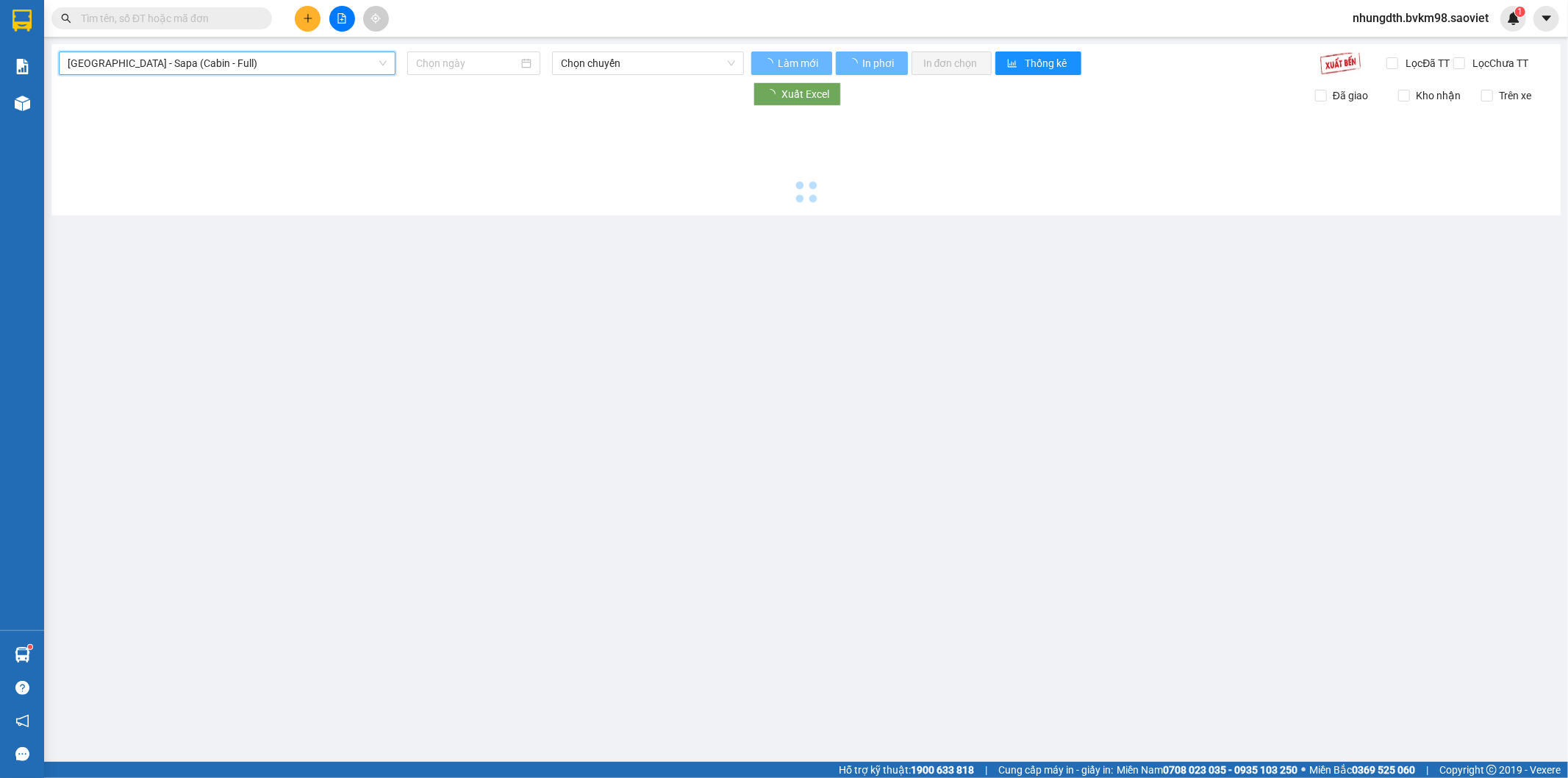
type input "[DATE]"
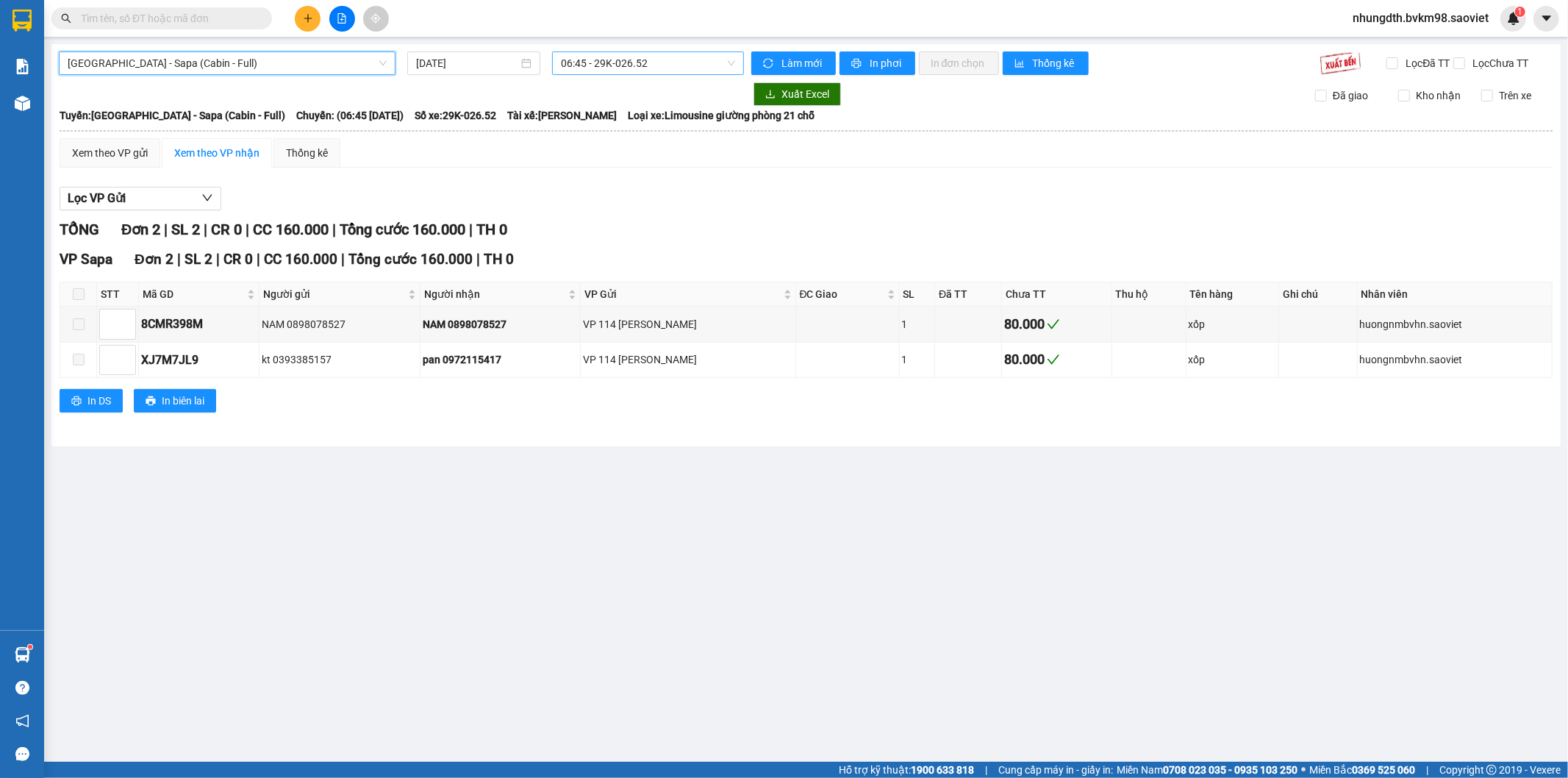
click at [579, 61] on span "06:45 - 29K-026.52" at bounding box center [647, 63] width 174 height 22
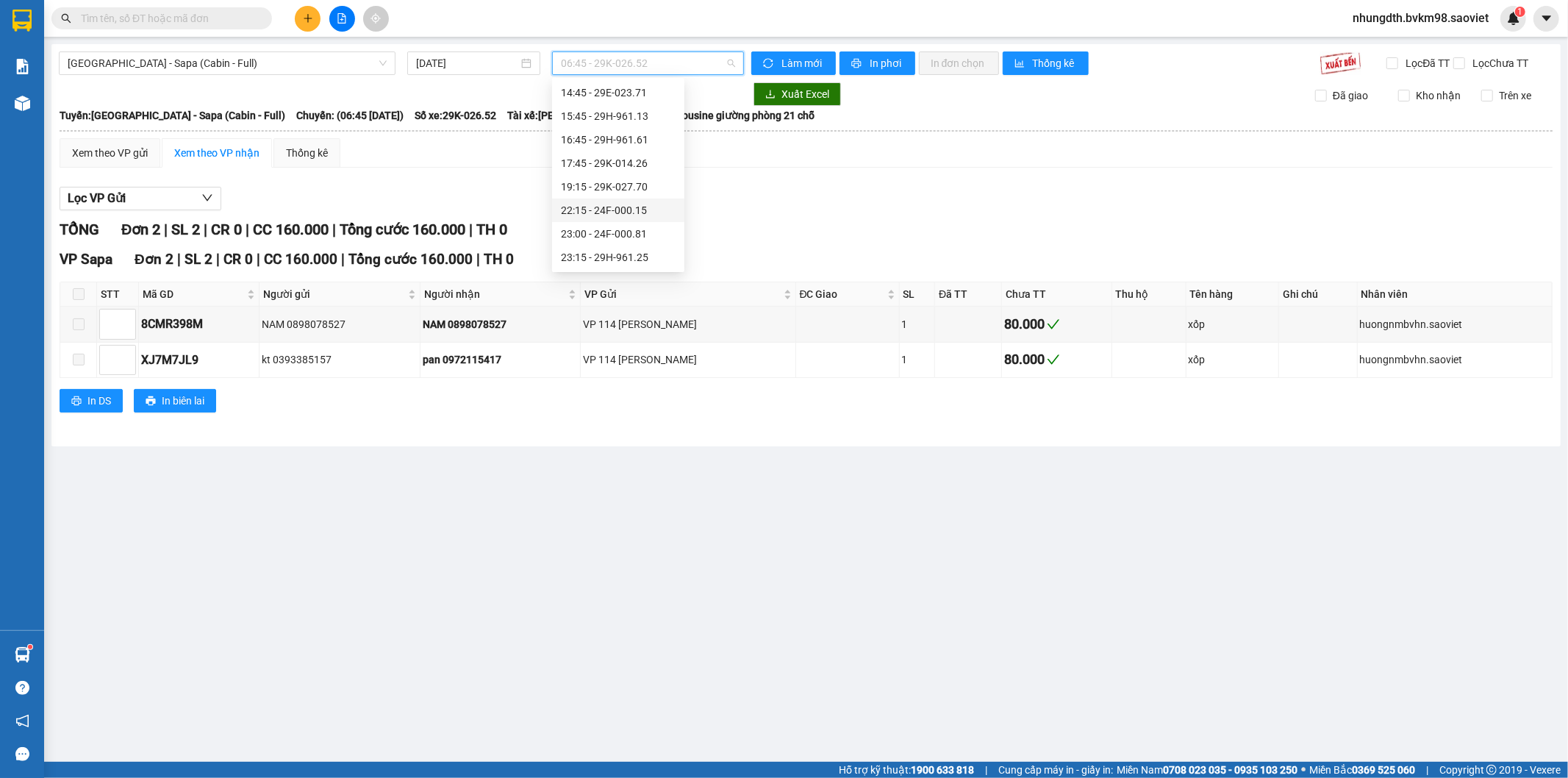
scroll to position [130, 0]
click at [339, 62] on span "[GEOGRAPHIC_DATA] - Sapa (Cabin - Full)" at bounding box center [226, 63] width 319 height 22
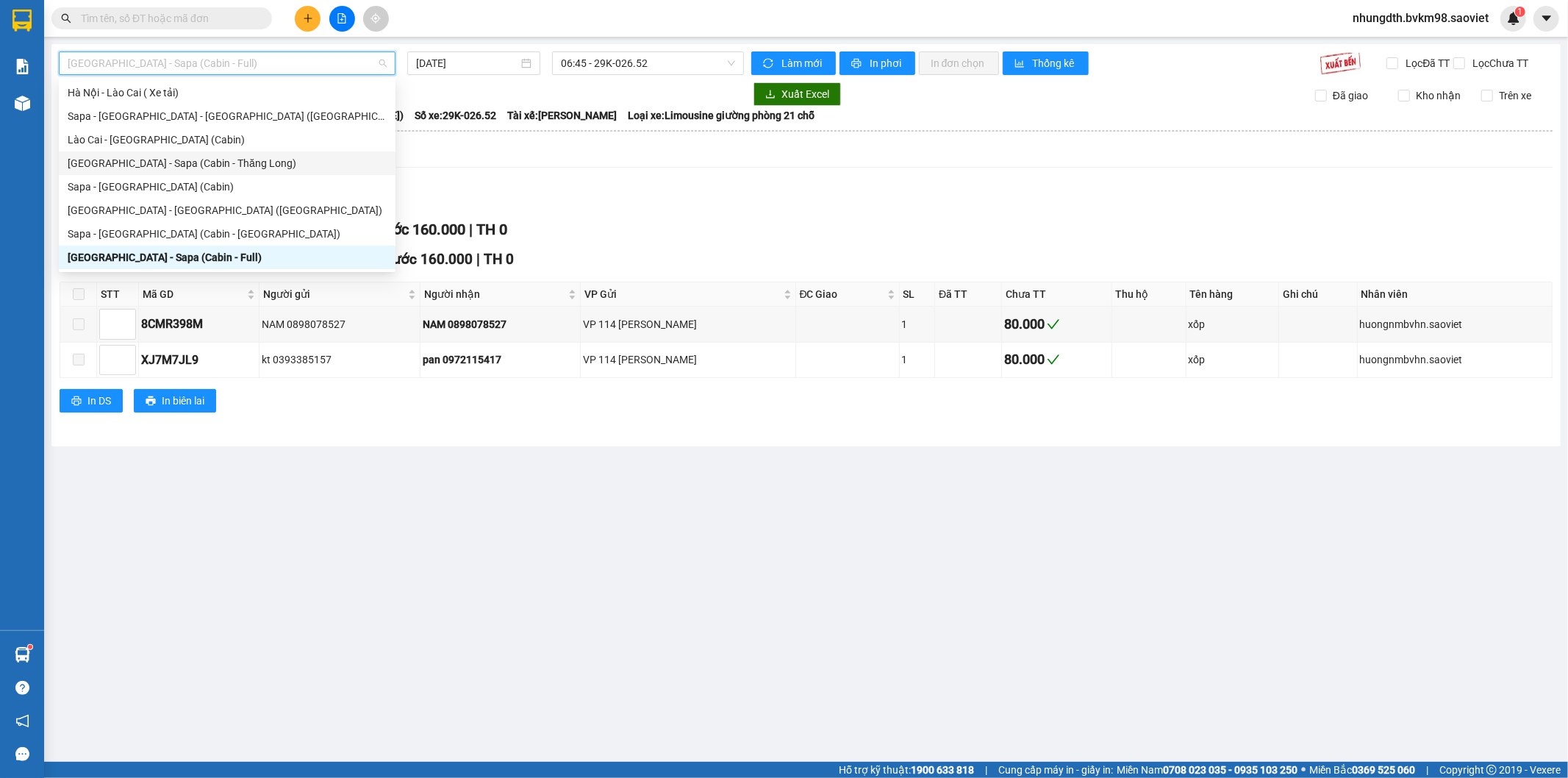
click at [202, 166] on div "[GEOGRAPHIC_DATA] - Sapa (Cabin - Thăng Long)" at bounding box center [226, 163] width 319 height 16
type input "[DATE]"
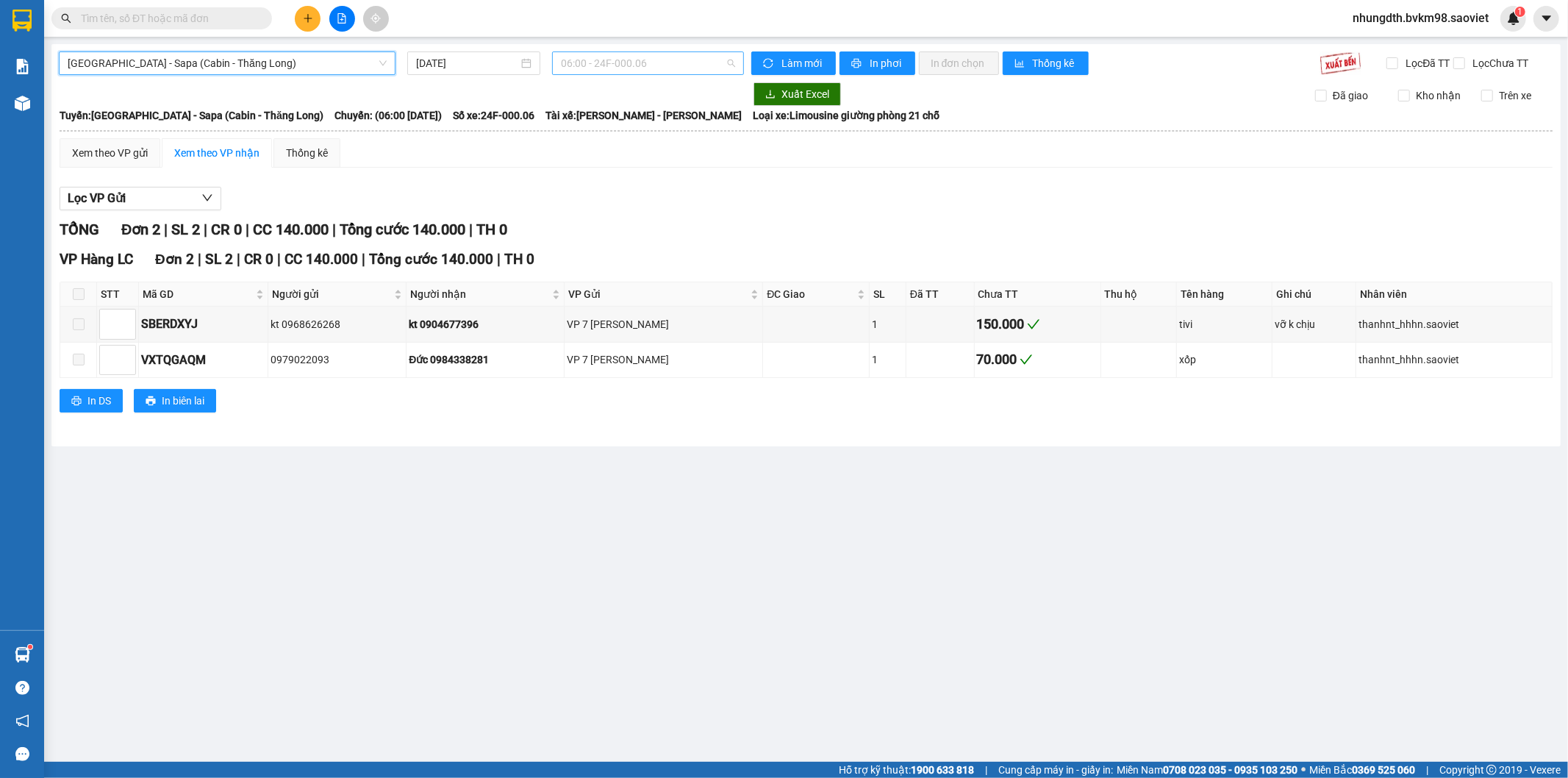
click at [591, 63] on span "06:00 - 24F-000.06" at bounding box center [647, 63] width 174 height 22
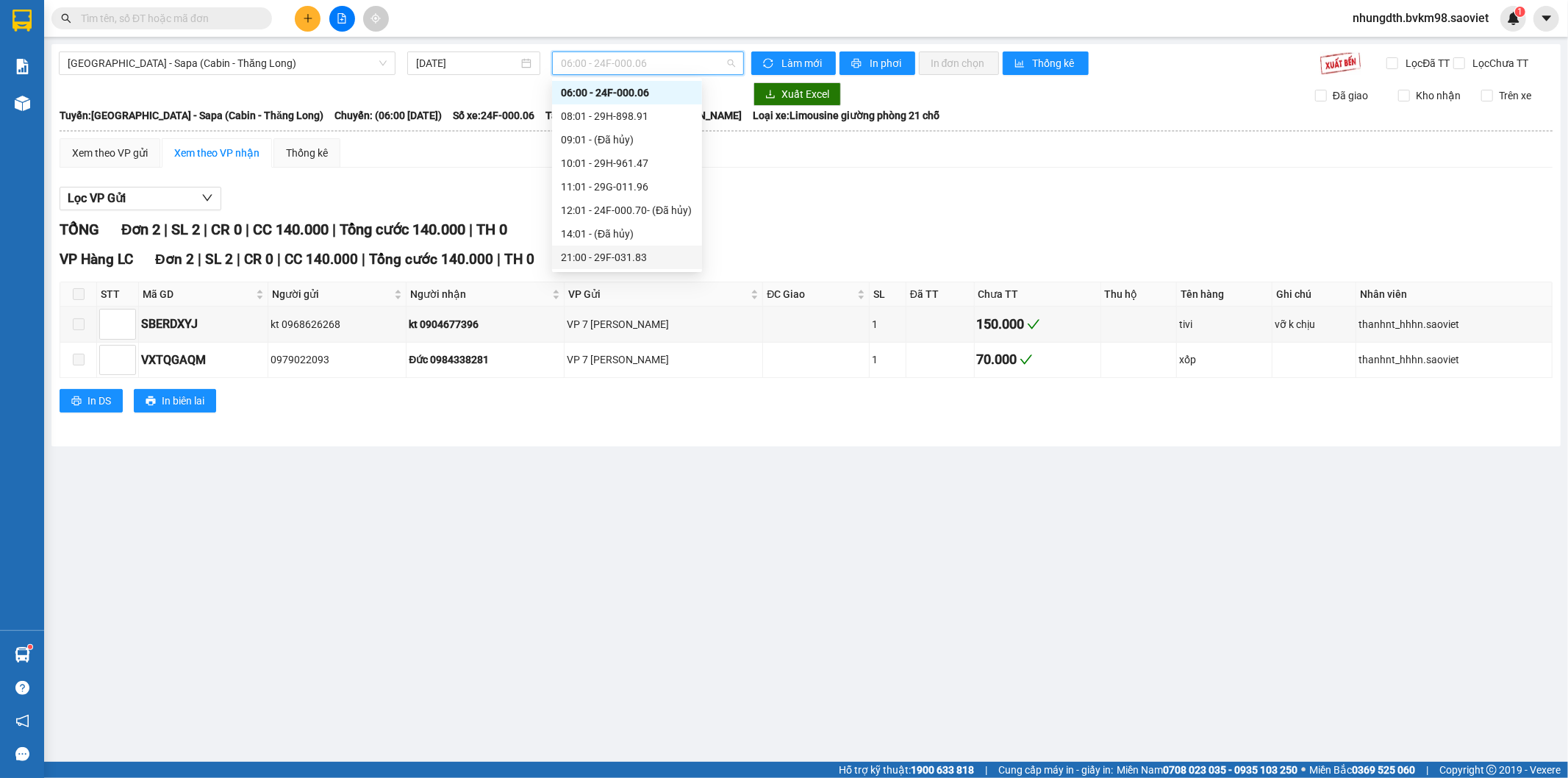
click at [619, 257] on div "21:00 - 29F-031.83" at bounding box center [626, 257] width 132 height 16
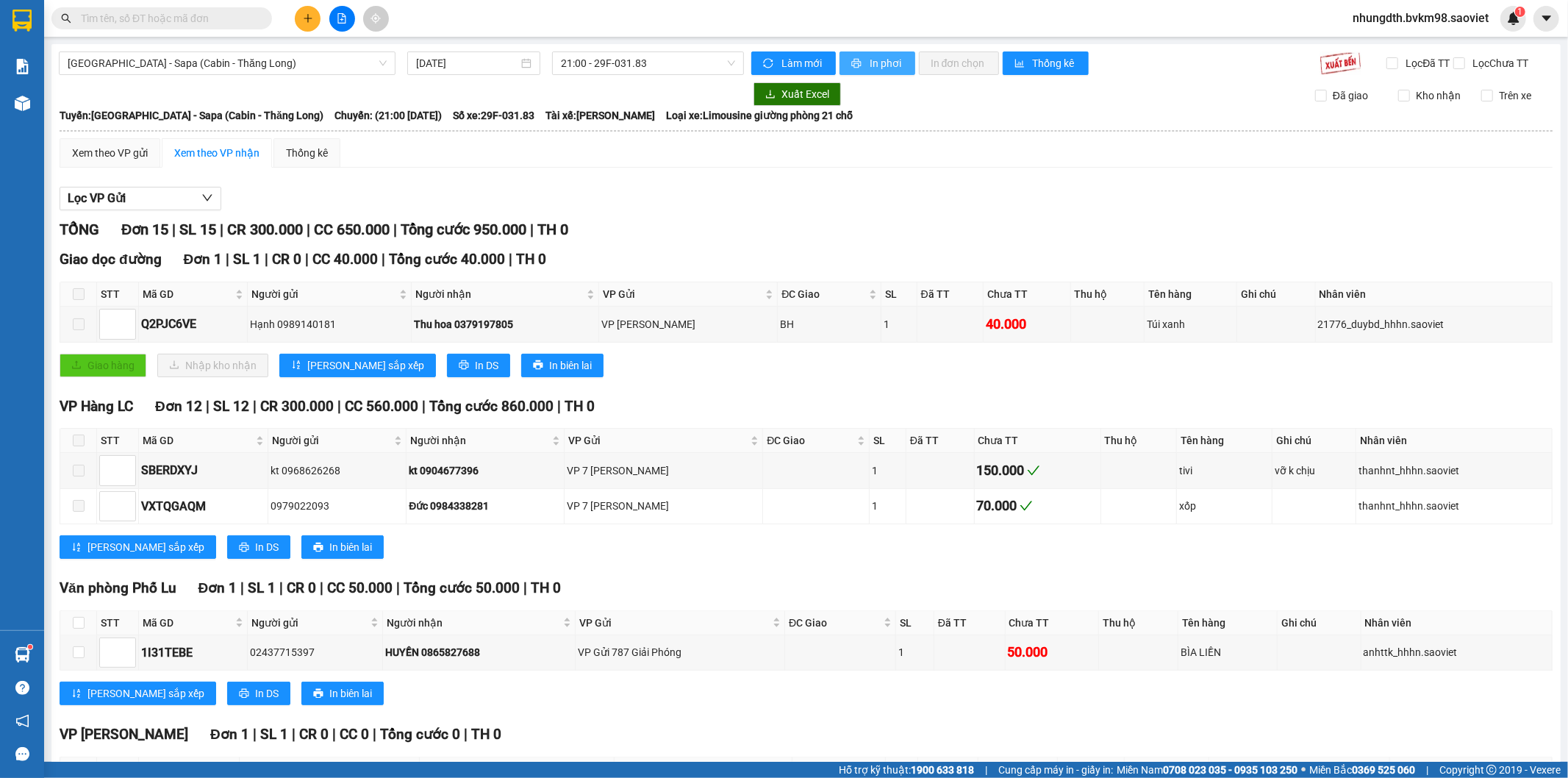
click at [877, 65] on span "In phơi" at bounding box center [887, 63] width 34 height 16
click at [218, 14] on input "text" at bounding box center [168, 18] width 174 height 16
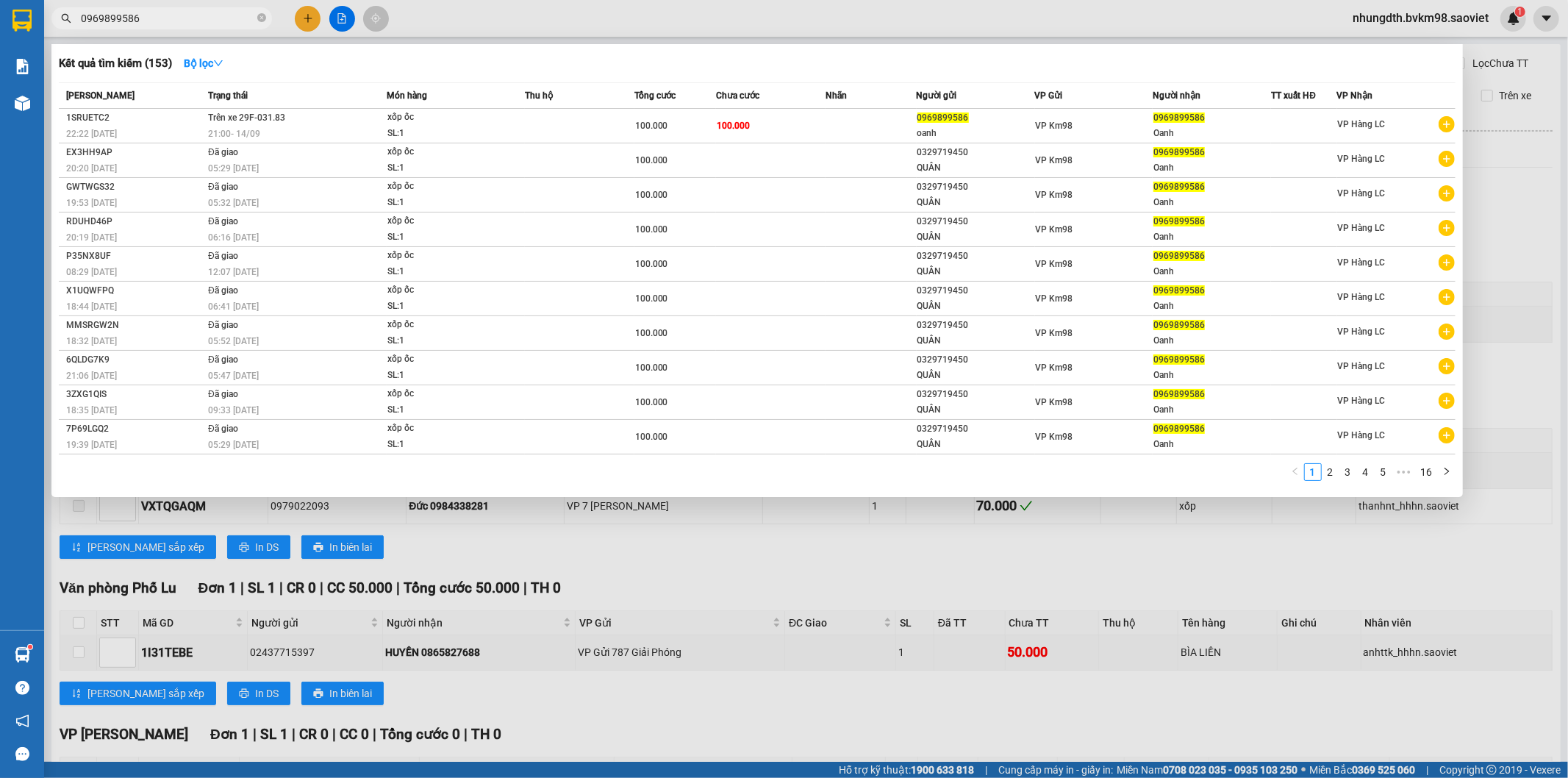
type input "0969899586"
click at [1480, 575] on div at bounding box center [784, 389] width 1568 height 778
